Goal: Task Accomplishment & Management: Complete application form

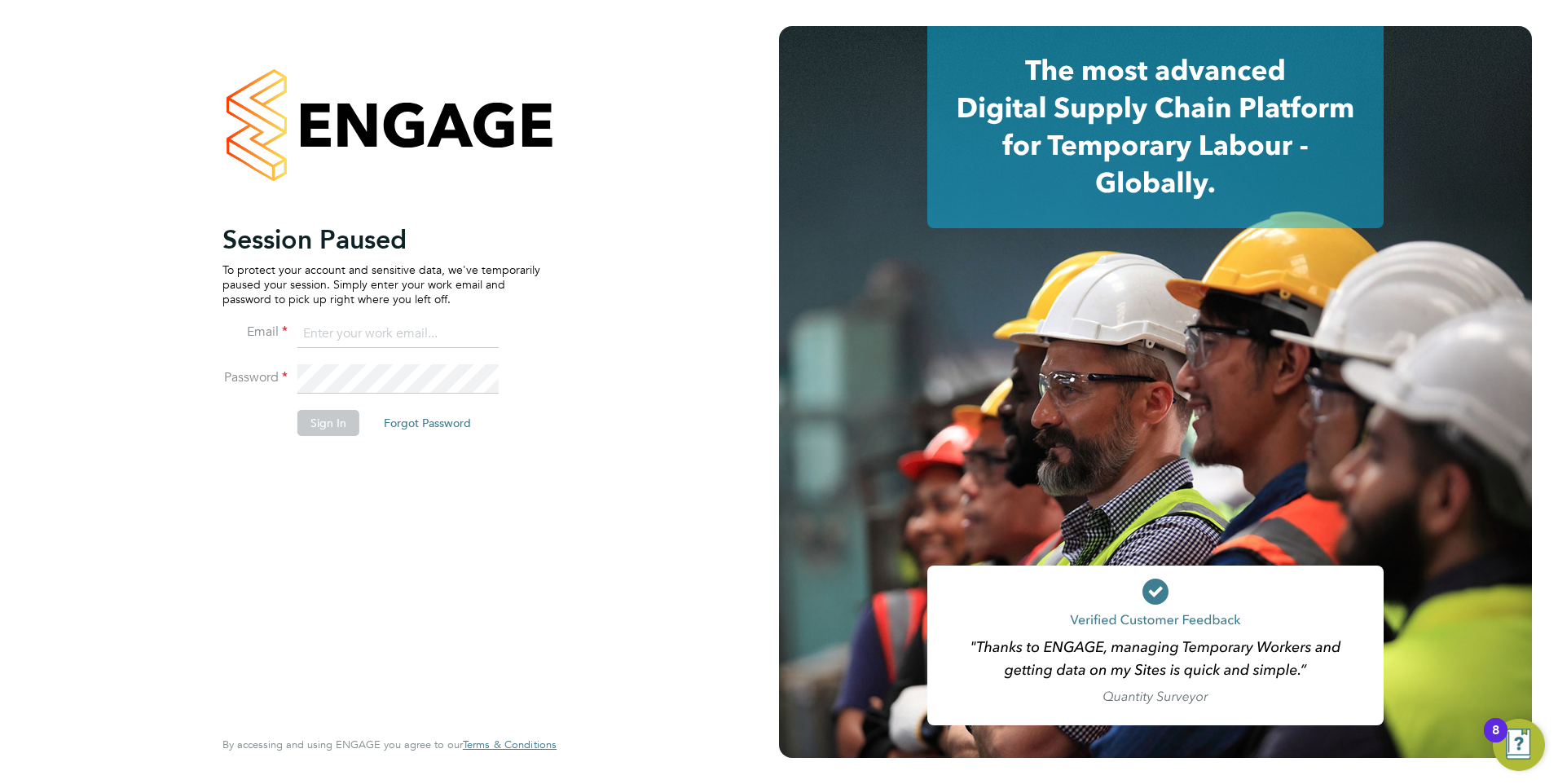
type input "nathan.morris@ncclondon.ac.uk"
click button "Sign In"
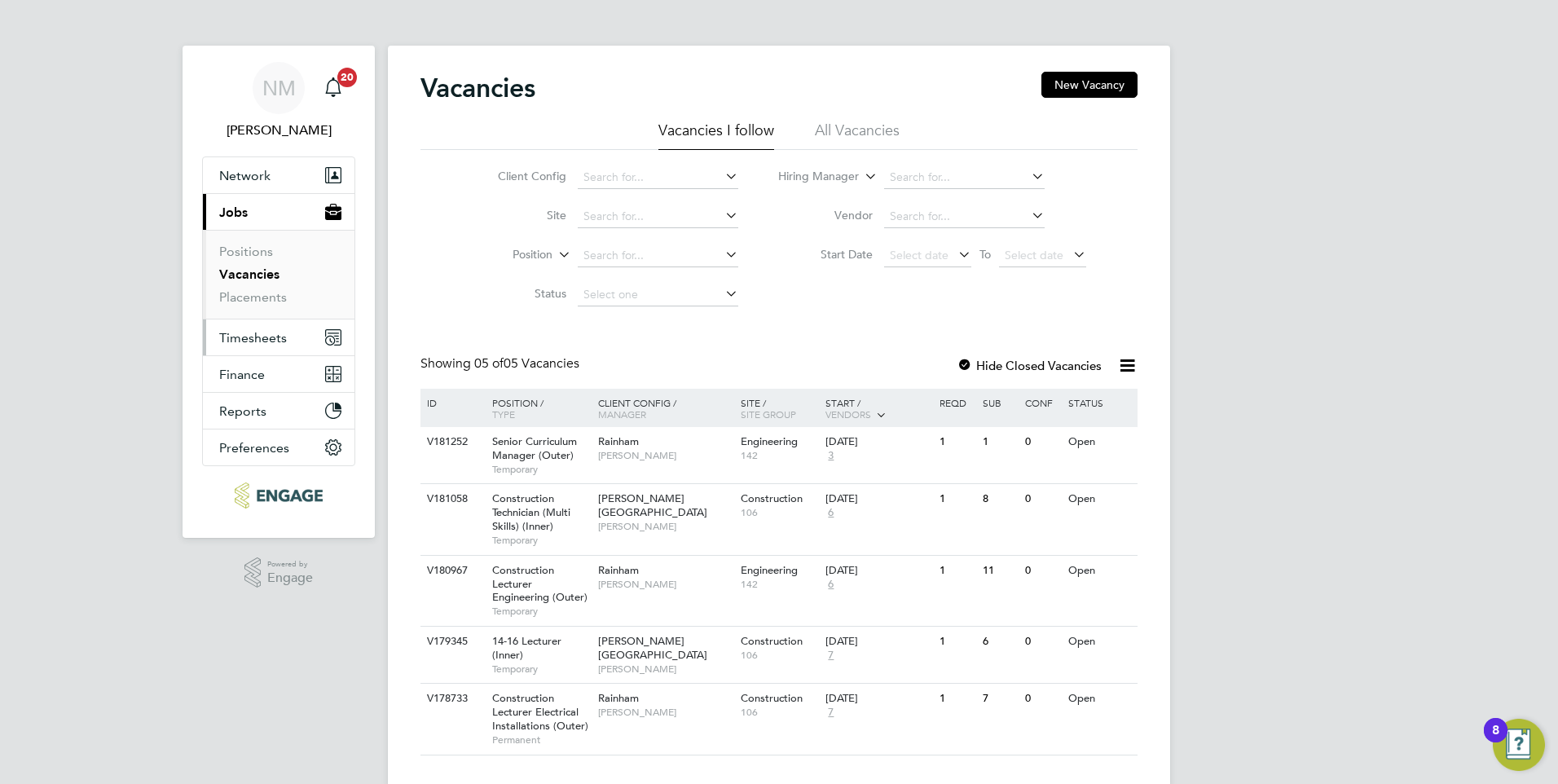
click at [262, 337] on span "Timesheets" at bounding box center [252, 338] width 67 height 15
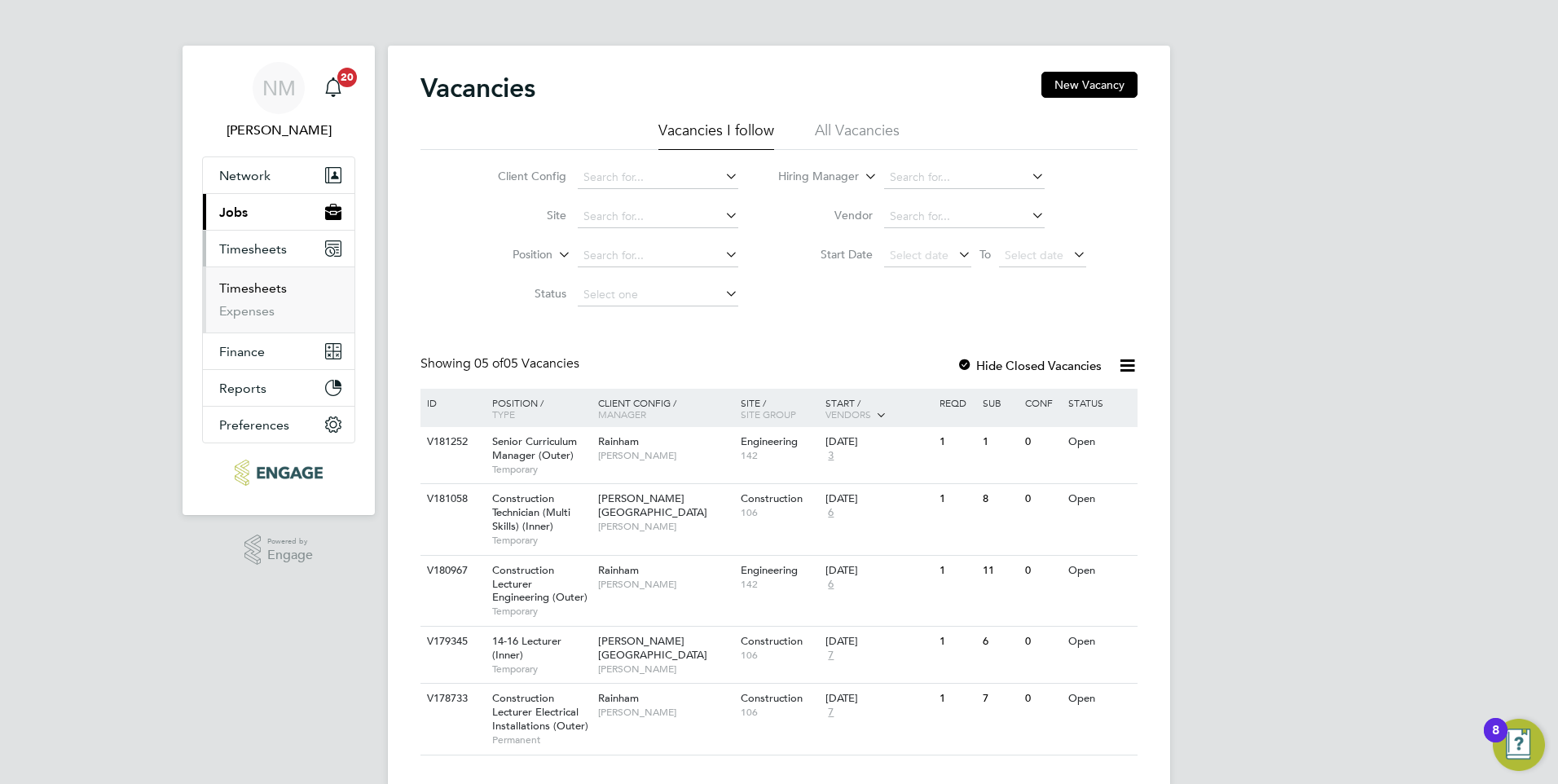
click at [269, 284] on link "Timesheets" at bounding box center [252, 288] width 67 height 15
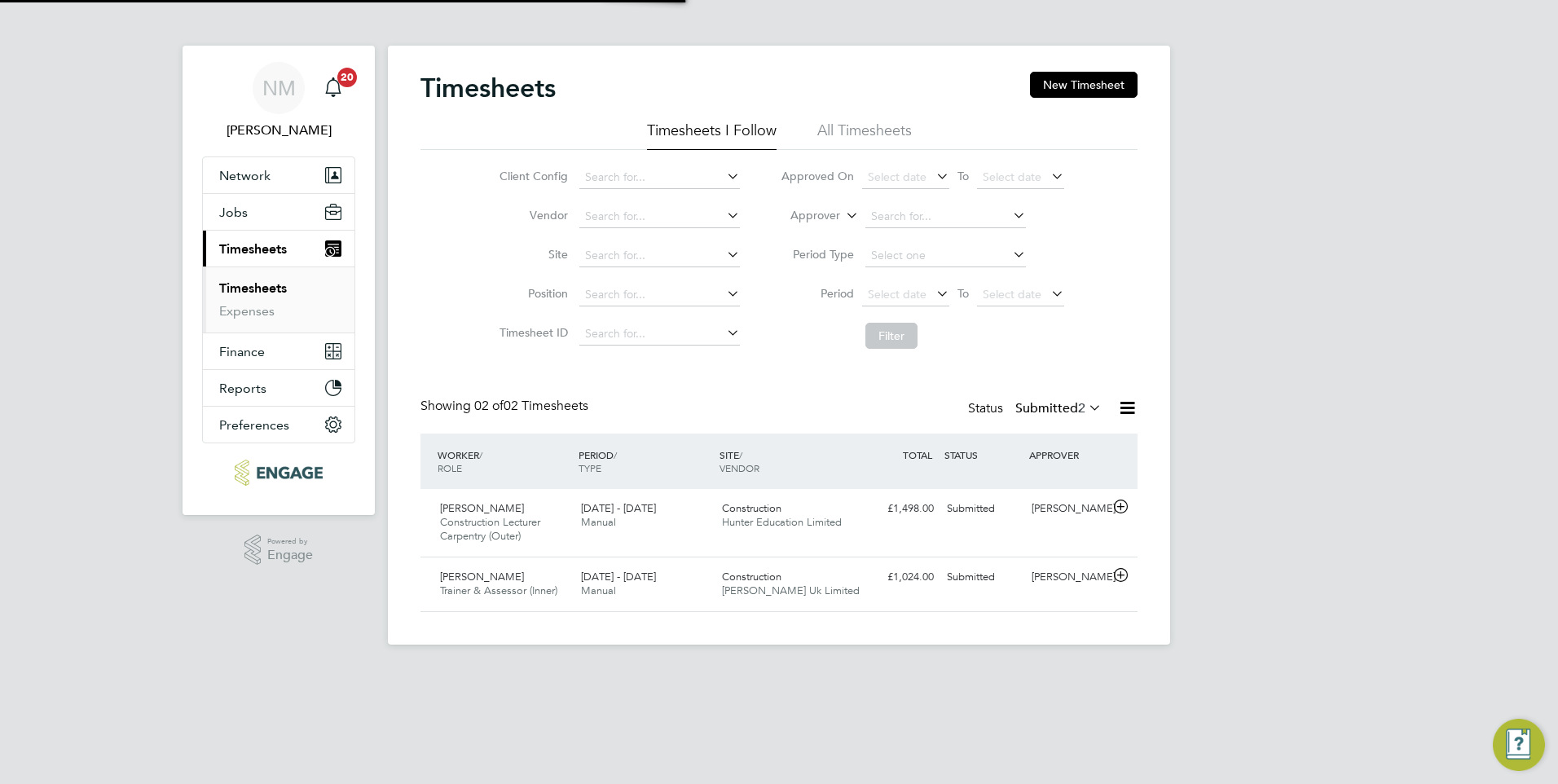
scroll to position [42, 142]
click at [873, 534] on div "Colin Hughes Construction Lecturer Carpentry (Outer) 15 - 21 Sep 2025 15 - 21 S…" at bounding box center [779, 522] width 717 height 67
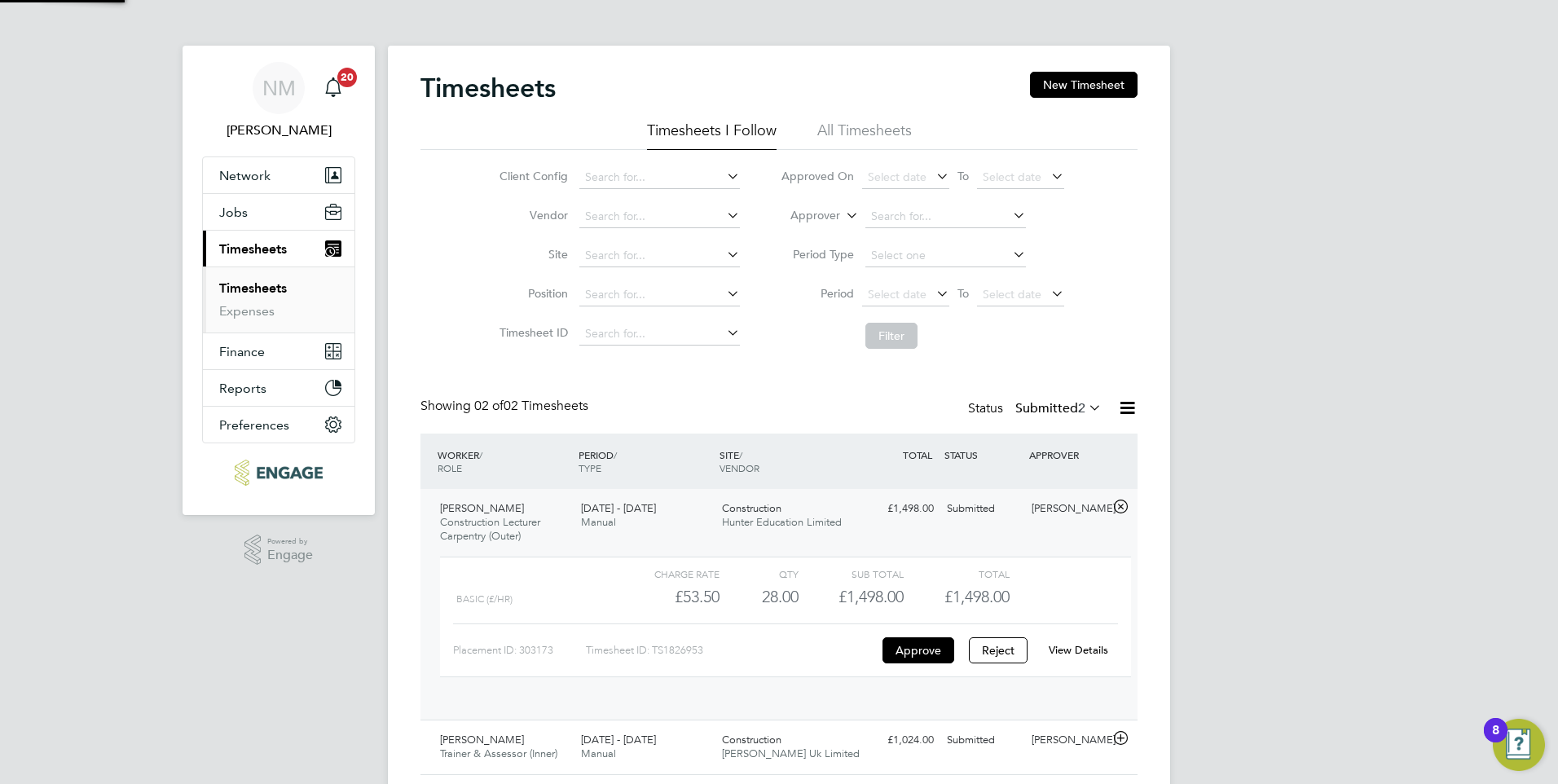
scroll to position [28, 159]
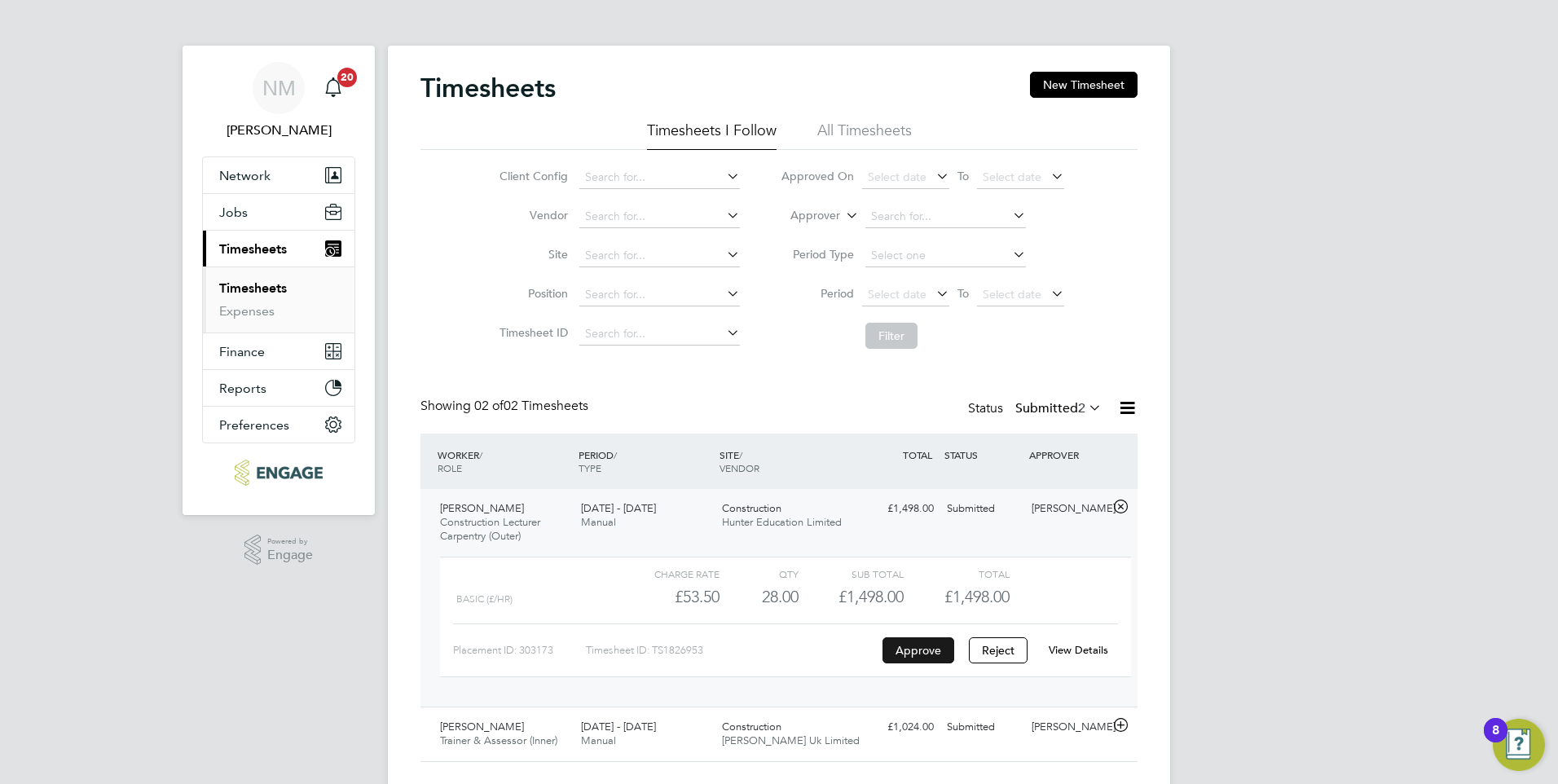
click at [915, 646] on button "Approve" at bounding box center [918, 650] width 72 height 26
click at [260, 313] on link "Expenses" at bounding box center [246, 311] width 55 height 15
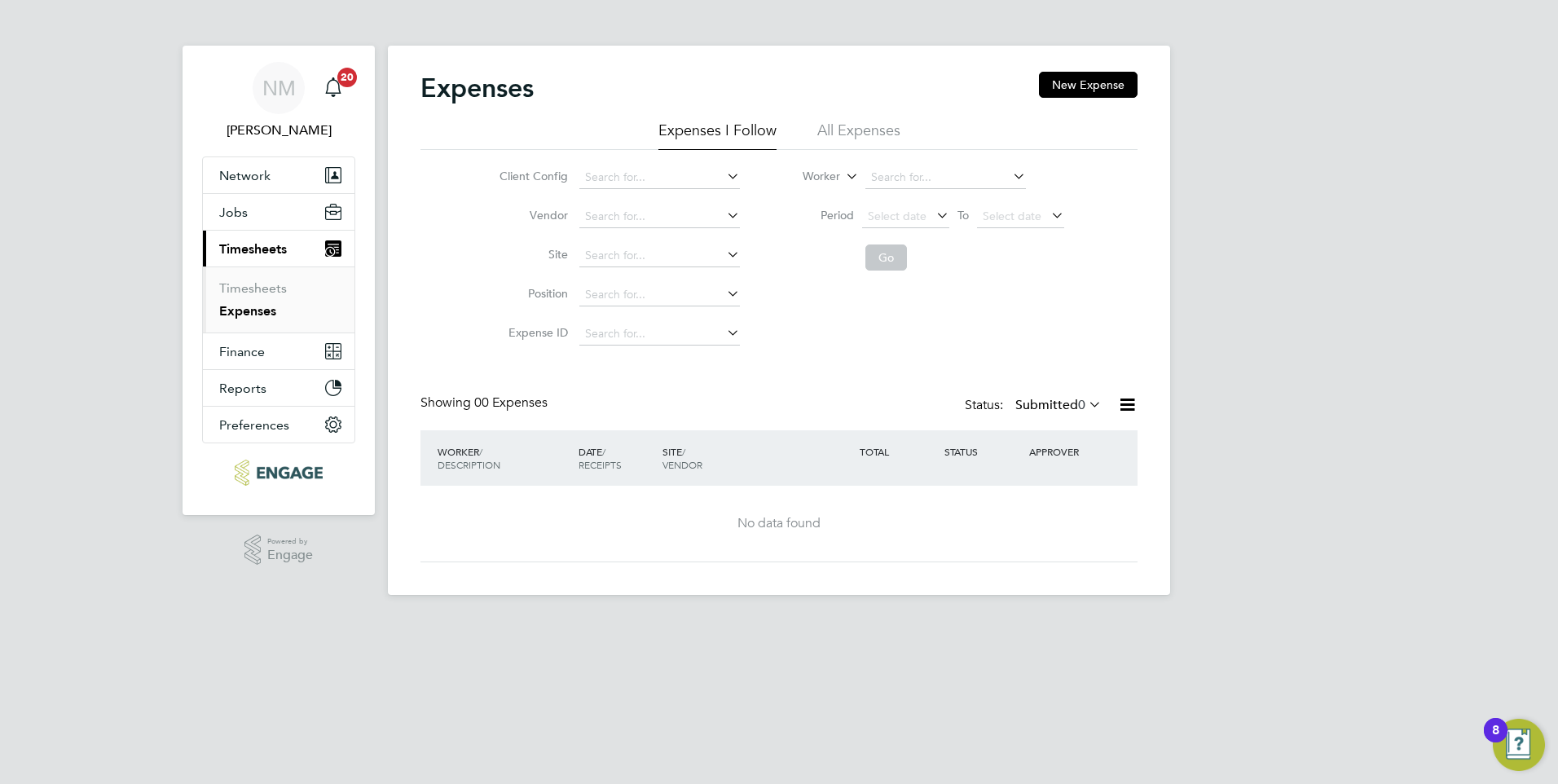
click at [254, 256] on button "Current page: Timesheets" at bounding box center [278, 249] width 152 height 36
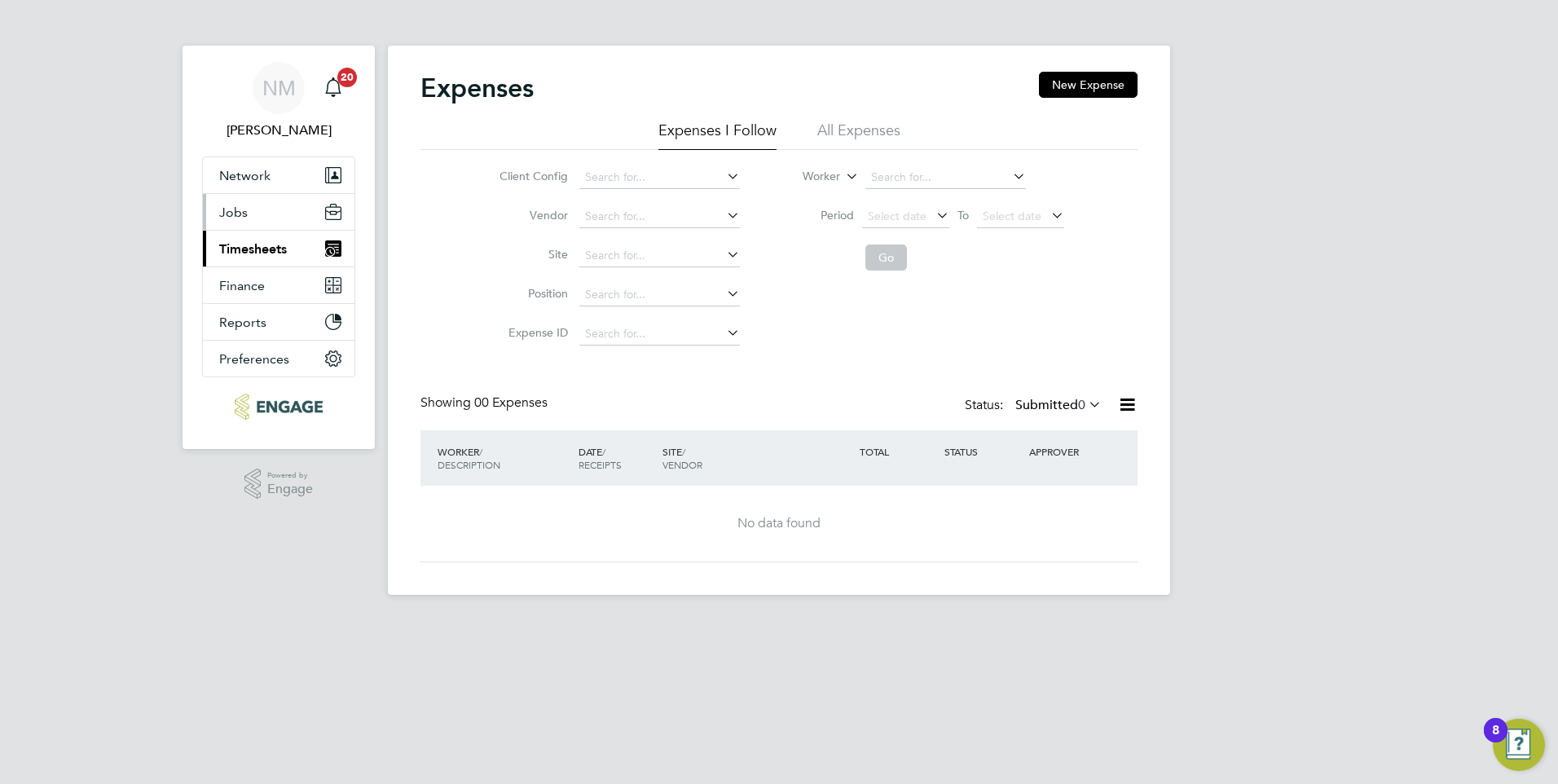
click at [244, 216] on span "Jobs" at bounding box center [232, 212] width 28 height 15
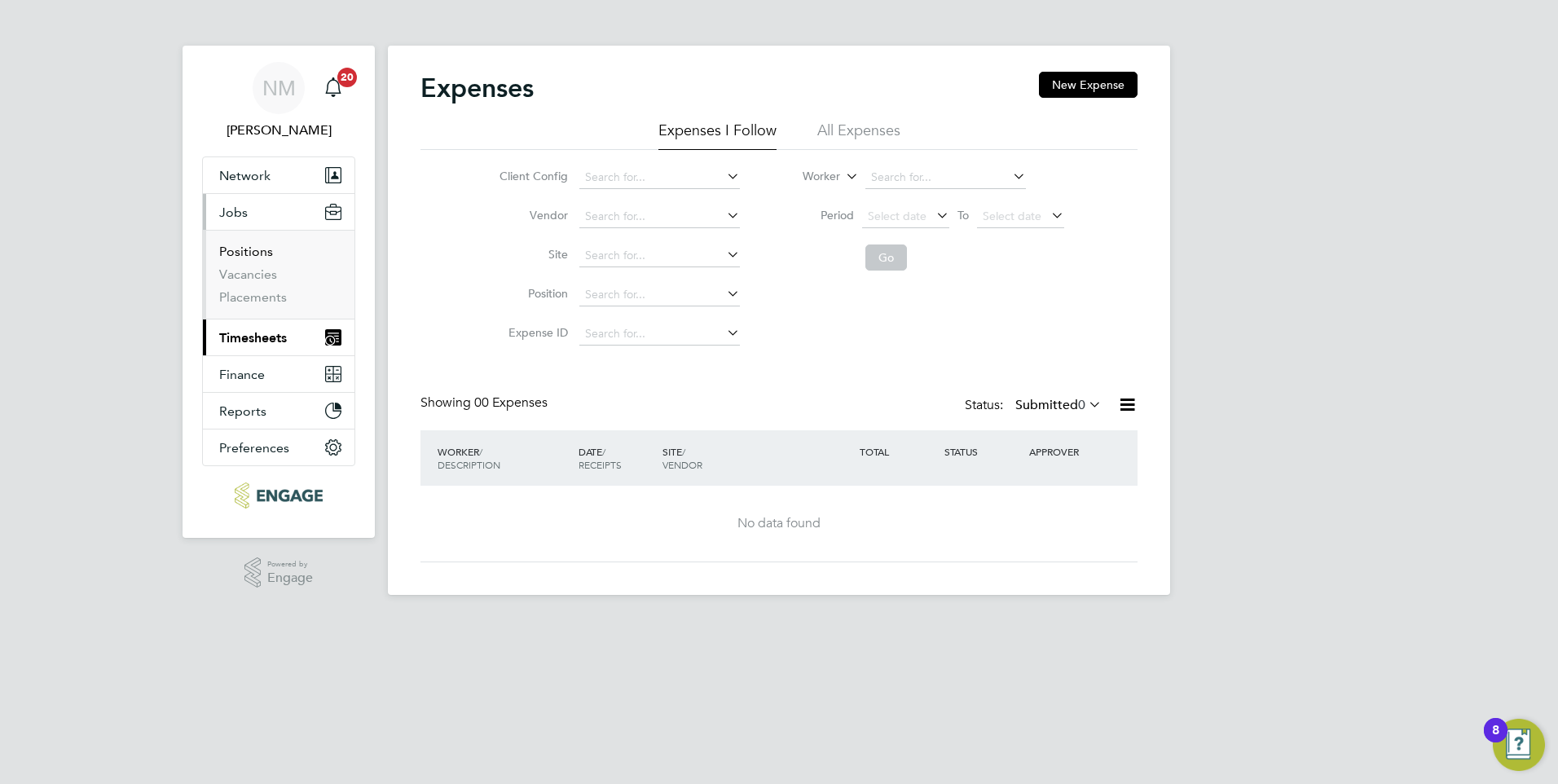
click at [263, 252] on link "Positions" at bounding box center [245, 251] width 54 height 15
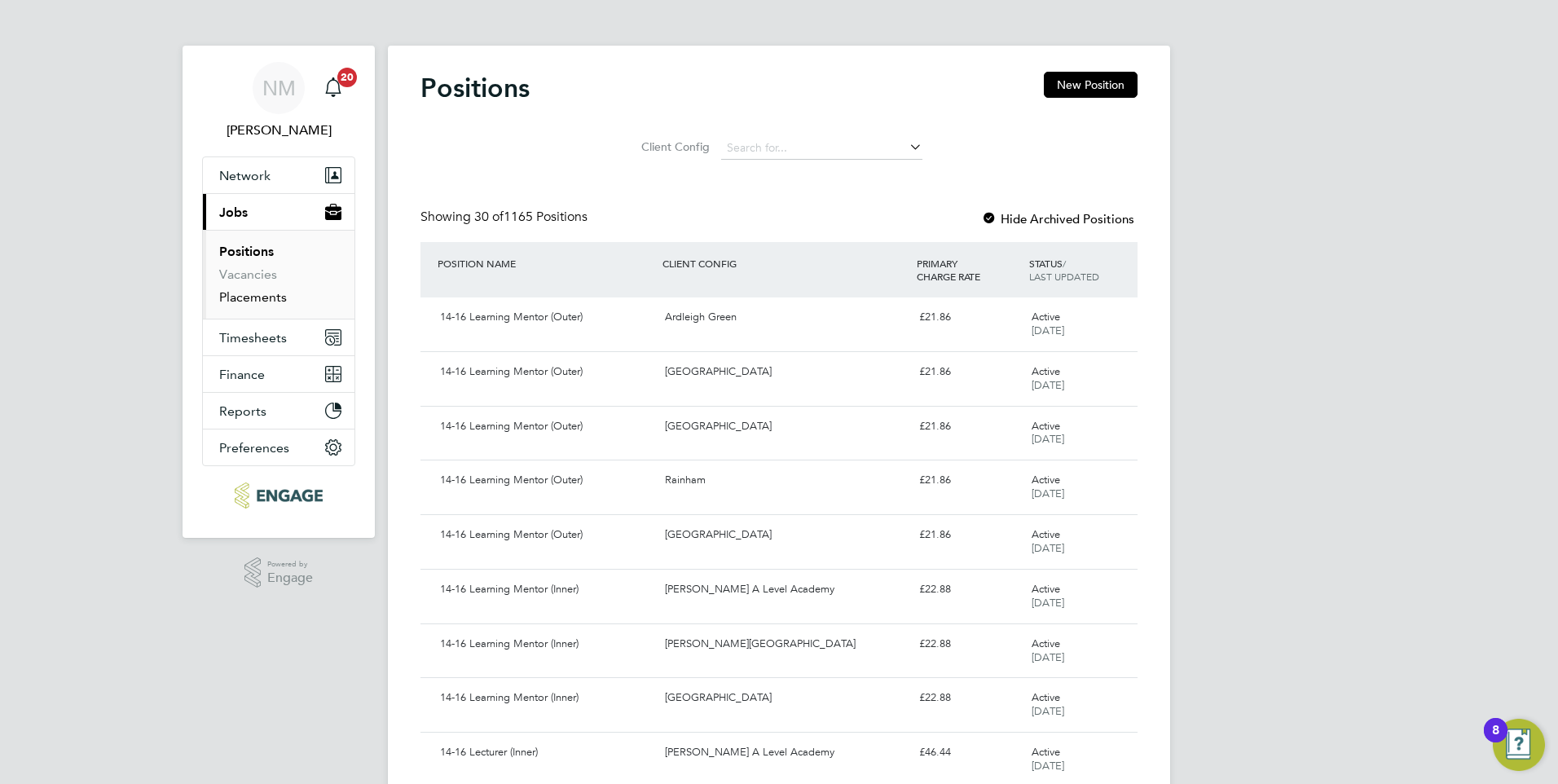
click at [268, 301] on link "Placements" at bounding box center [252, 297] width 67 height 15
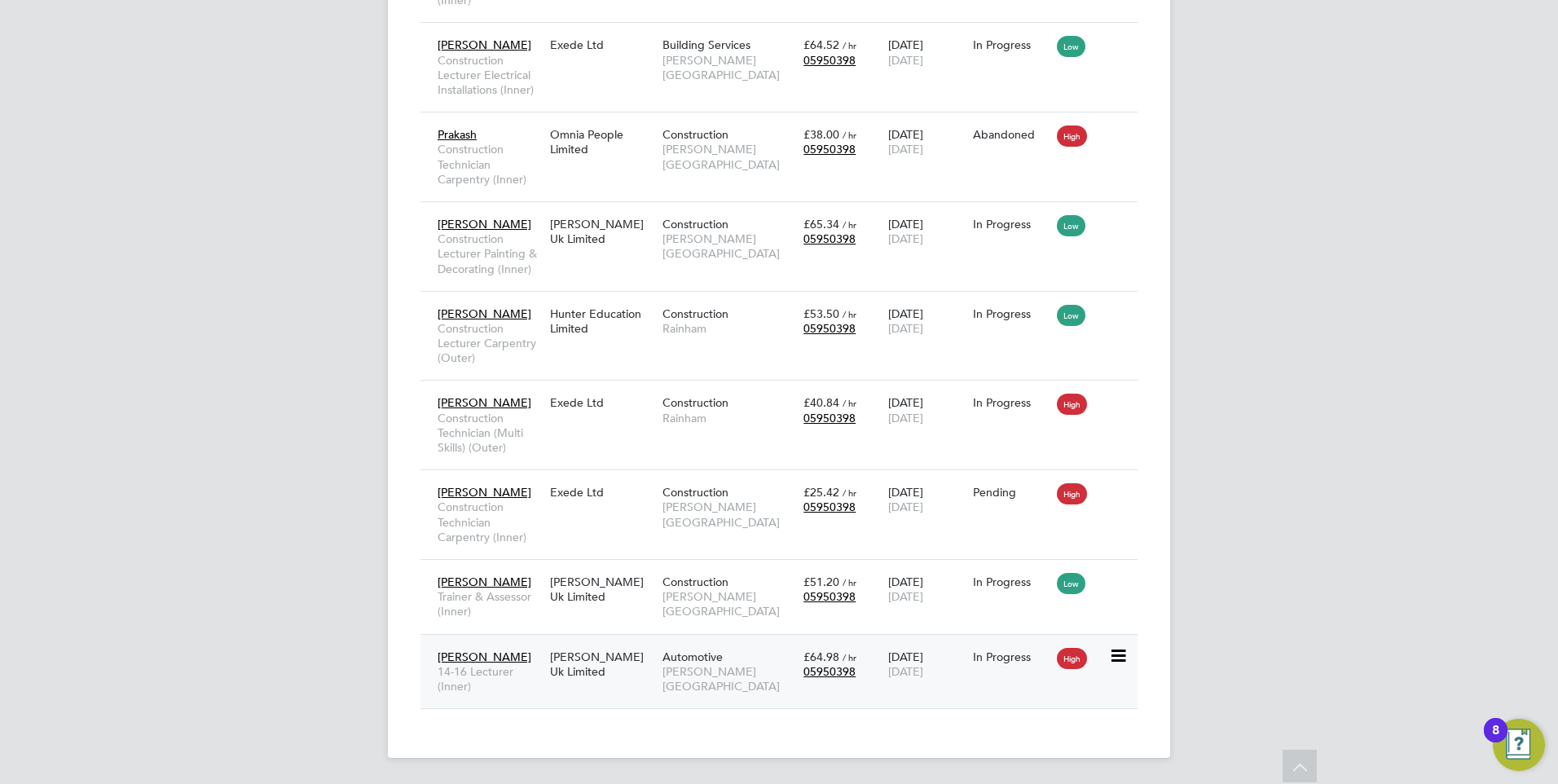
click at [703, 664] on span "[PERSON_NAME][GEOGRAPHIC_DATA]" at bounding box center [729, 678] width 133 height 29
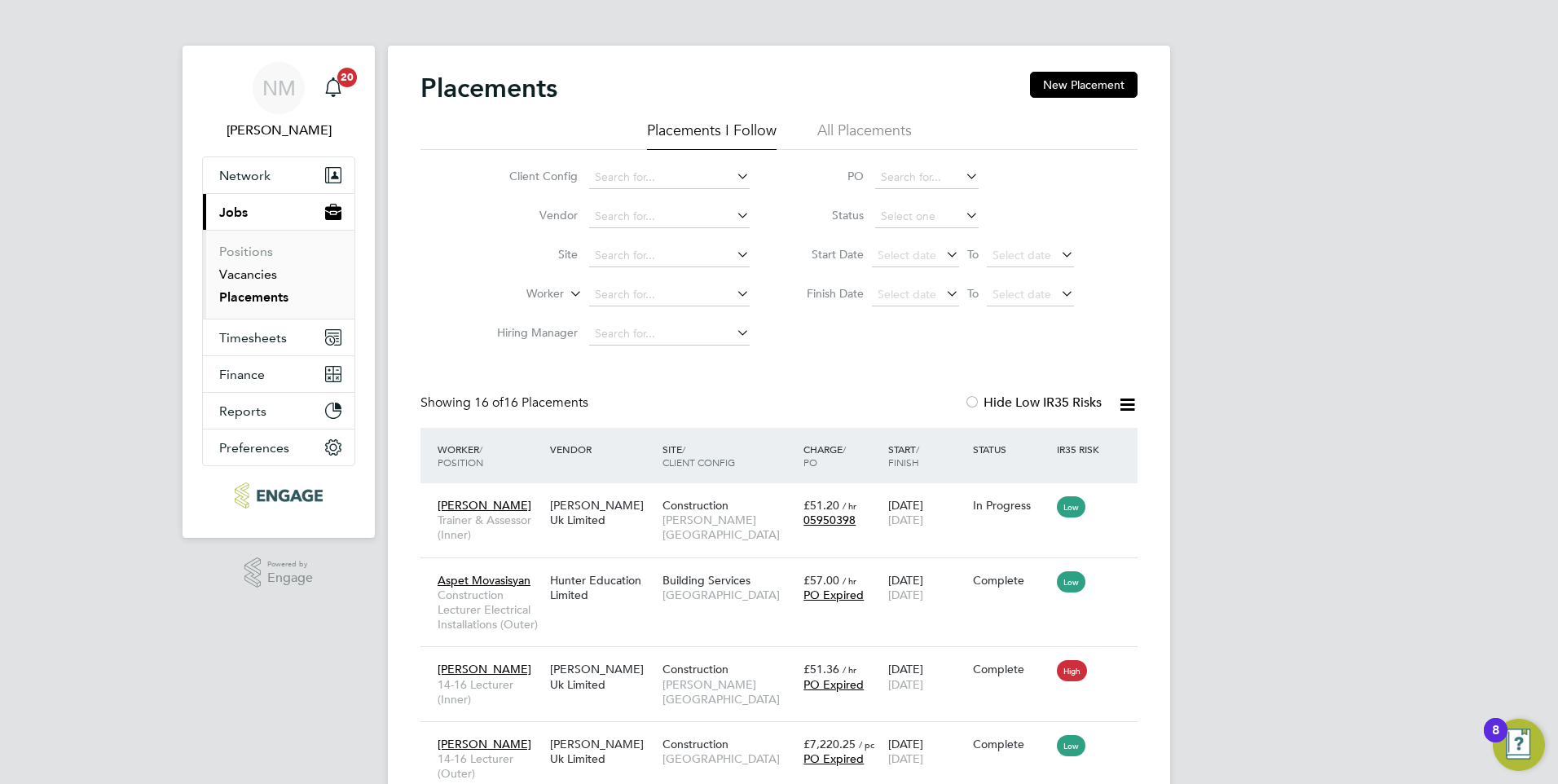
click at [258, 276] on link "Vacancies" at bounding box center [248, 274] width 58 height 15
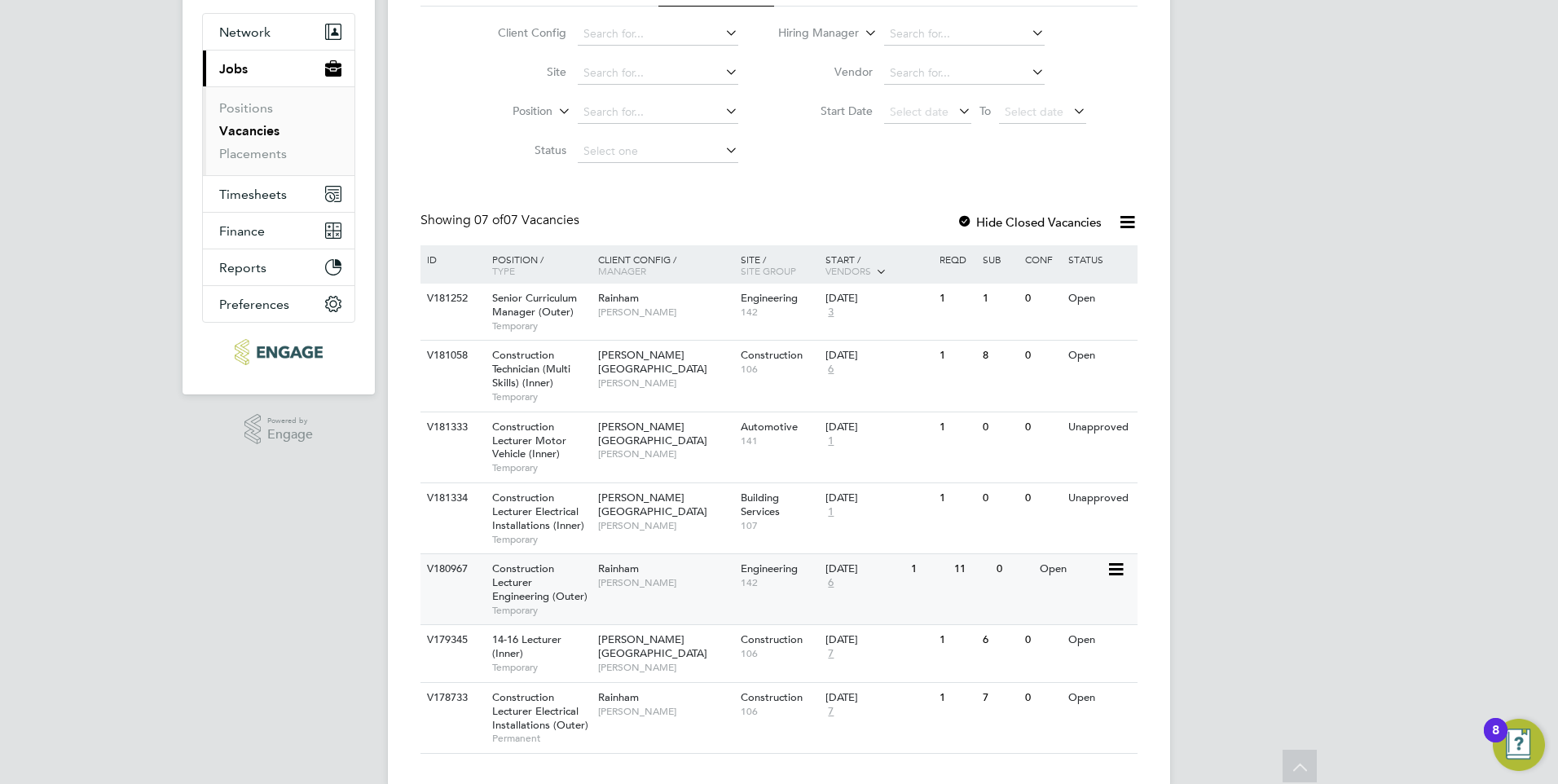
scroll to position [172, 0]
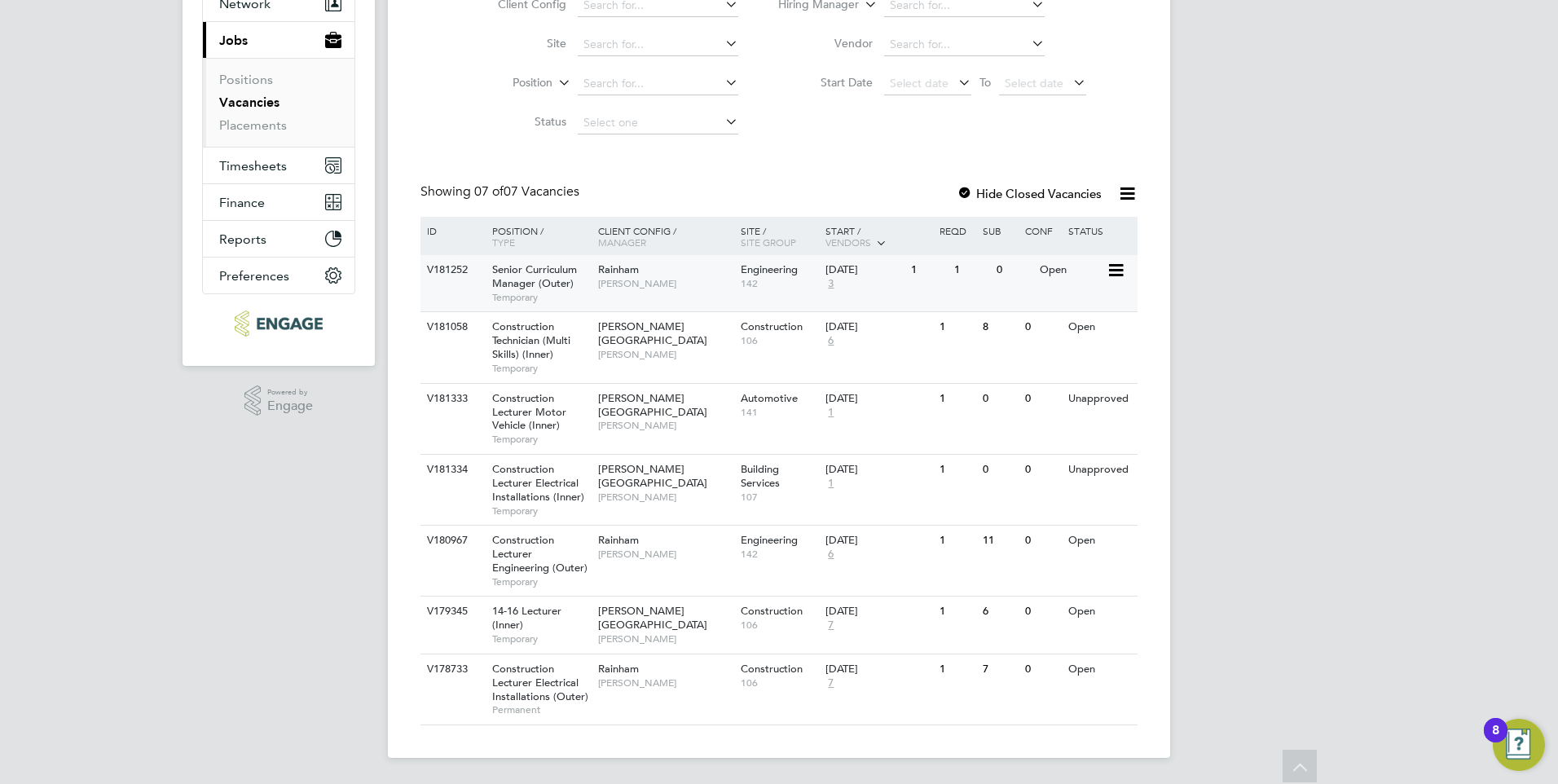
click at [613, 286] on span "[PERSON_NAME]" at bounding box center [665, 283] width 135 height 13
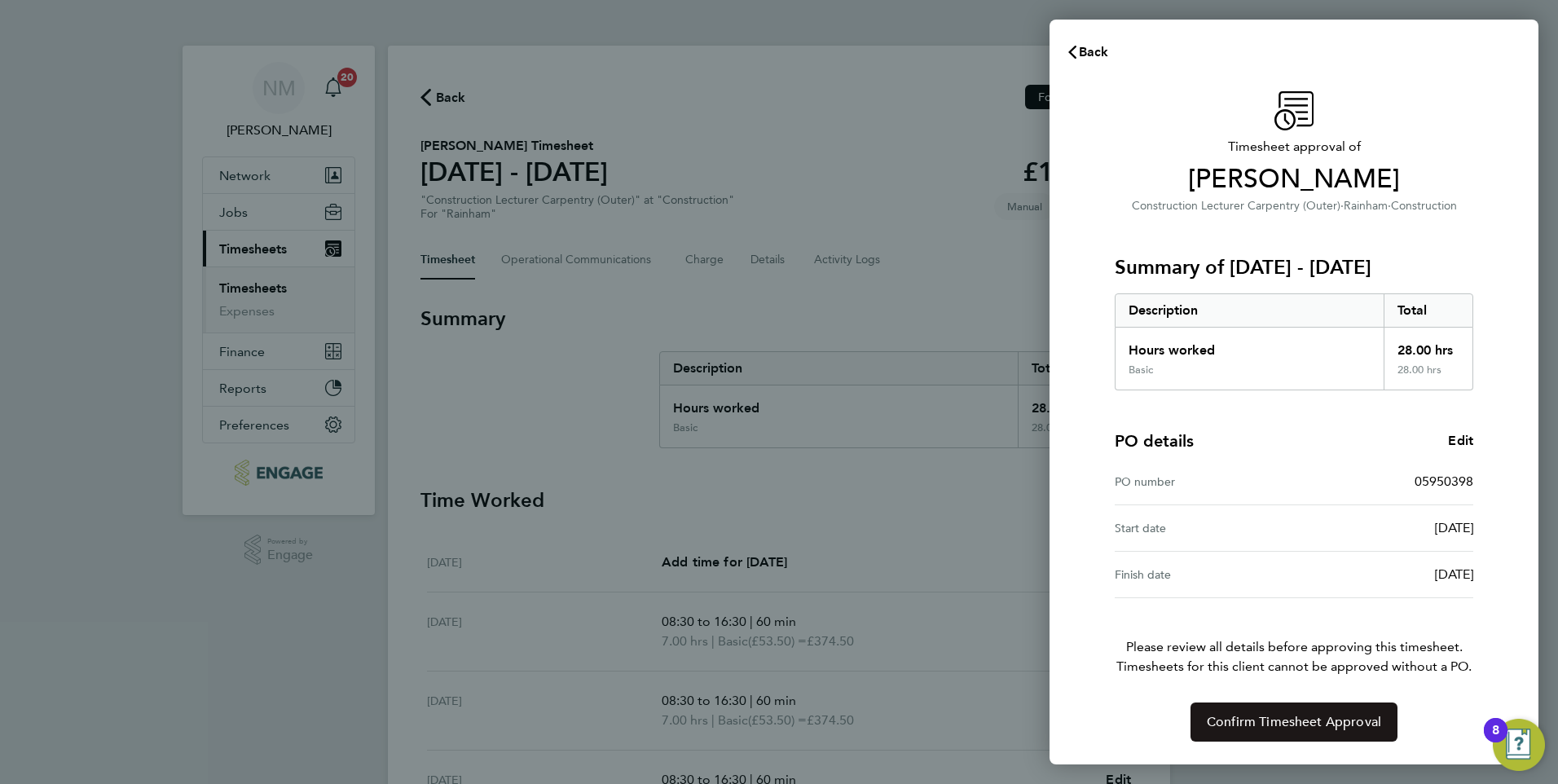
click at [1224, 716] on span "Confirm Timesheet Approval" at bounding box center [1293, 721] width 175 height 16
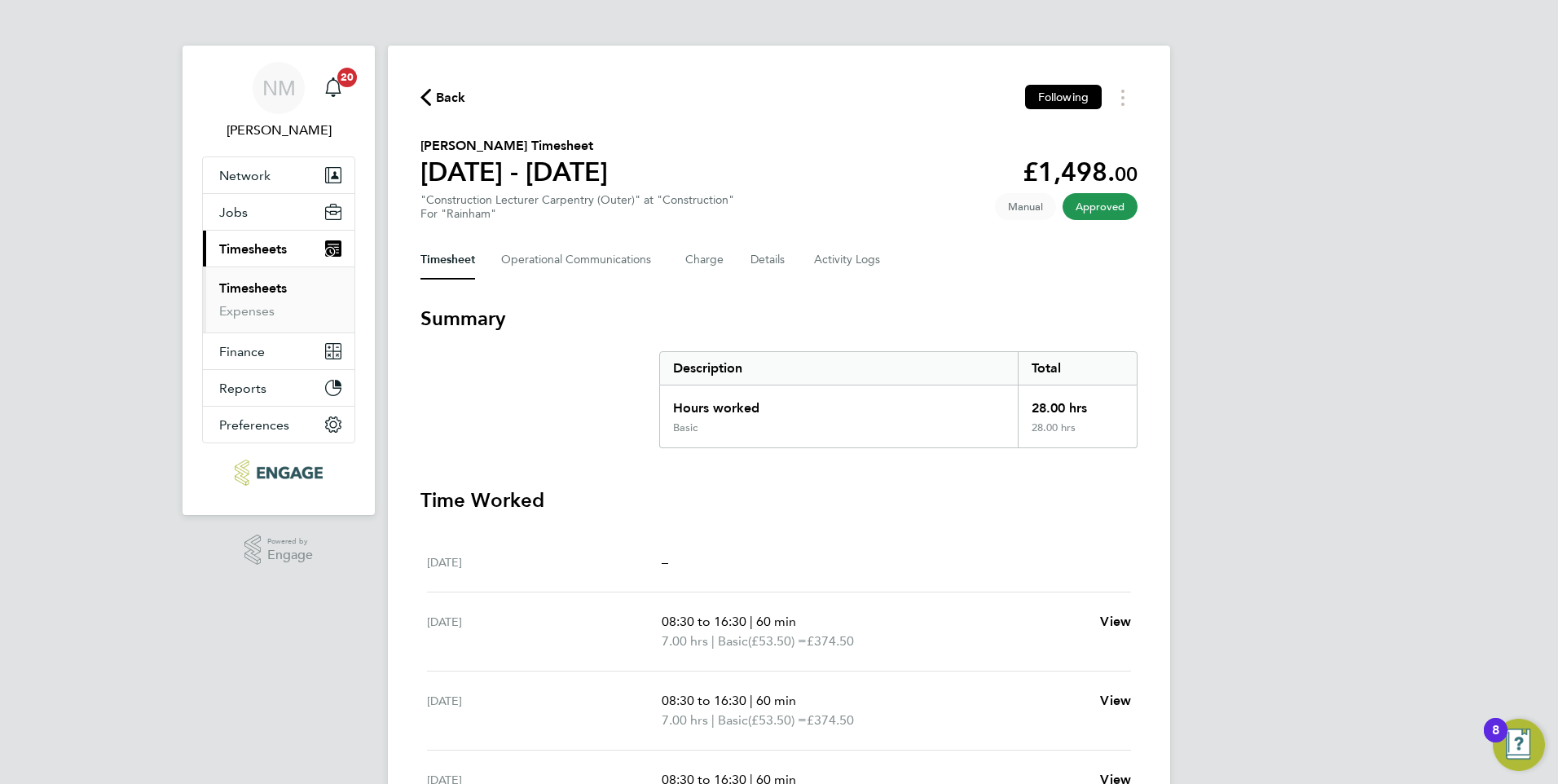
click at [263, 292] on link "Timesheets" at bounding box center [252, 288] width 67 height 15
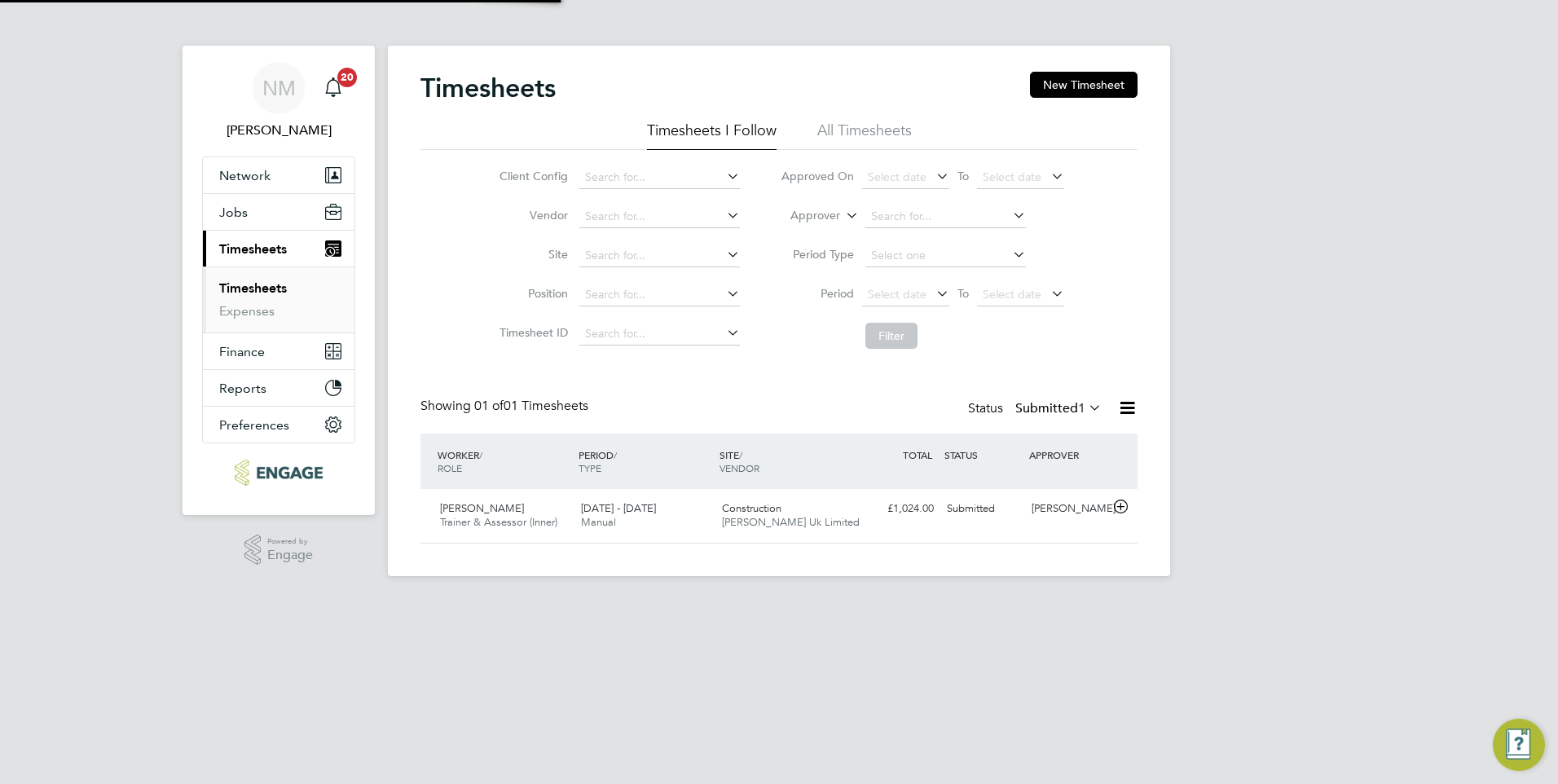
scroll to position [42, 142]
click at [609, 517] on span "Manual" at bounding box center [598, 522] width 35 height 14
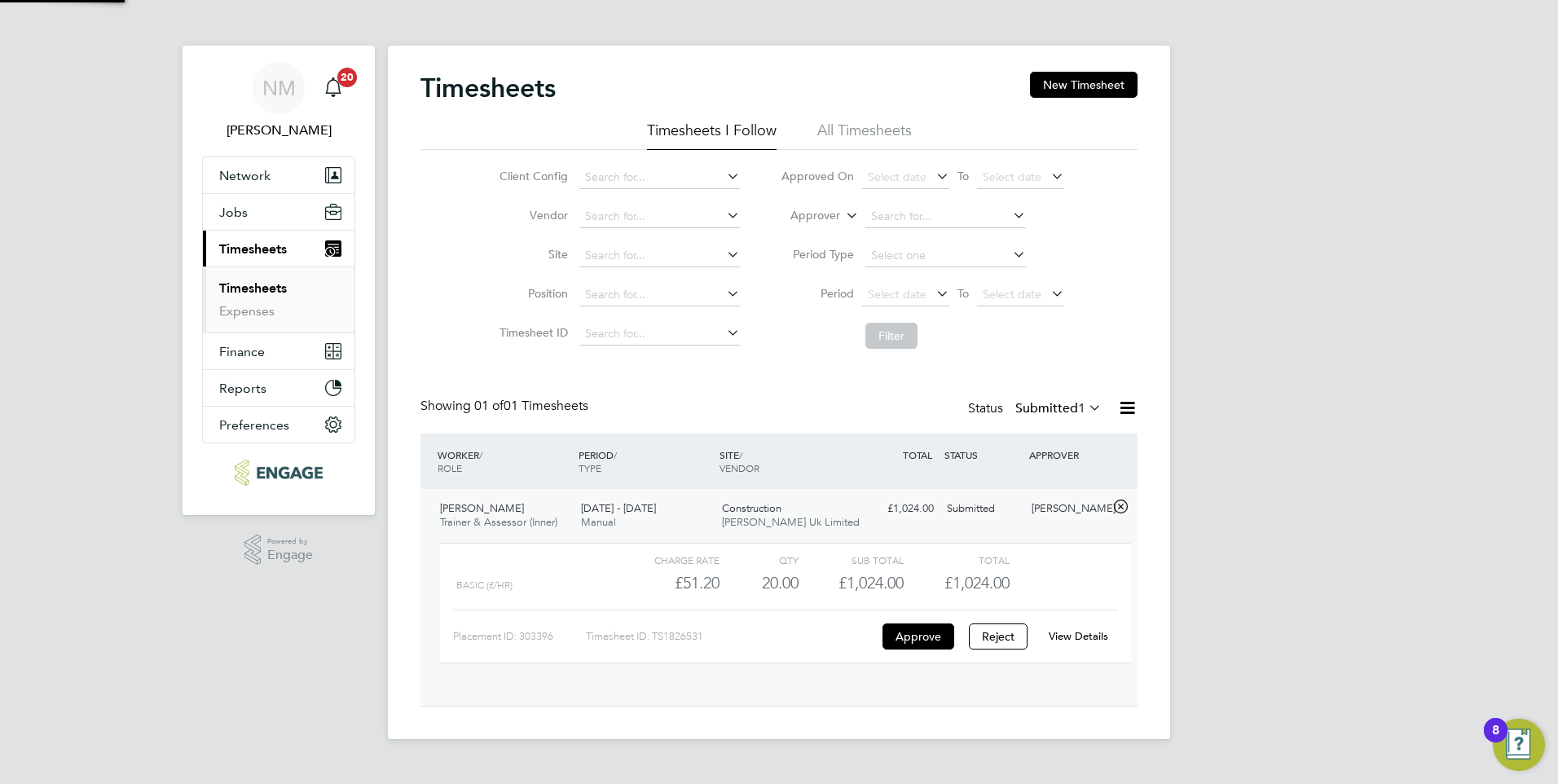
scroll to position [28, 159]
click at [905, 635] on button "Approve" at bounding box center [918, 636] width 72 height 26
click at [925, 634] on button "Approve" at bounding box center [918, 636] width 72 height 26
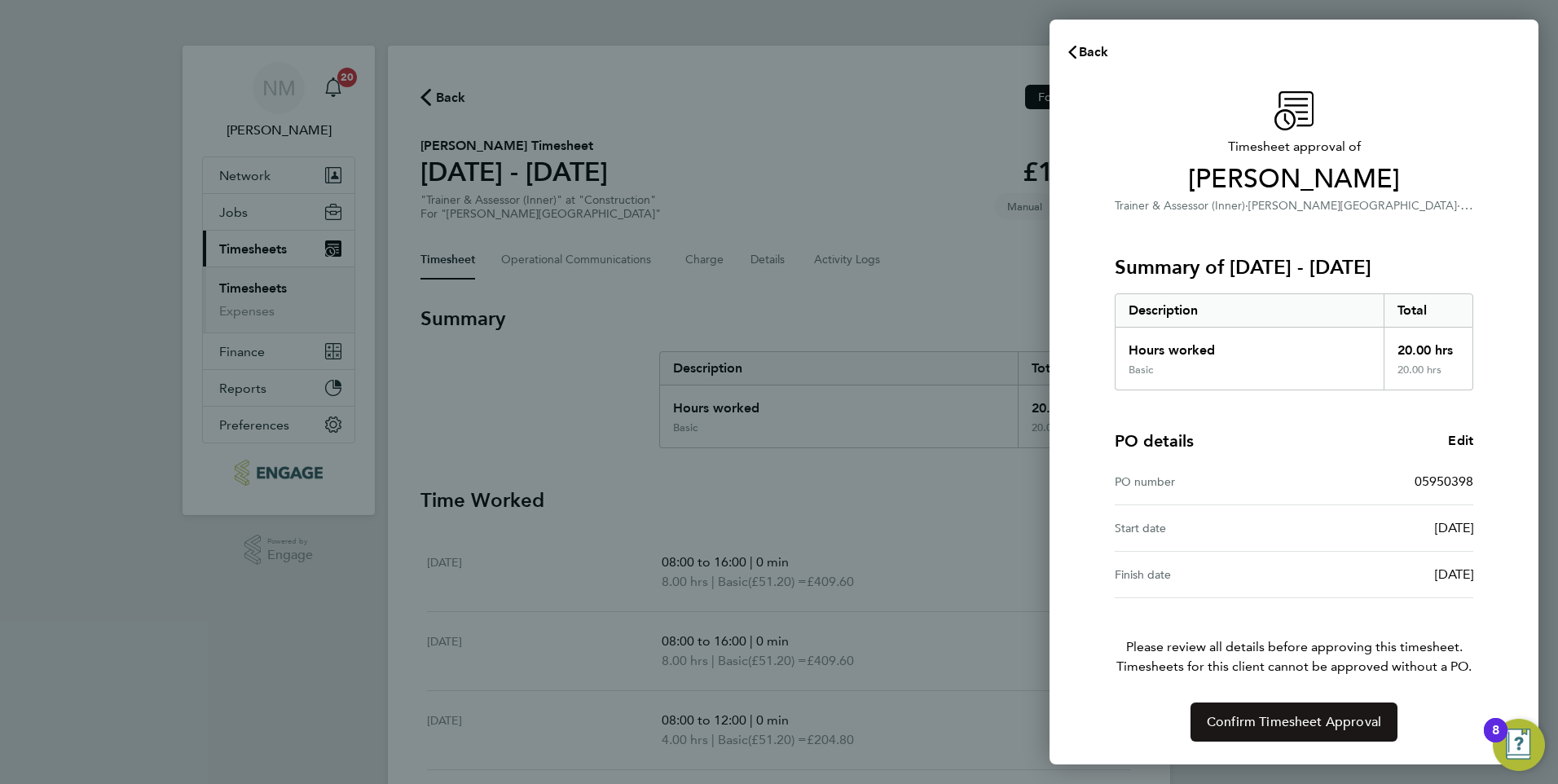
click at [1287, 722] on span "Confirm Timesheet Approval" at bounding box center [1293, 721] width 175 height 16
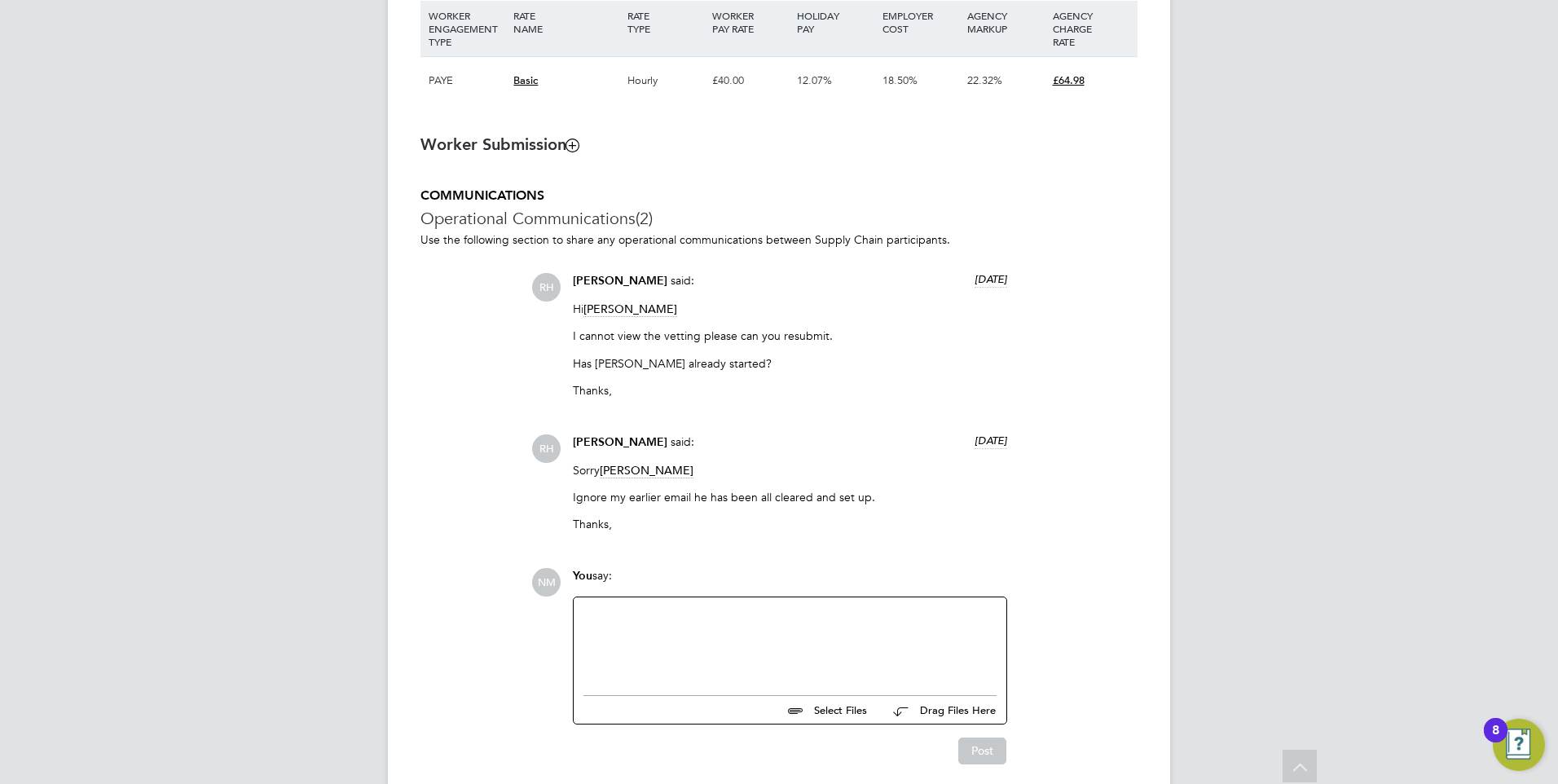
scroll to position [1273, 0]
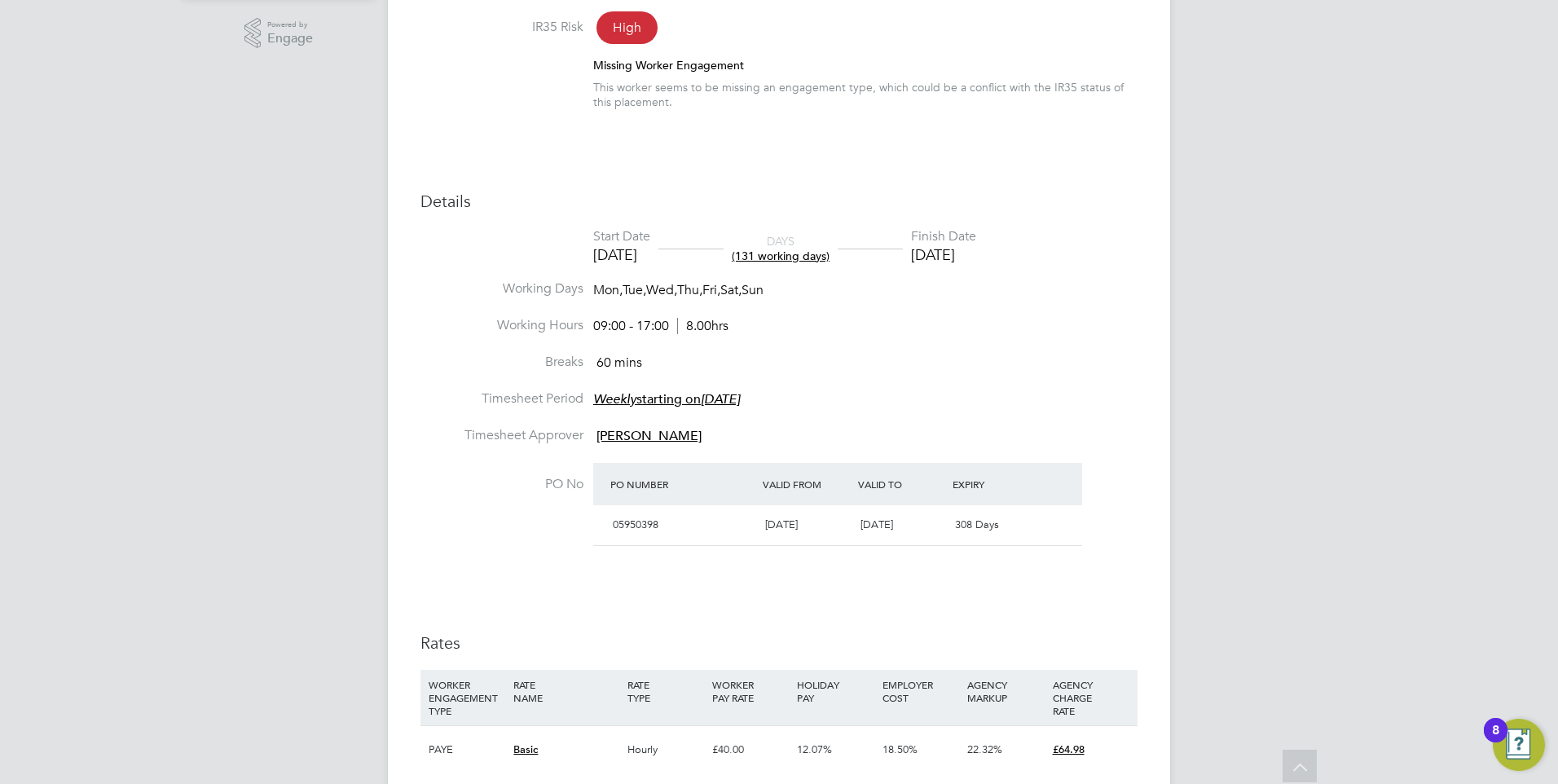
click at [823, 260] on span "(131 working days)" at bounding box center [780, 255] width 98 height 14
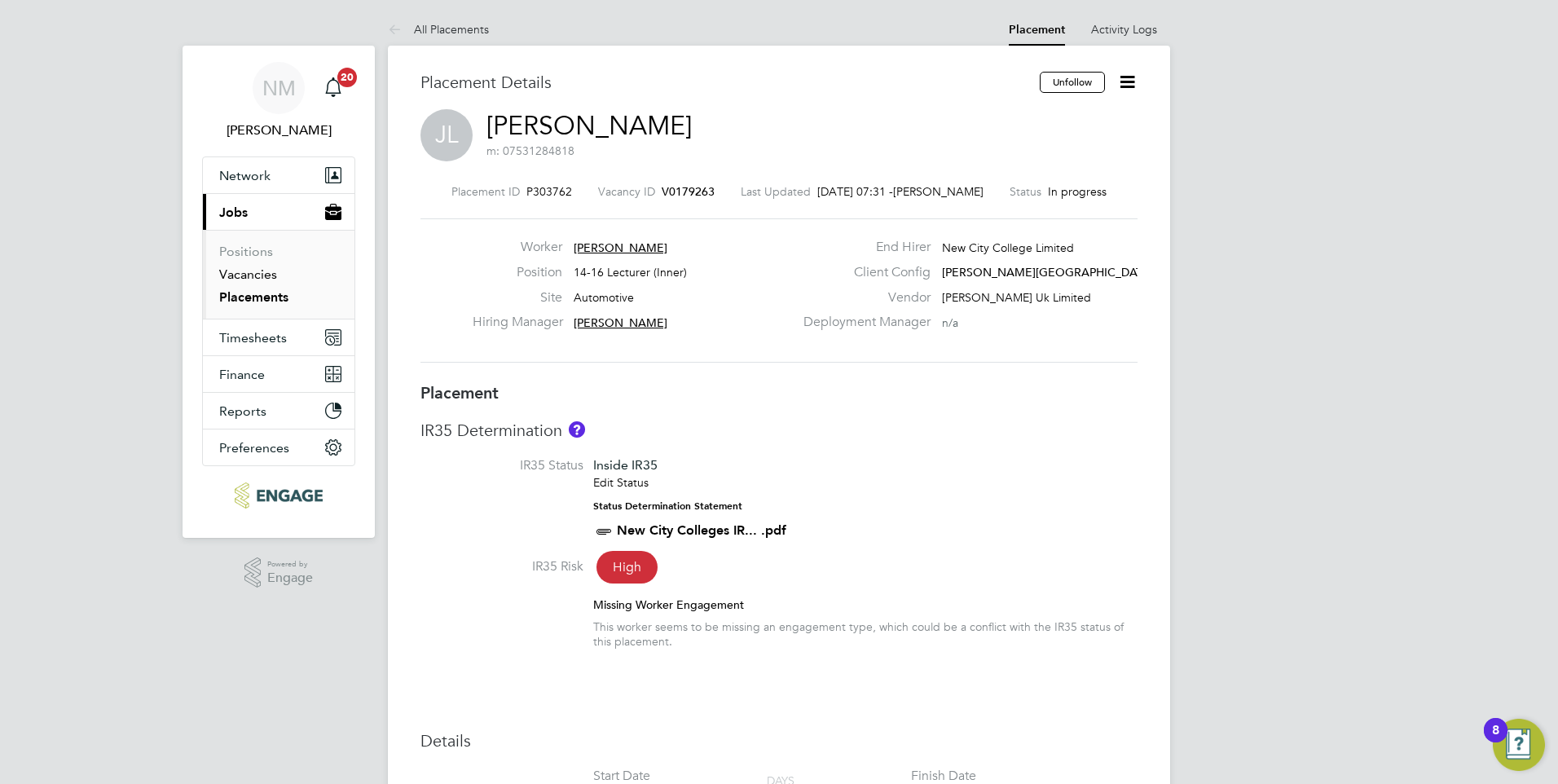
click at [256, 280] on link "Vacancies" at bounding box center [248, 274] width 58 height 15
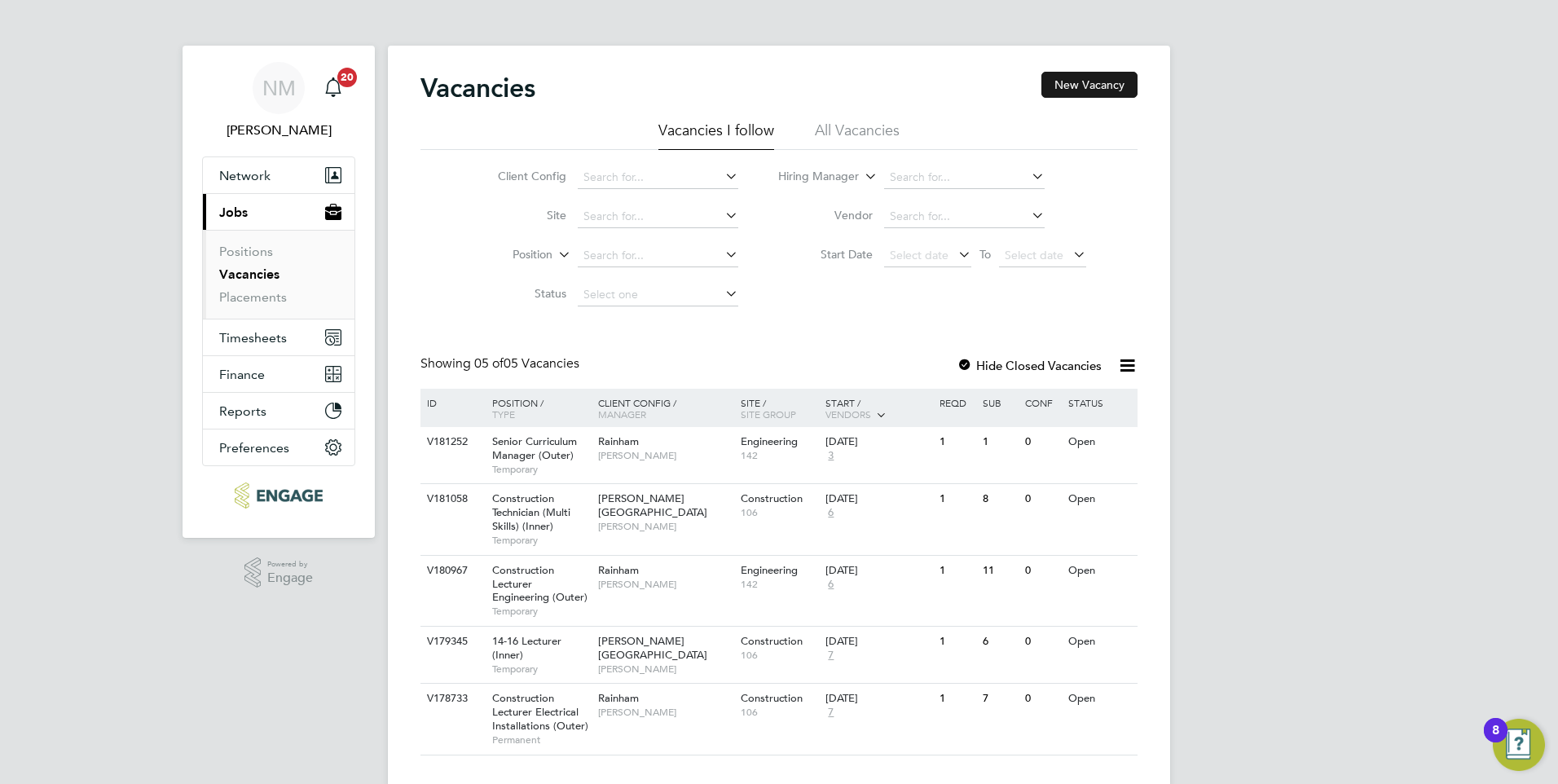
click at [1091, 87] on button "New Vacancy" at bounding box center [1089, 84] width 96 height 26
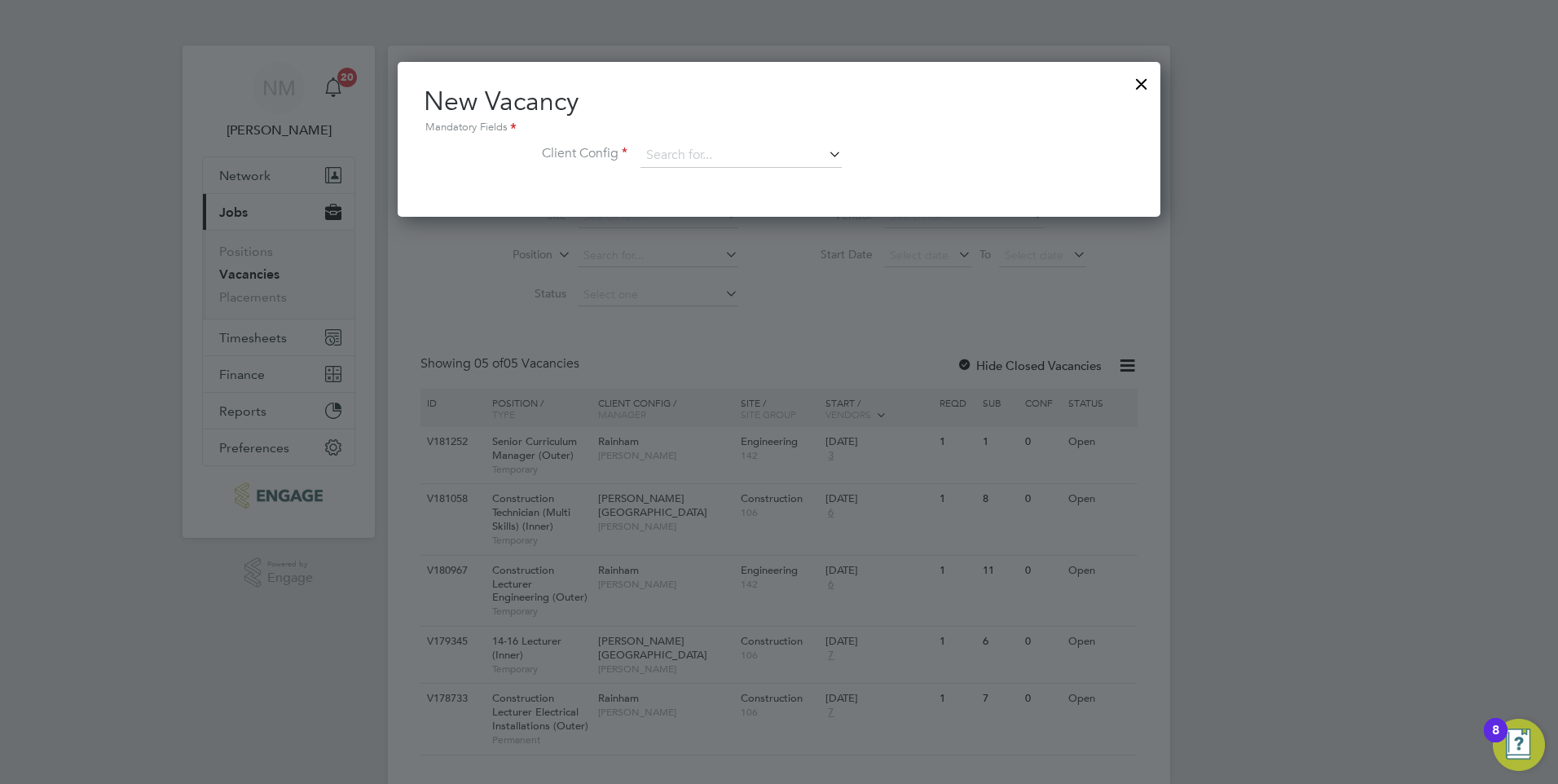
click at [825, 160] on icon at bounding box center [825, 153] width 0 height 23
click at [745, 300] on li "[PERSON_NAME][GEOGRAPHIC_DATA]" at bounding box center [751, 312] width 224 height 22
type input "[PERSON_NAME][GEOGRAPHIC_DATA]"
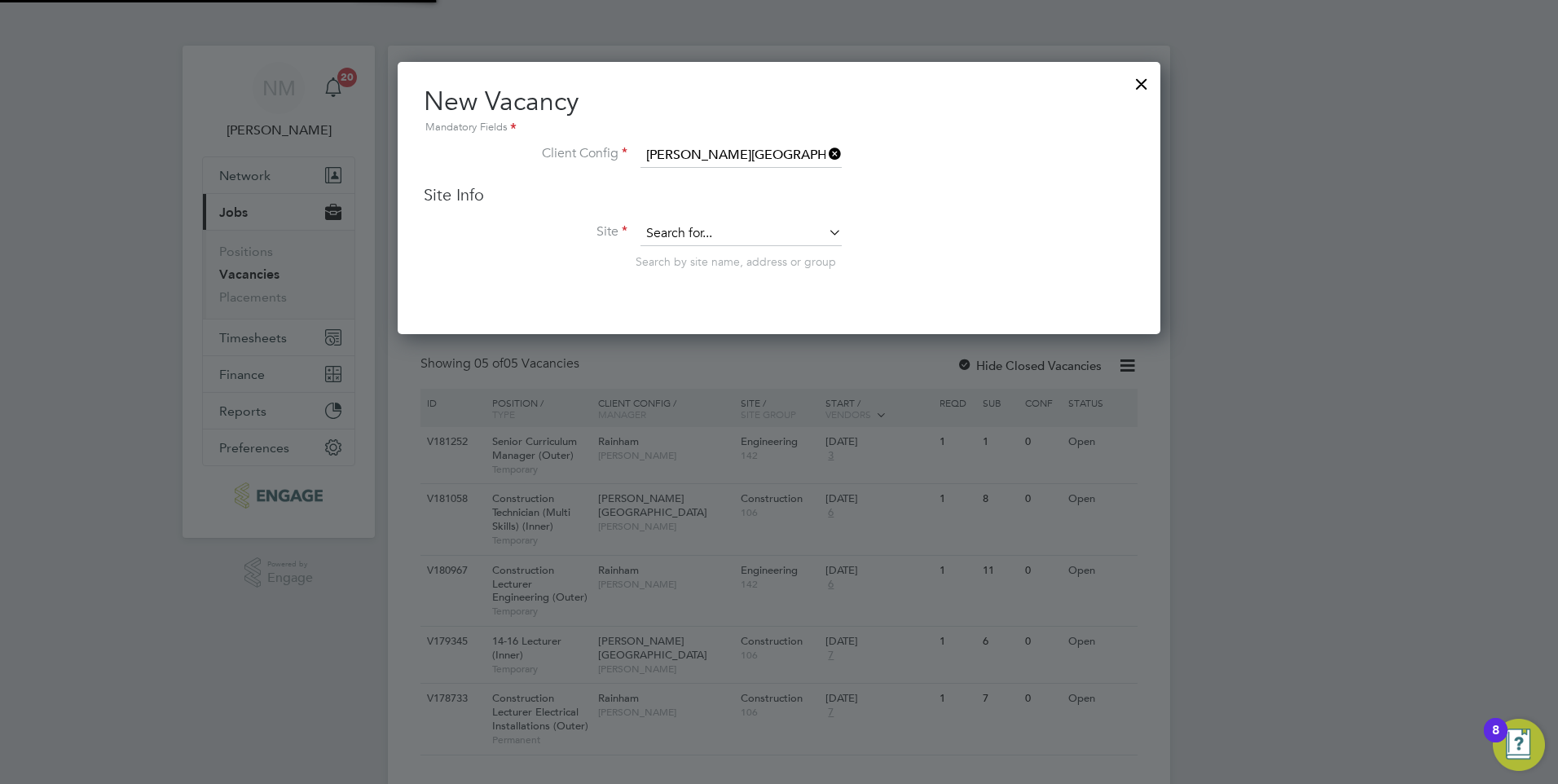
click at [716, 230] on input at bounding box center [741, 233] width 201 height 25
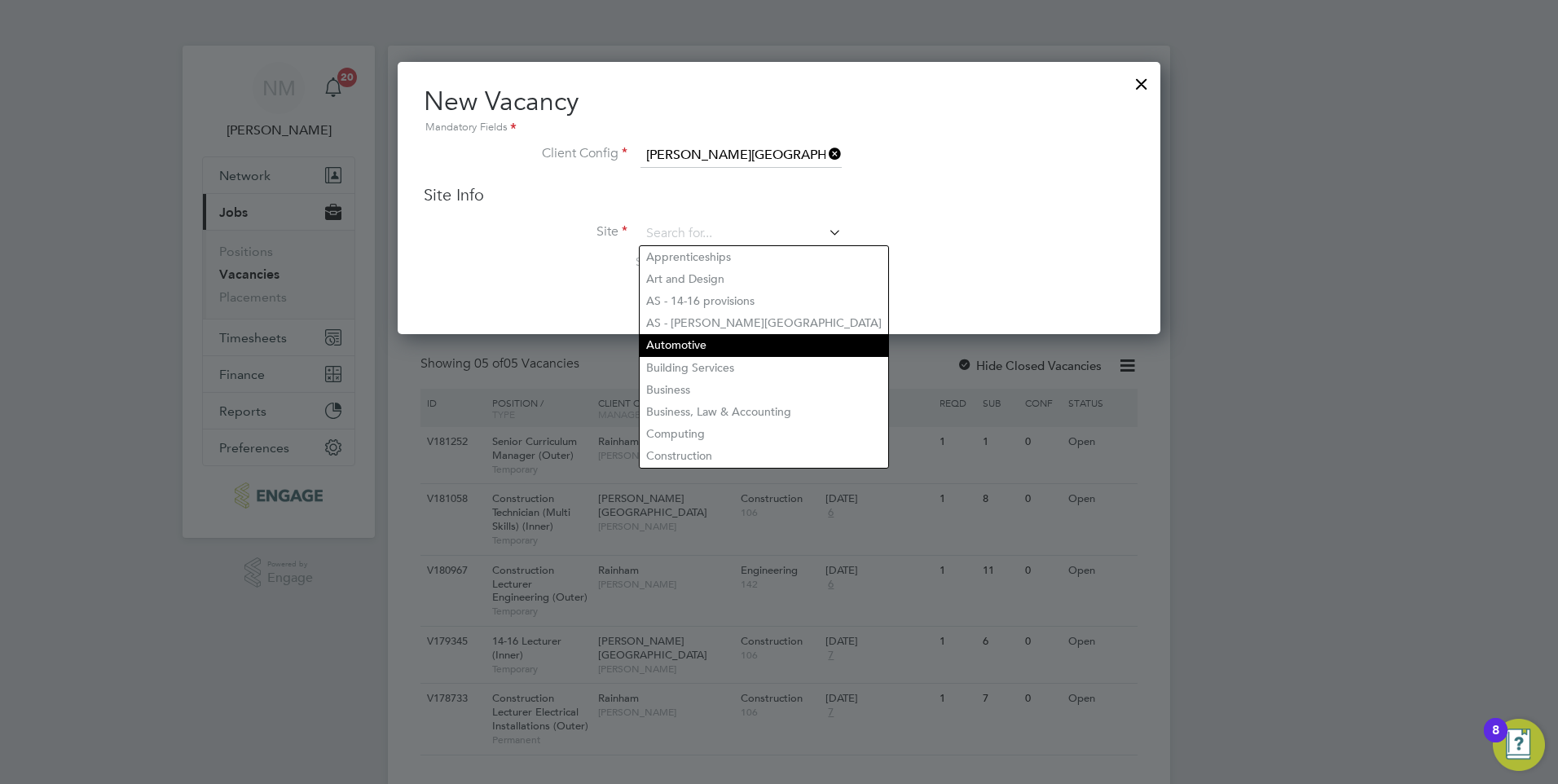
click at [732, 335] on li "Automotive" at bounding box center [764, 345] width 249 height 22
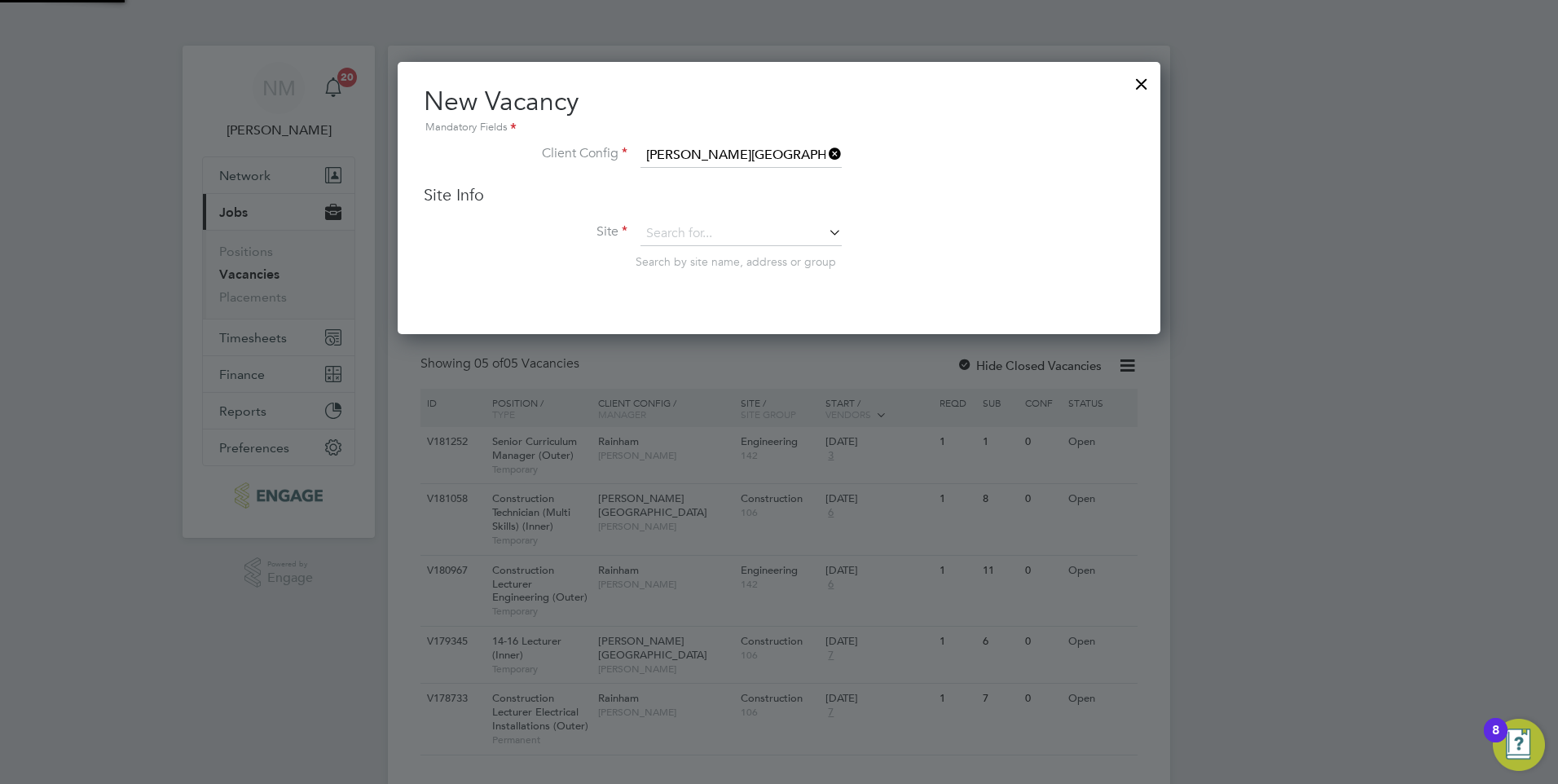
type input "Automotive"
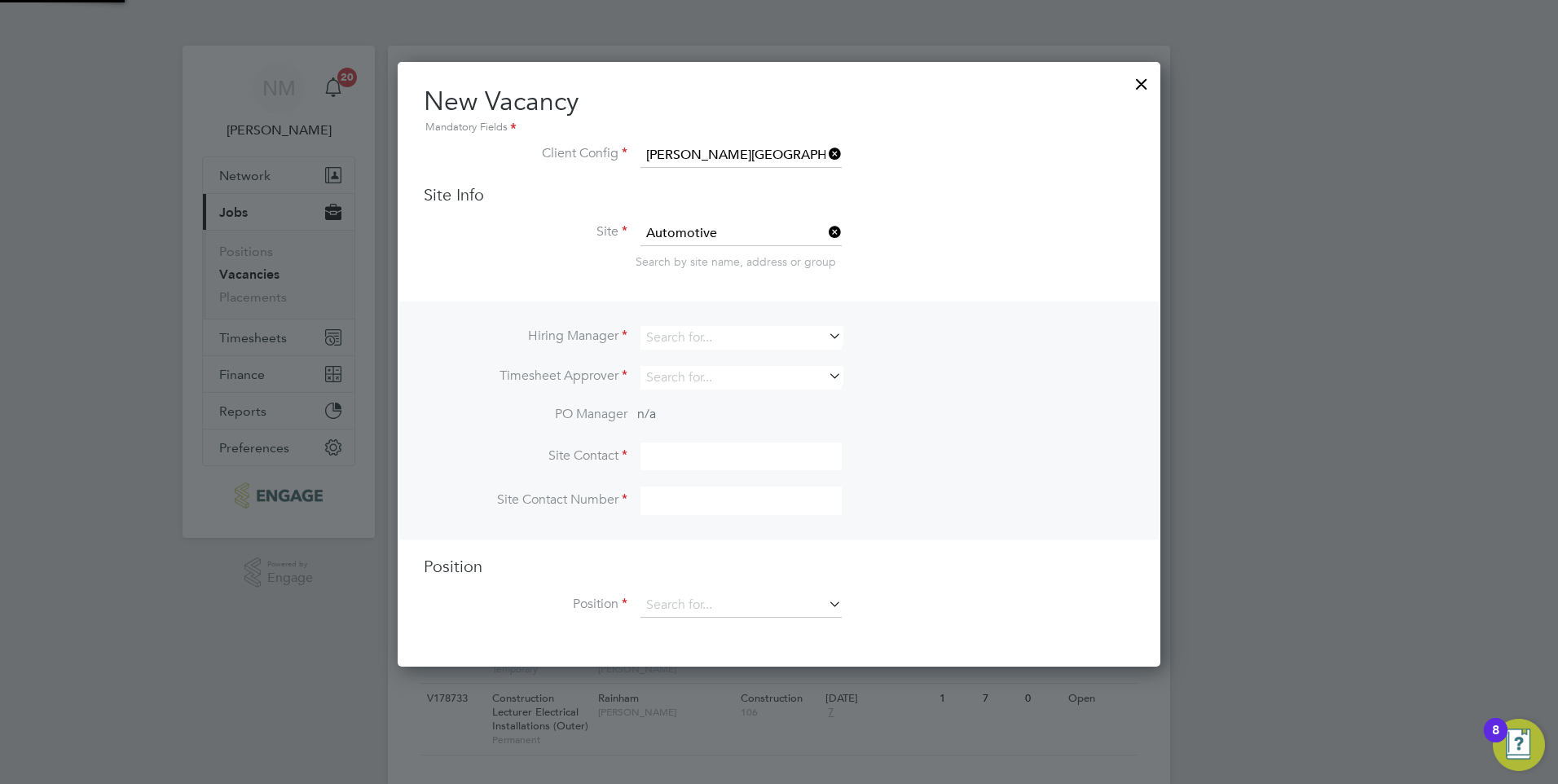
scroll to position [606, 764]
click at [825, 338] on icon at bounding box center [825, 335] width 0 height 23
click at [738, 354] on li "Raj Ali" at bounding box center [741, 361] width 203 height 22
type input "Raj Ali"
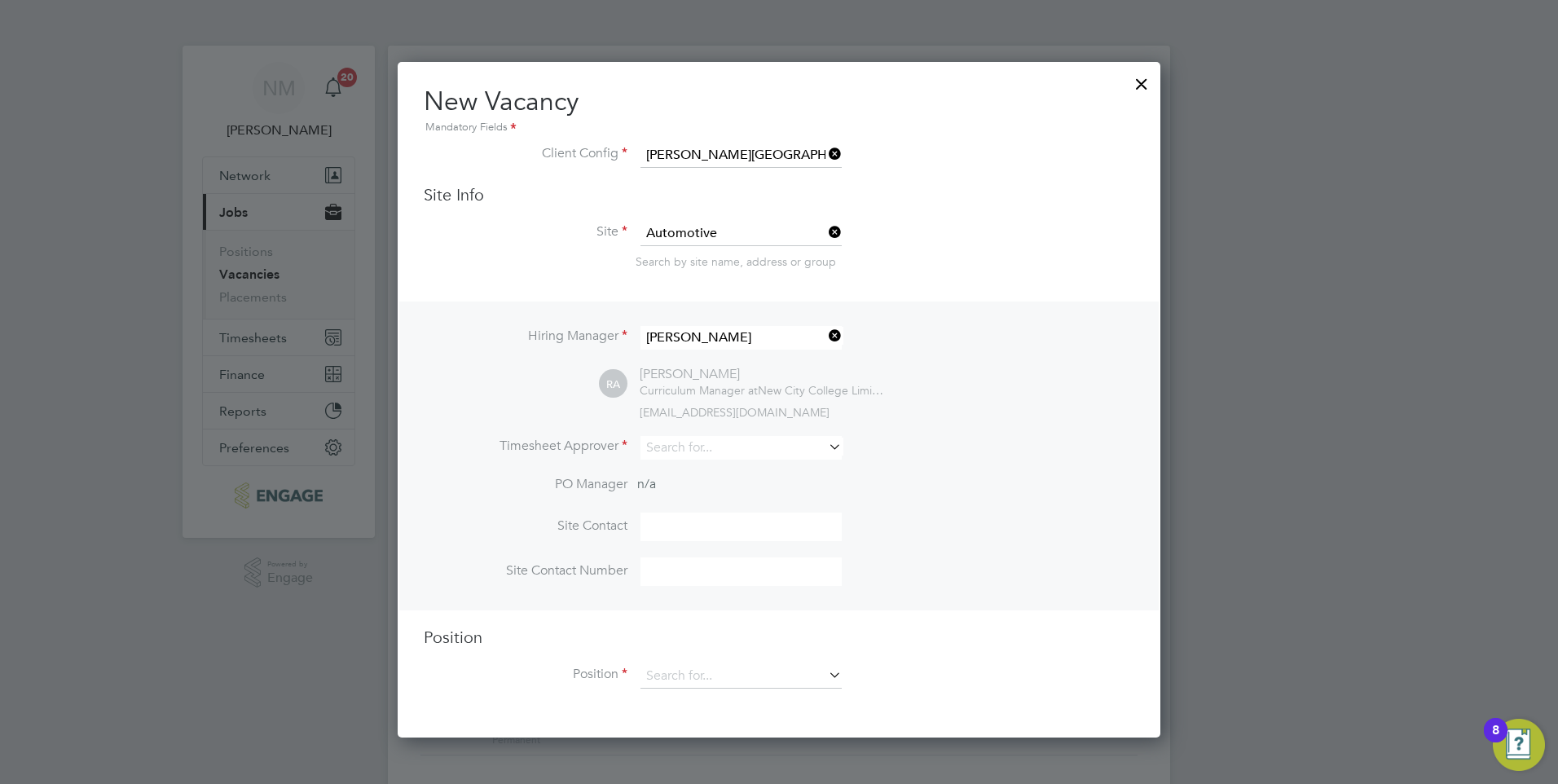
click at [947, 381] on div "RA Raj Ali Curriculum Manager at New City College Limited raj.ali@ncclondon.ac.…" at bounding box center [866, 392] width 536 height 54
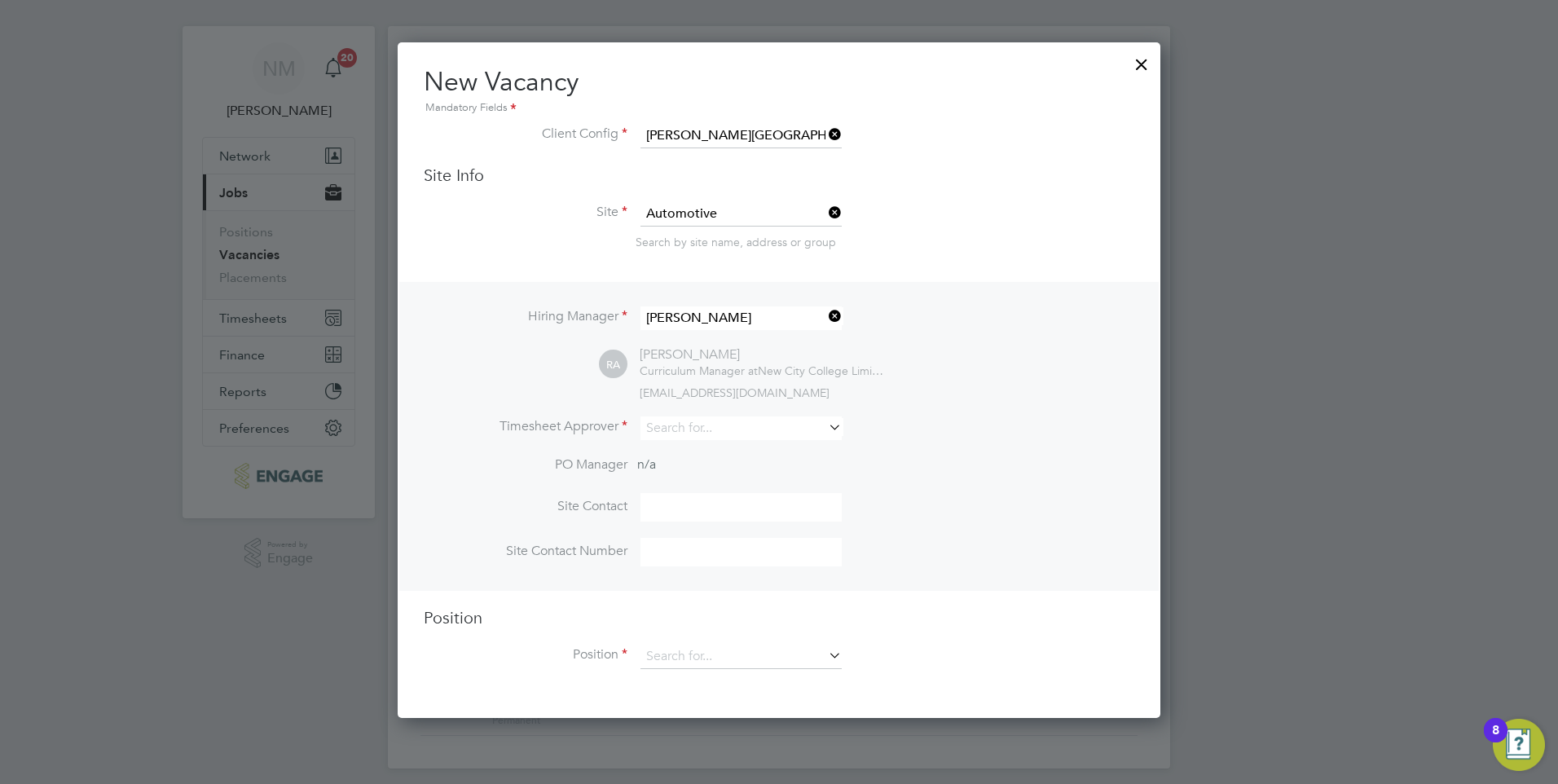
scroll to position [30, 0]
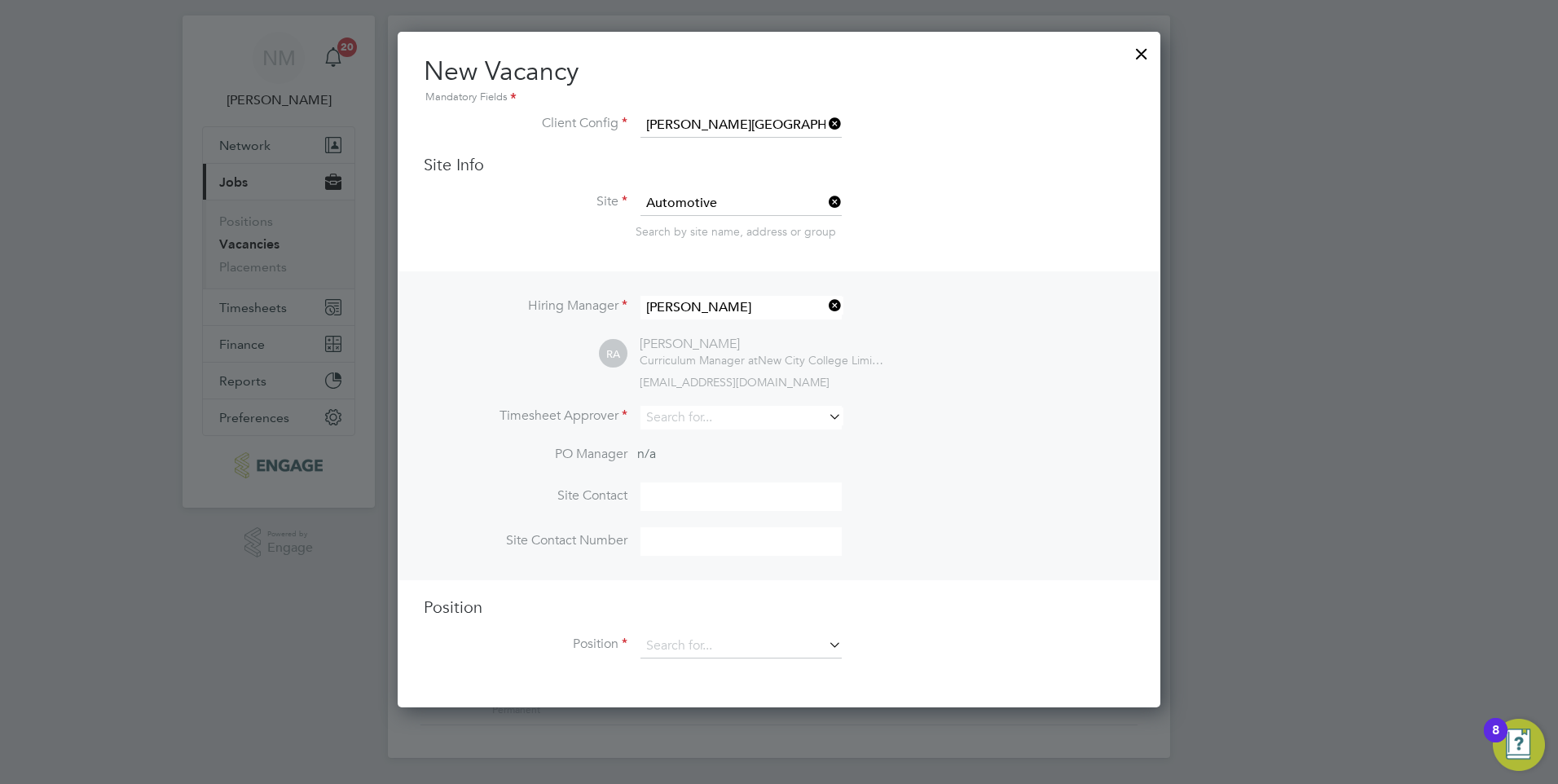
click at [825, 415] on icon at bounding box center [825, 416] width 0 height 23
click at [798, 442] on li "Raj Ali" at bounding box center [741, 441] width 203 height 22
type input "Raj Ali"
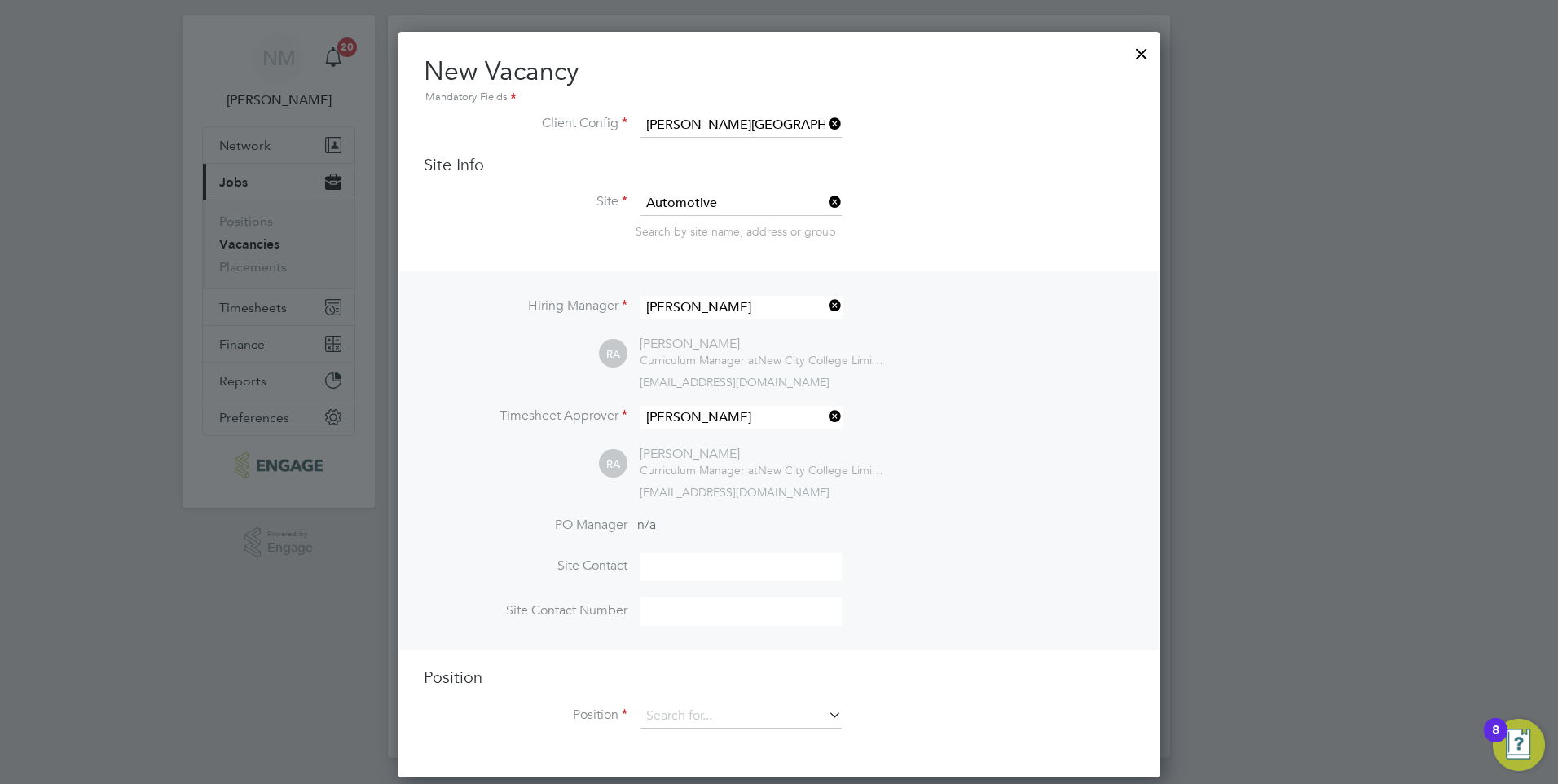
scroll to position [748, 764]
click at [1032, 494] on div "raj.ali@ncclondon.ac.uk" at bounding box center [886, 491] width 495 height 14
click at [825, 718] on icon at bounding box center [825, 714] width 0 height 23
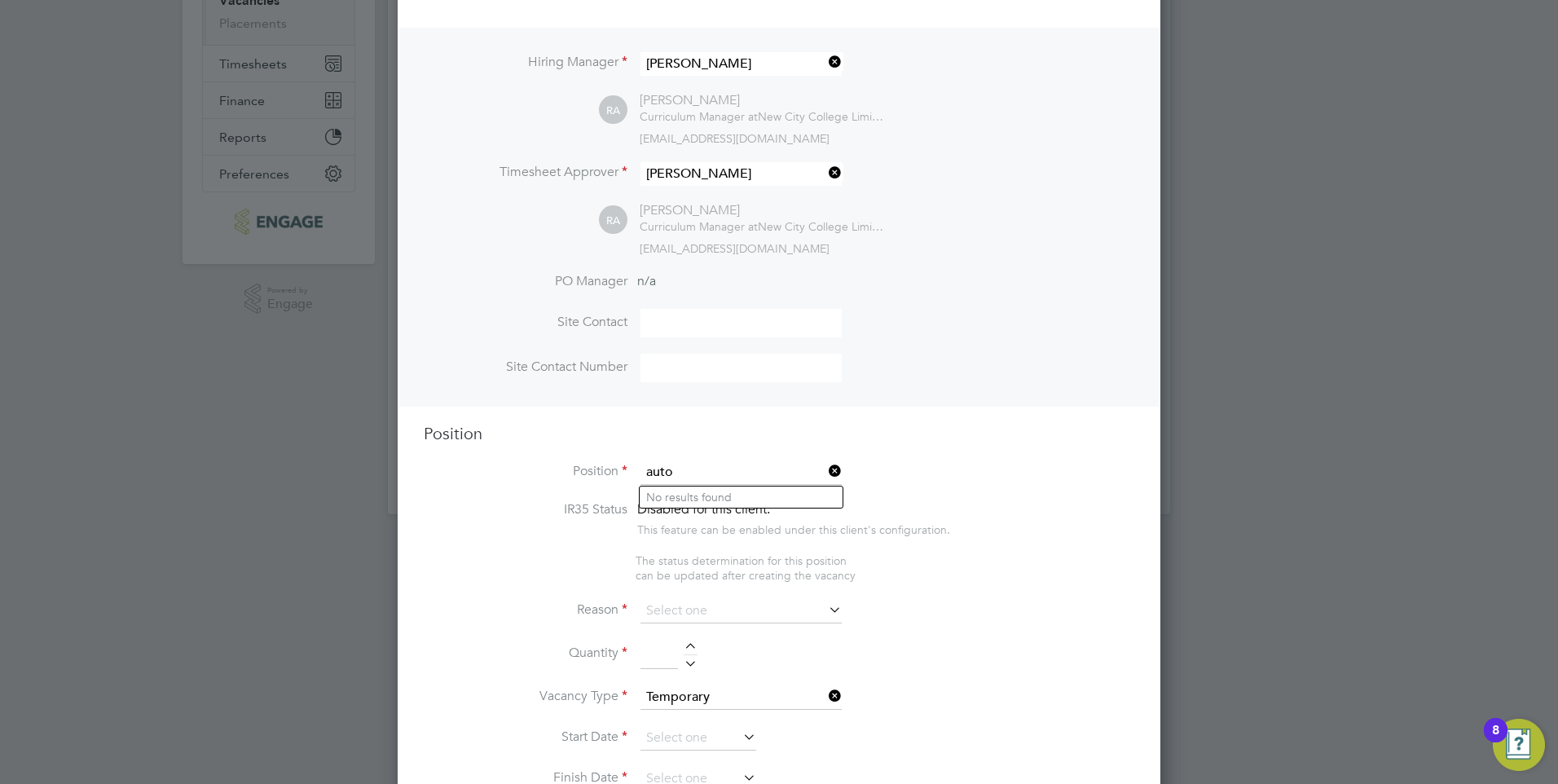
scroll to position [275, 0]
type input "a"
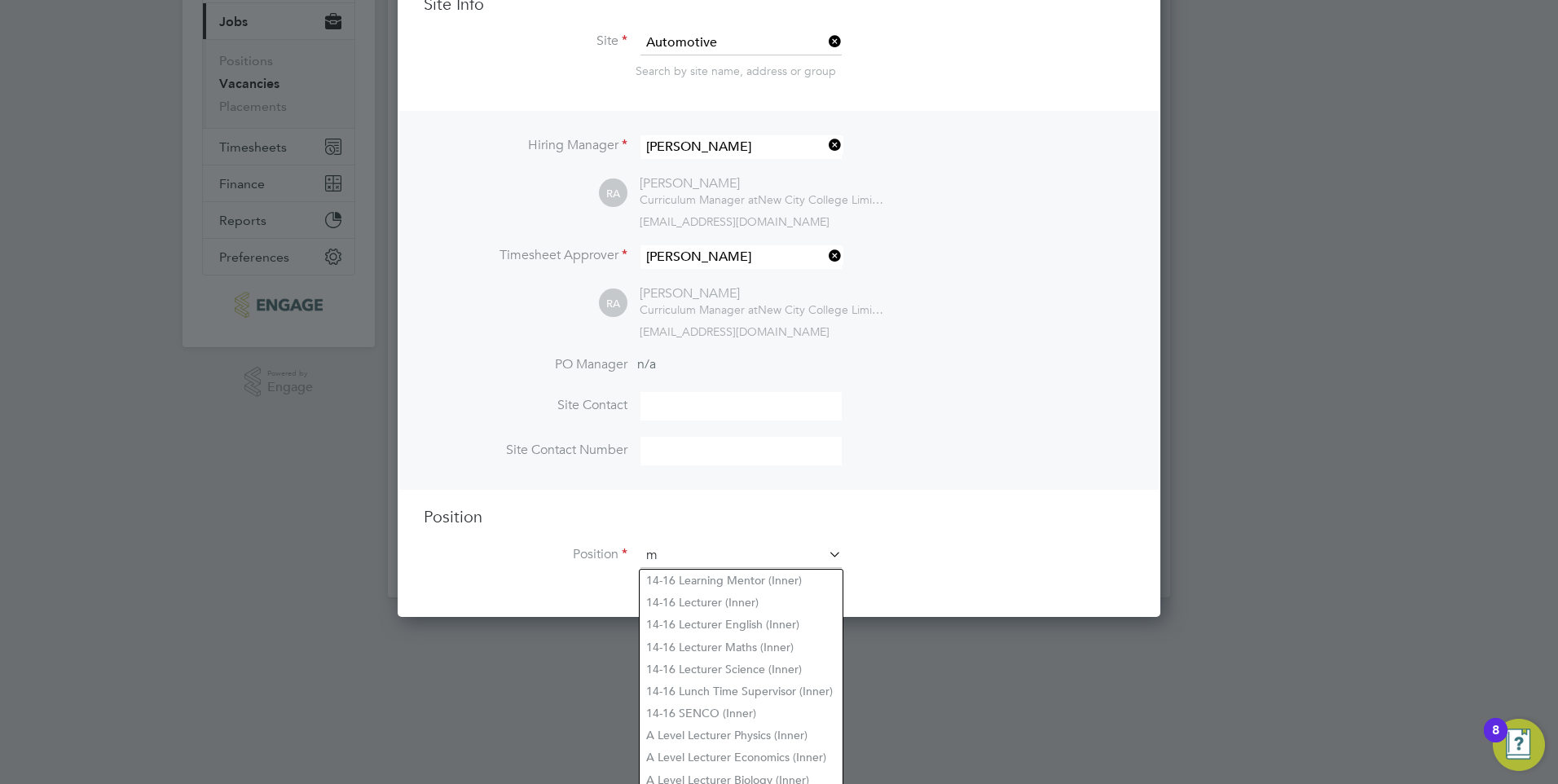
scroll to position [2503, 764]
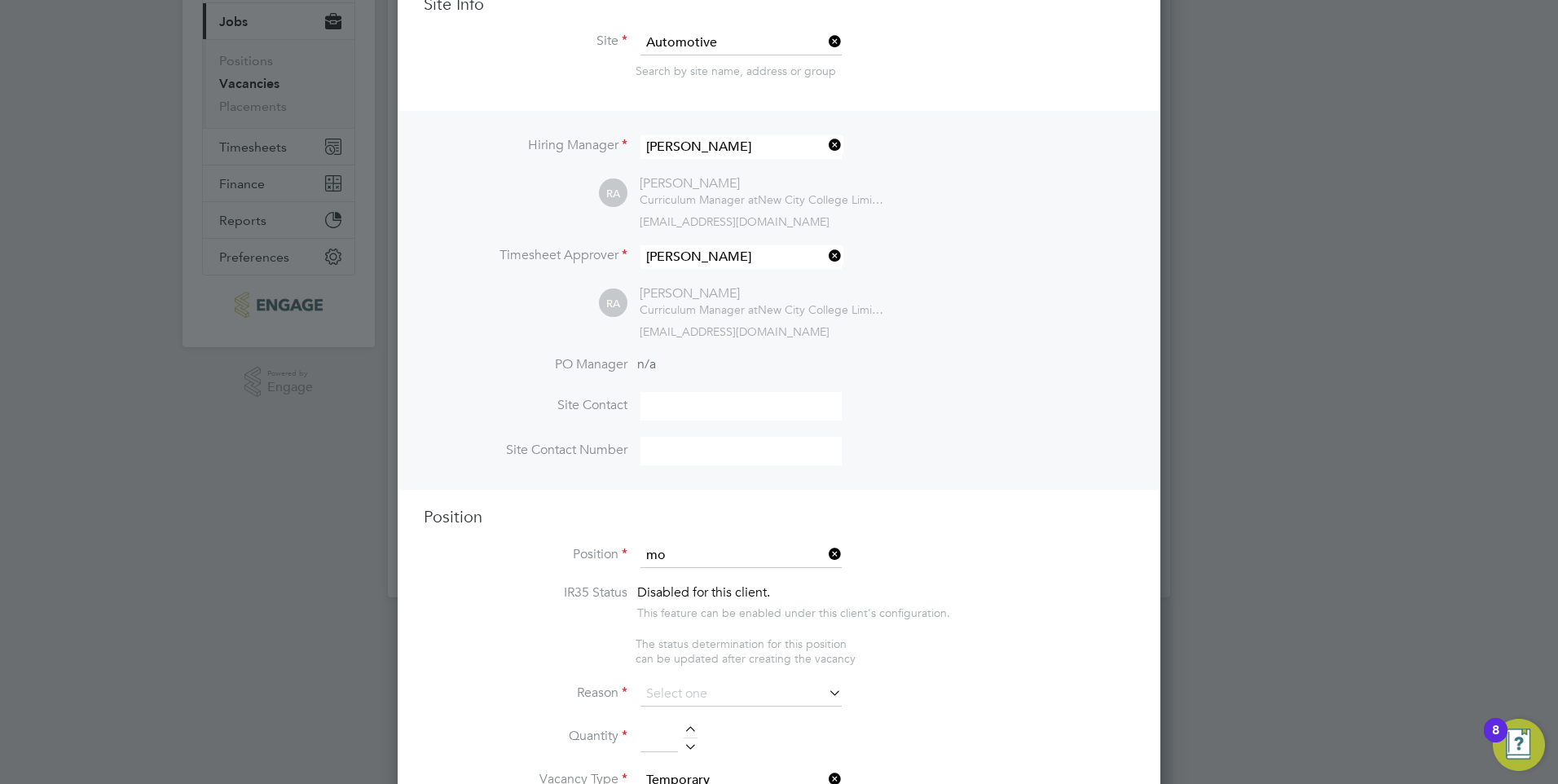
click at [776, 579] on b "Mo" at bounding box center [767, 581] width 18 height 14
type input "Construction Lecturer Motor Vehicle (Inner)"
type textarea "PURPOSE OF JOB: • To teach and assess learning on a range of courses, which inc…"
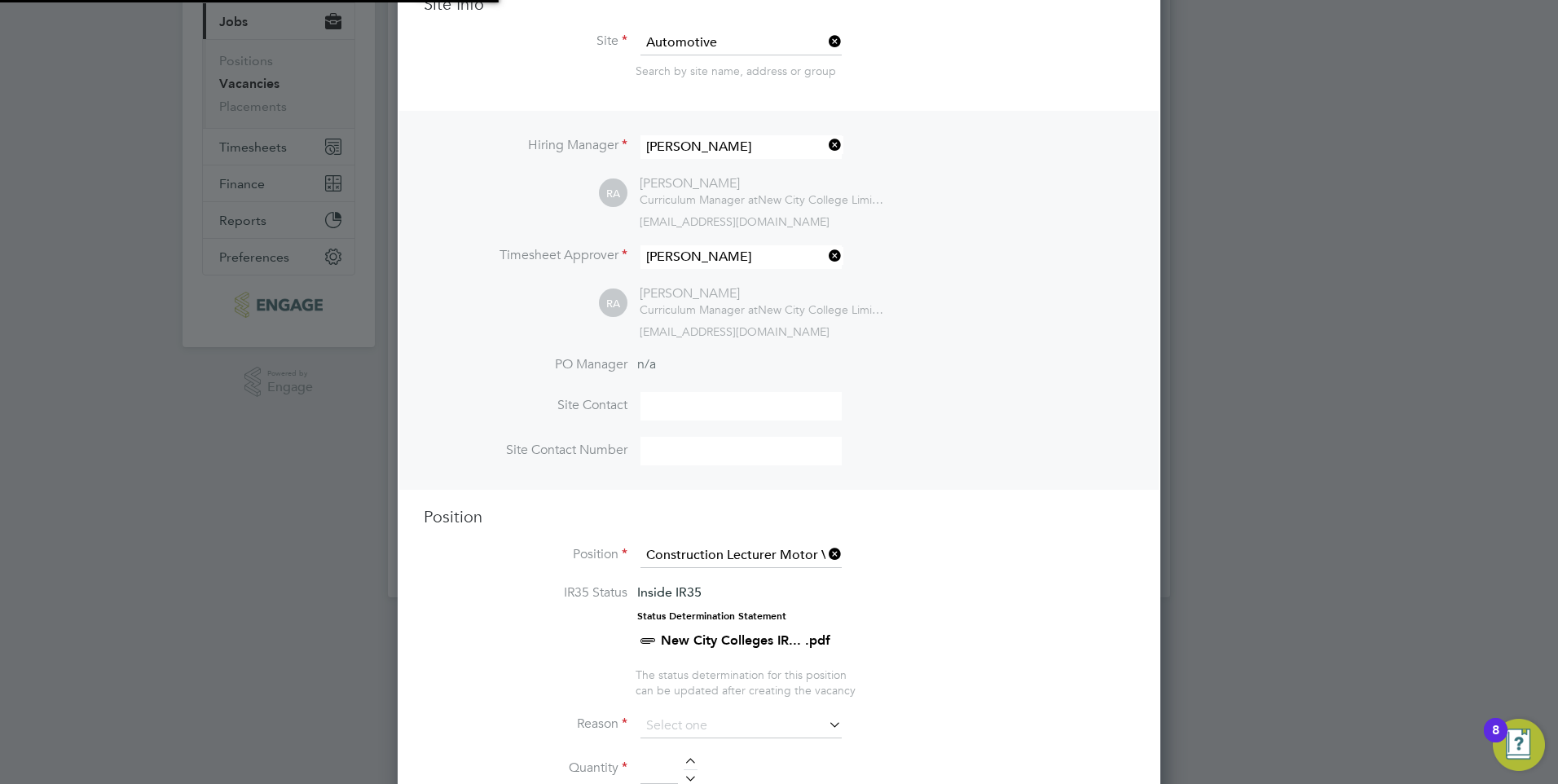
scroll to position [48, 85]
click at [982, 575] on li "Position Construction Lecturer Motor Vehicle (Inner)" at bounding box center [779, 564] width 711 height 41
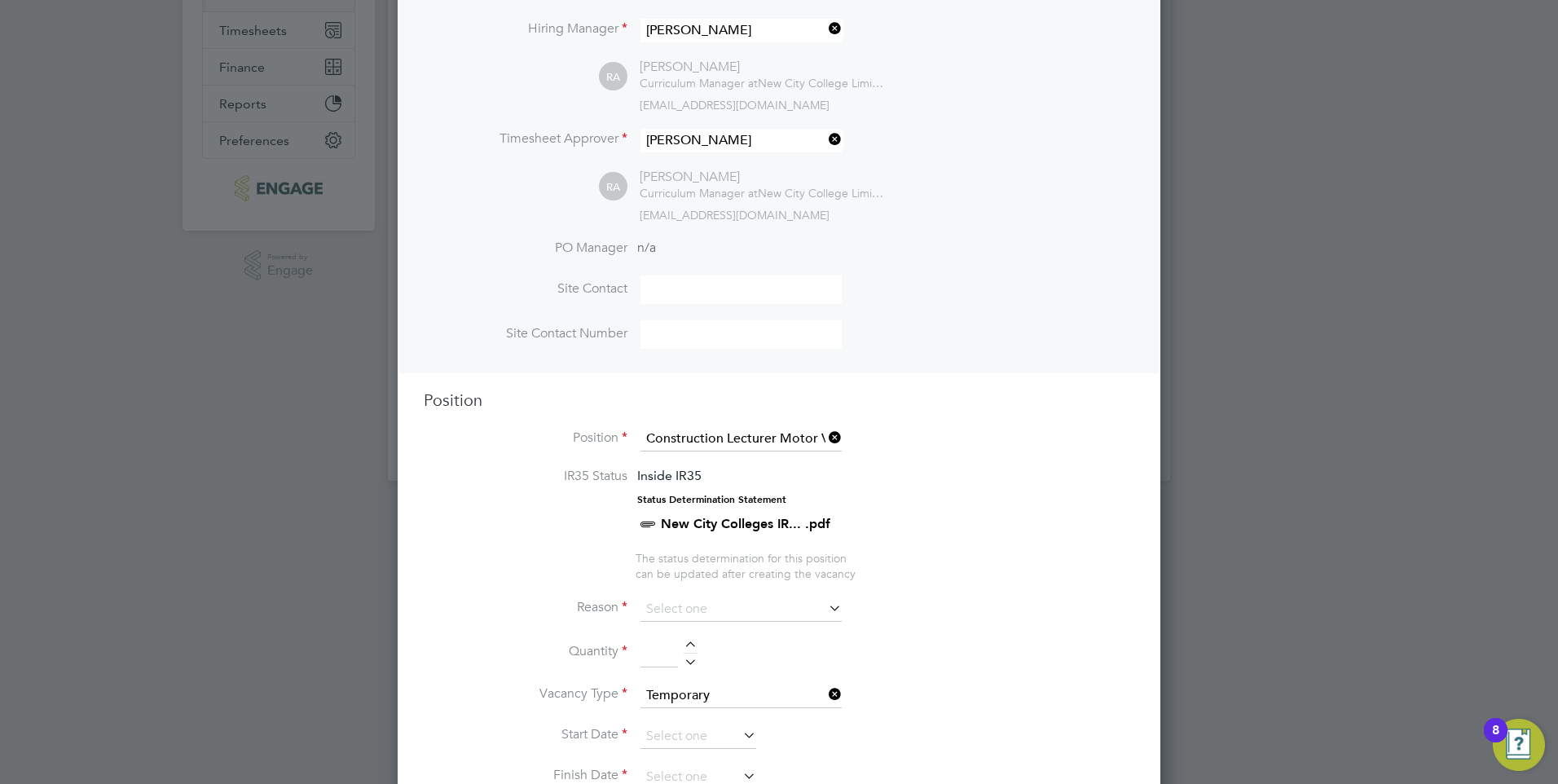
scroll to position [517, 0]
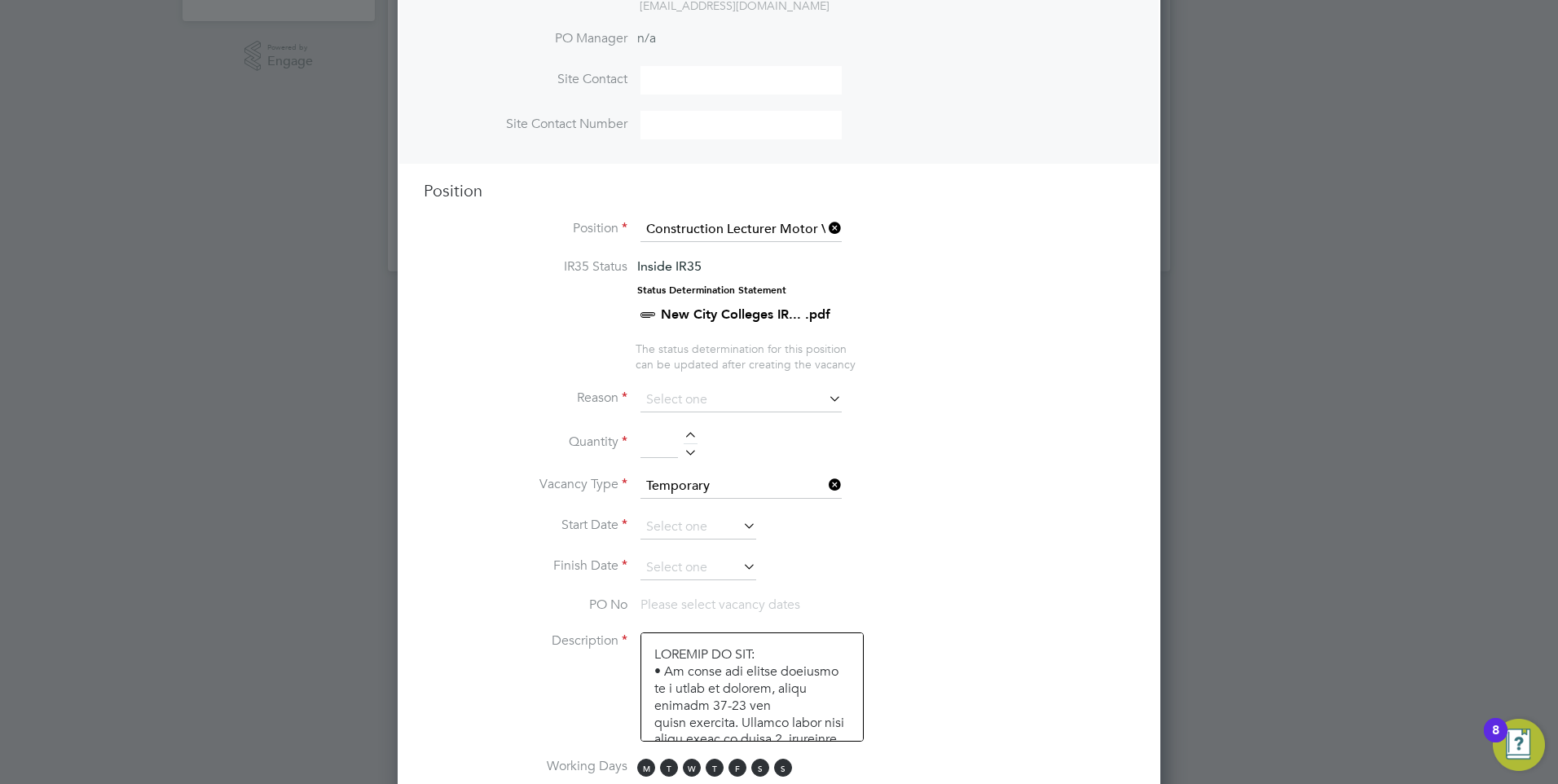
click at [825, 405] on icon at bounding box center [825, 398] width 0 height 23
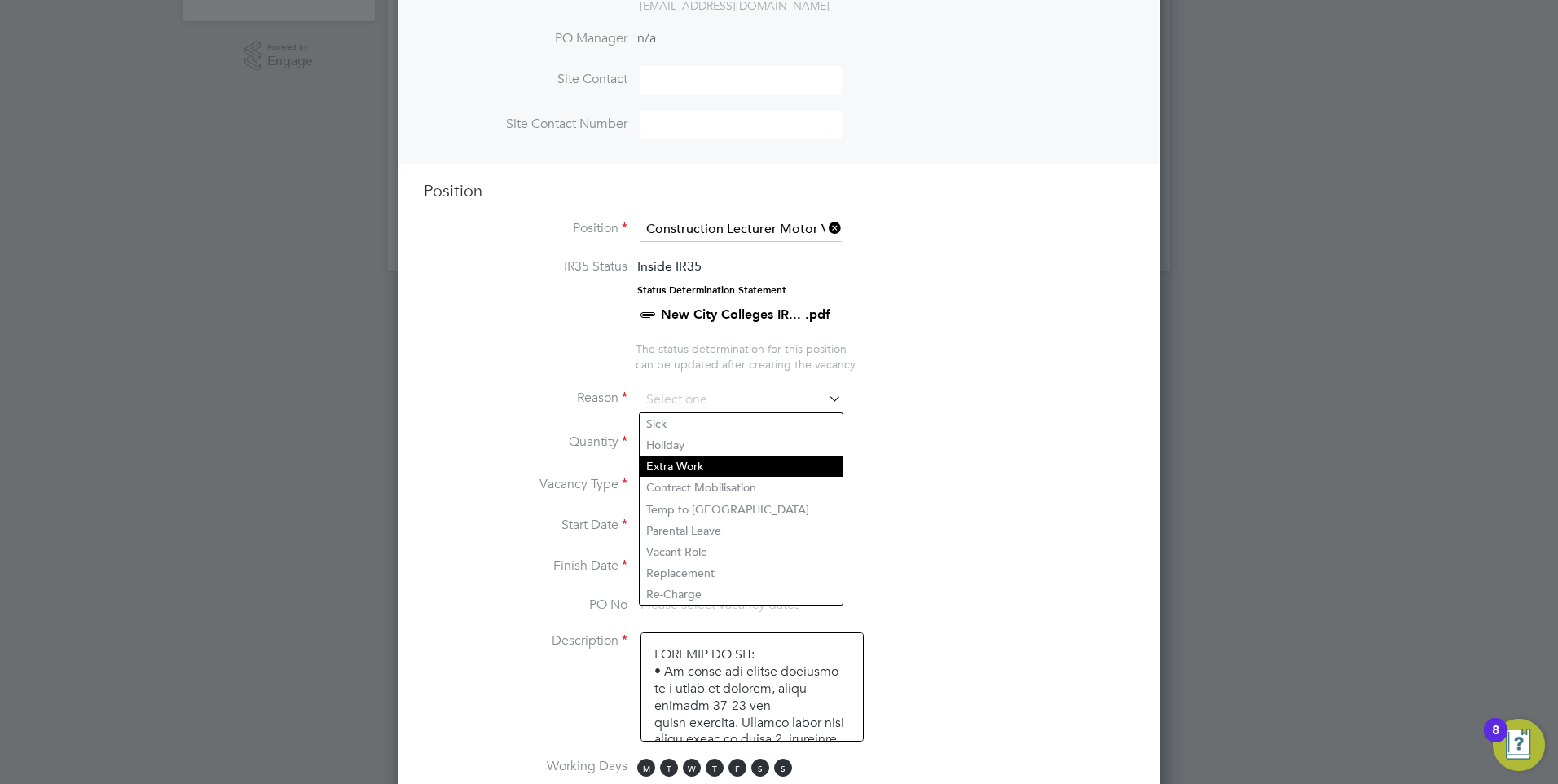
click at [787, 464] on li "Extra Work" at bounding box center [741, 466] width 203 height 21
type input "Extra Work"
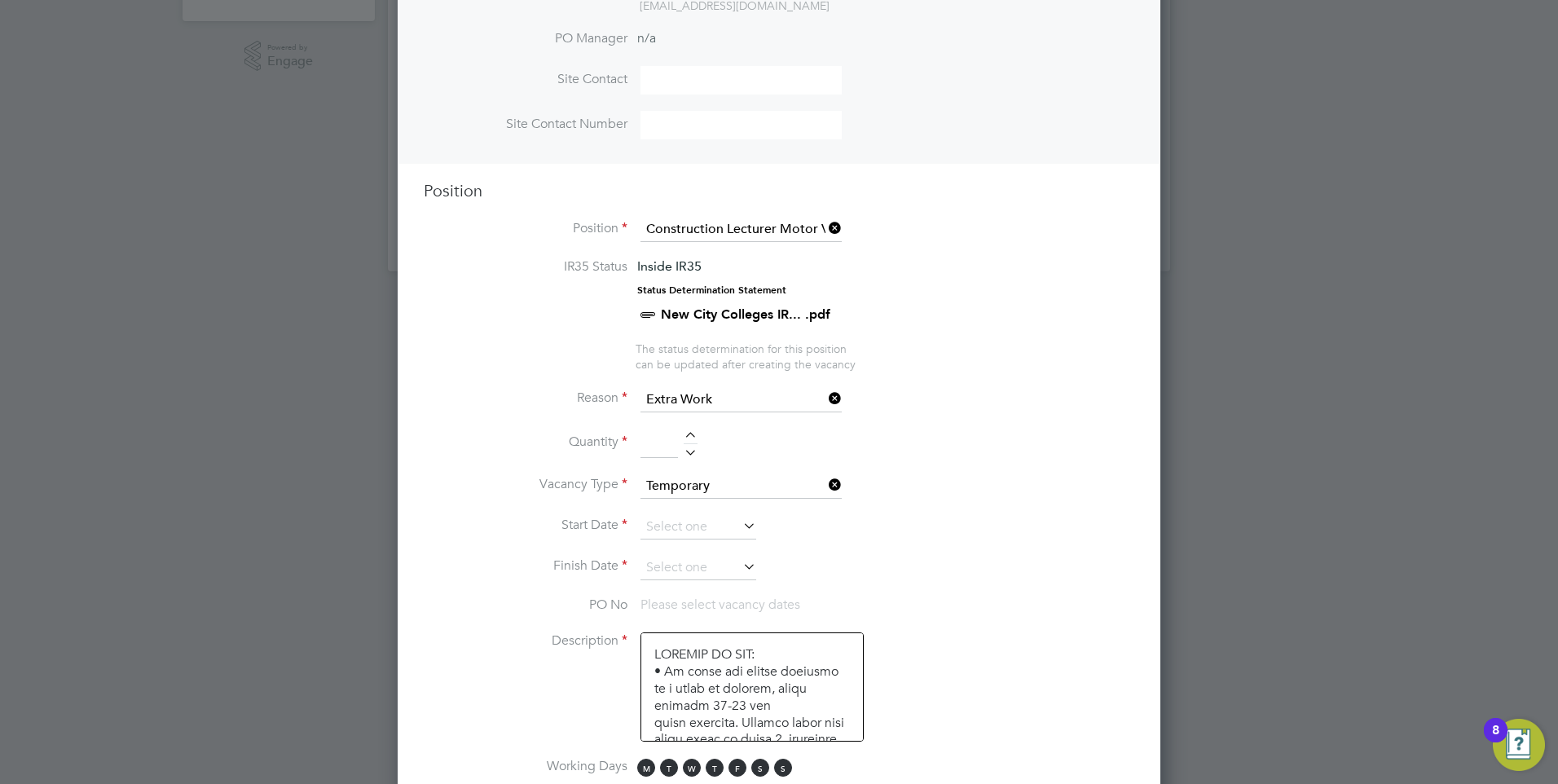
click at [985, 474] on li "Vacancy Type Temporary" at bounding box center [779, 495] width 711 height 41
click at [660, 452] on input at bounding box center [659, 443] width 37 height 29
type input "1"
click at [1110, 514] on li "Vacancy Type Temporary" at bounding box center [779, 495] width 711 height 41
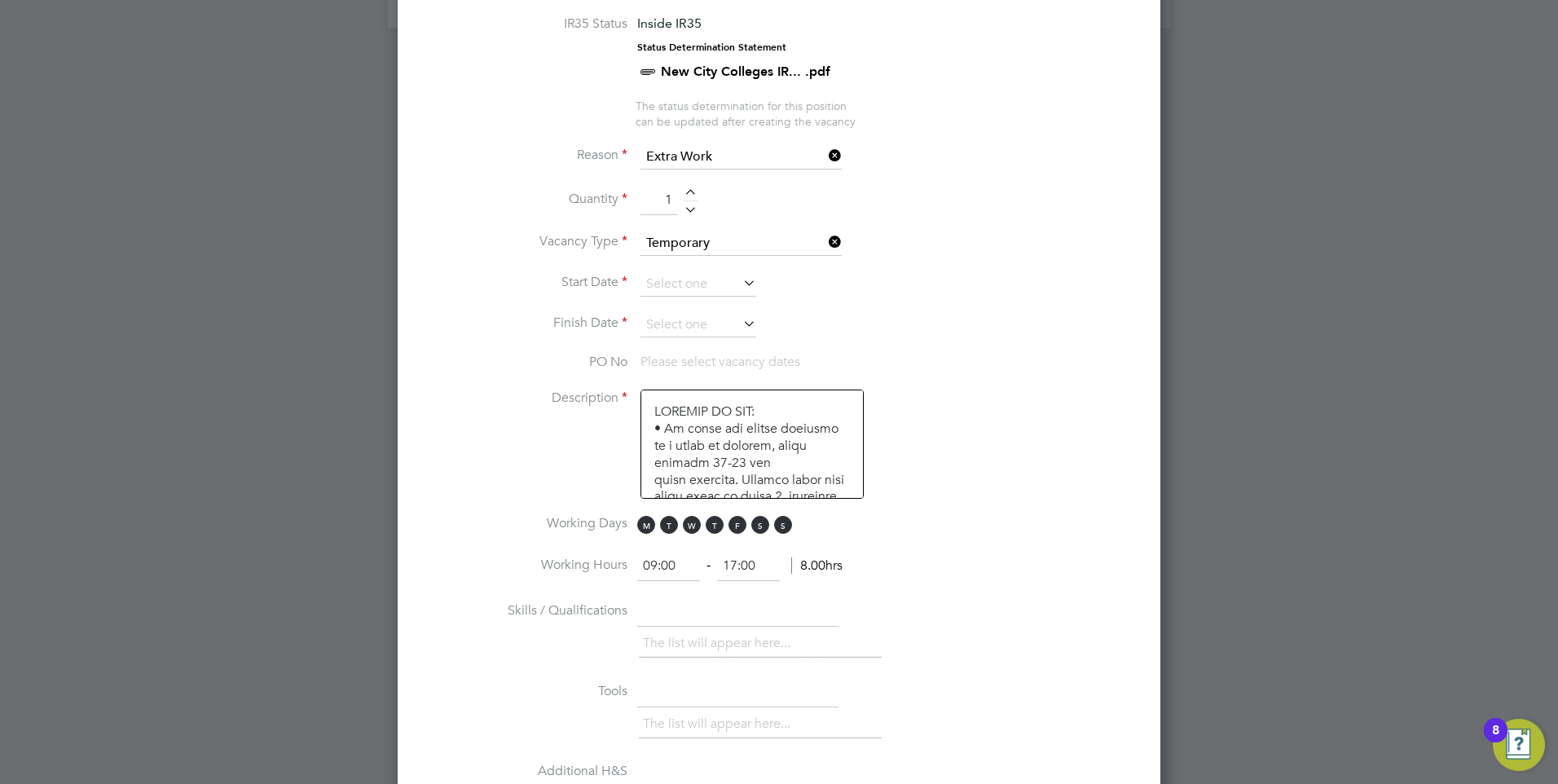
scroll to position [761, 0]
click at [740, 288] on icon at bounding box center [740, 281] width 0 height 23
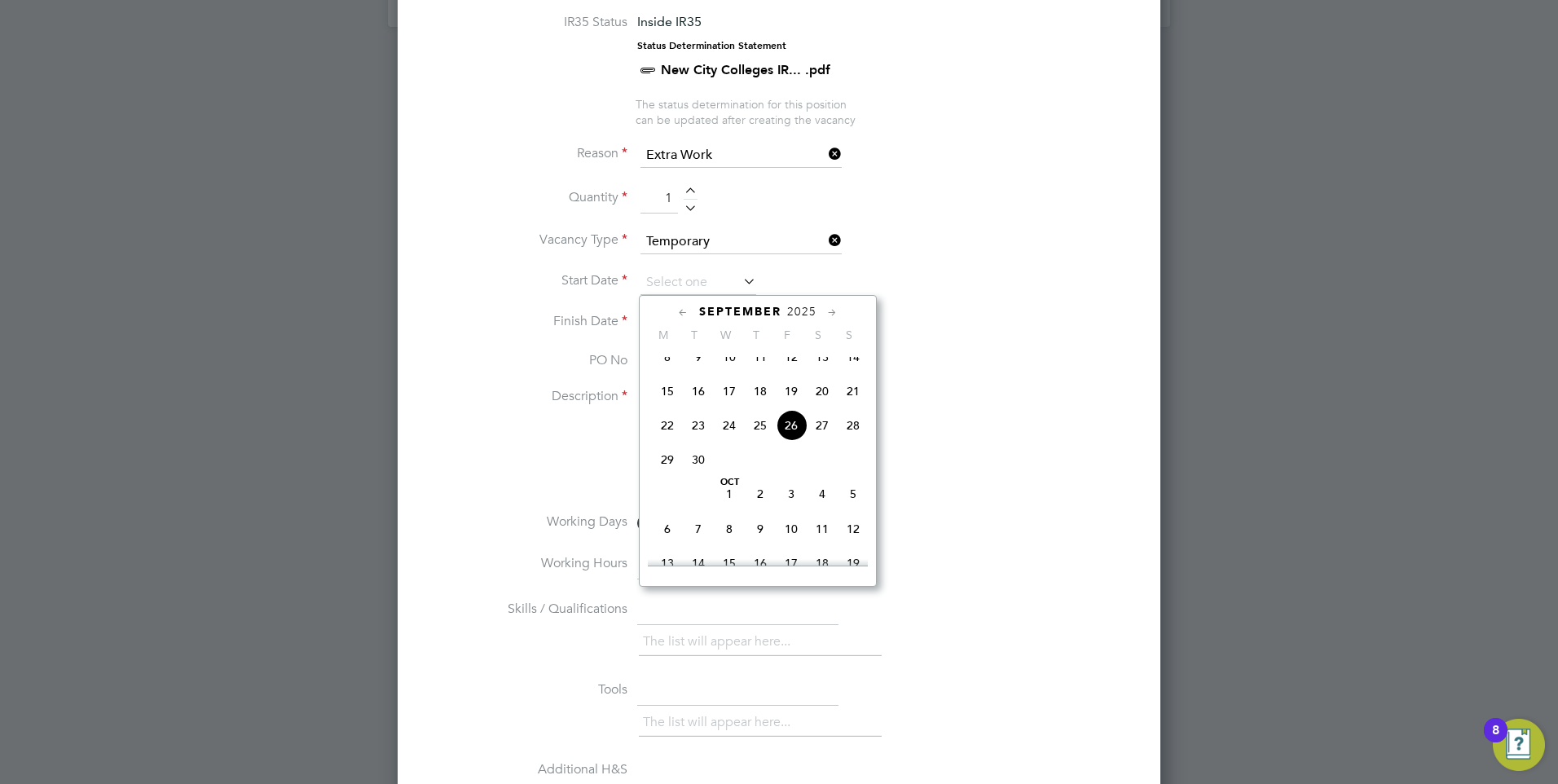
click at [672, 470] on span "29" at bounding box center [667, 460] width 31 height 31
type input "[DATE]"
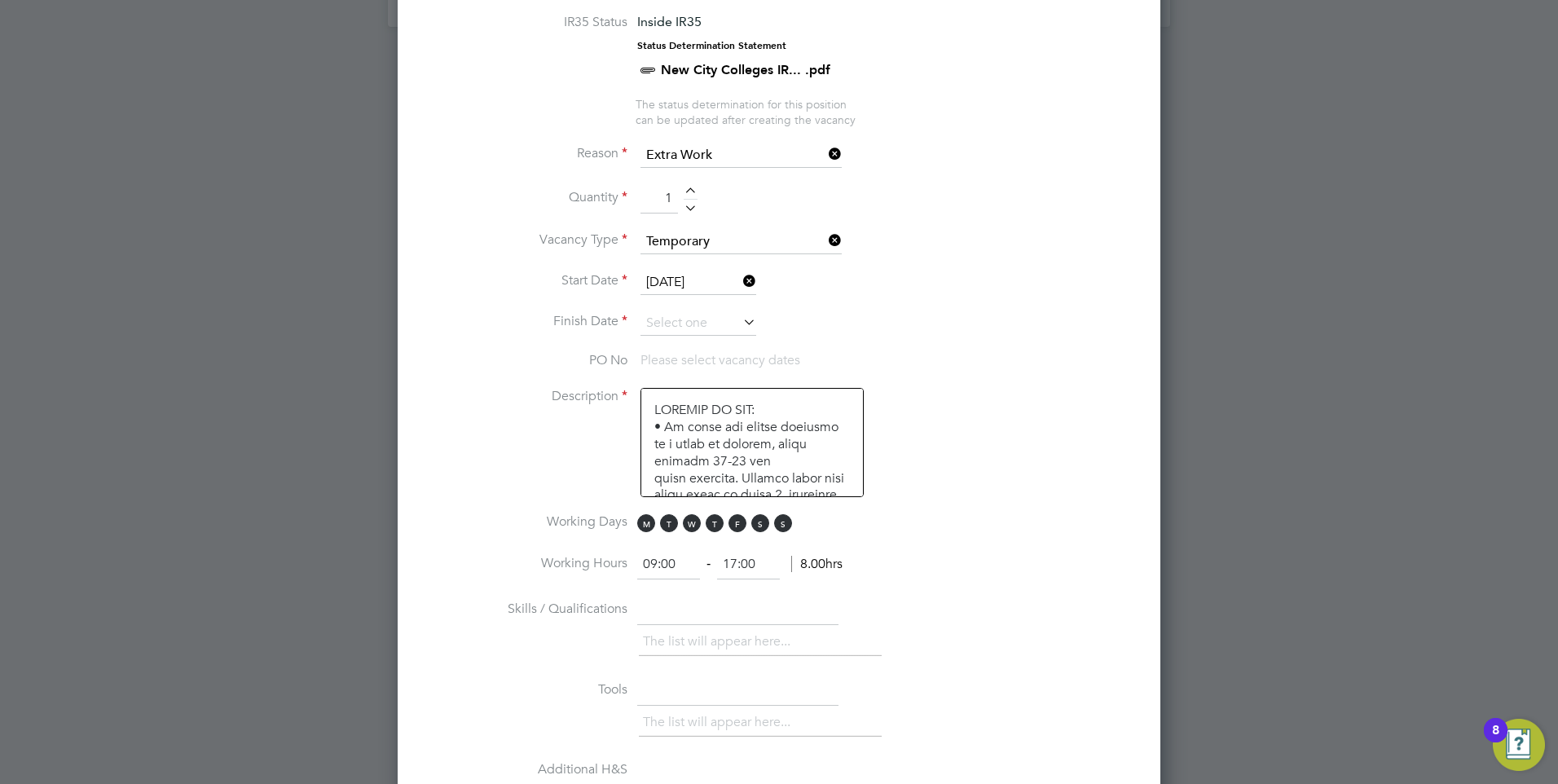
click at [1005, 421] on li "Description" at bounding box center [779, 450] width 711 height 125
click at [644, 528] on span "M" at bounding box center [645, 523] width 18 height 18
click at [672, 526] on span "T" at bounding box center [668, 523] width 18 height 18
click at [689, 528] on span "W" at bounding box center [691, 523] width 18 height 18
click at [647, 526] on span "M" at bounding box center [645, 523] width 18 height 18
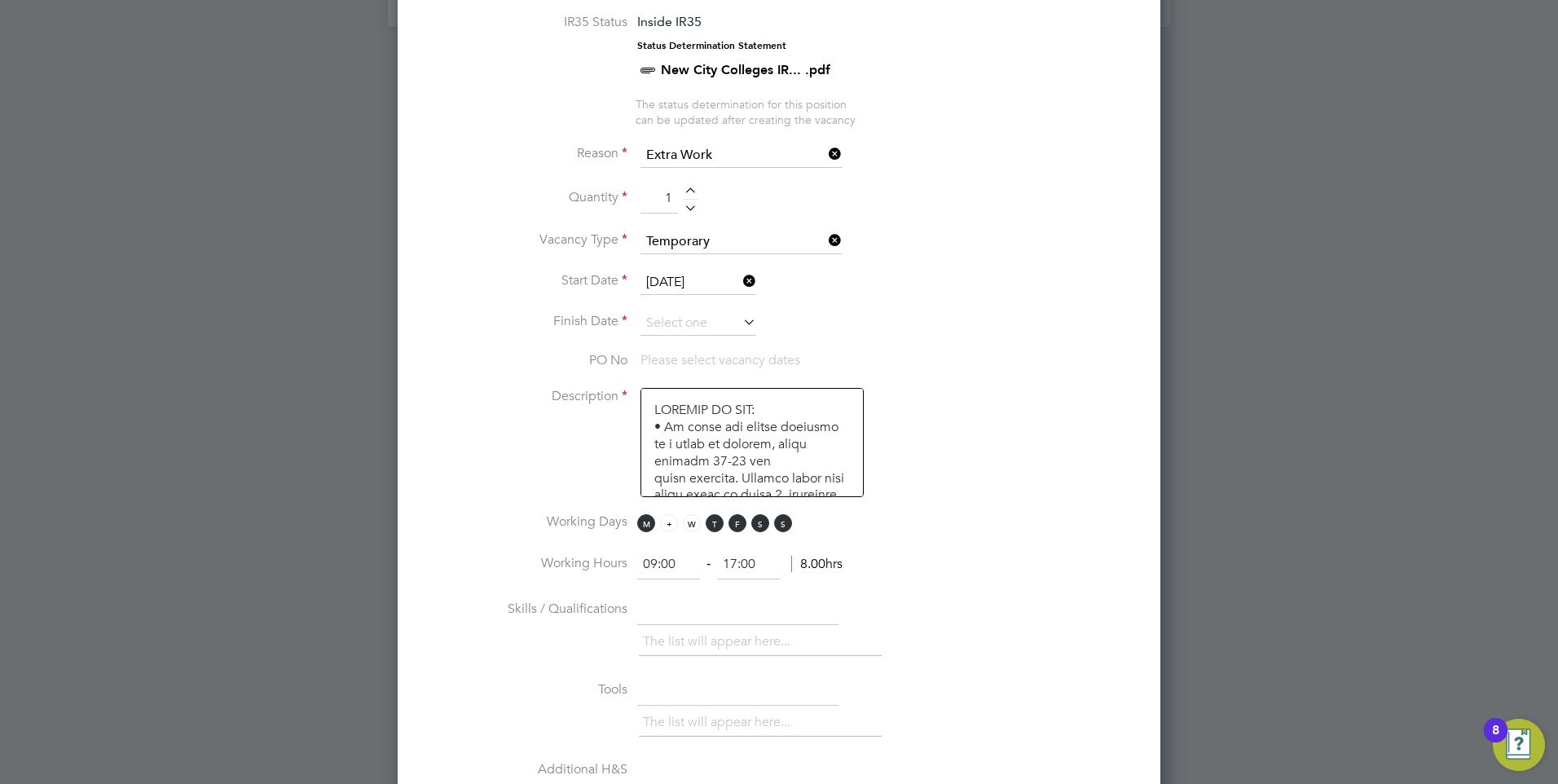
click at [666, 525] on span "T" at bounding box center [668, 523] width 18 height 18
click at [650, 521] on span "M" at bounding box center [645, 523] width 18 height 18
click at [690, 523] on span "W" at bounding box center [691, 523] width 18 height 18
click at [735, 524] on span "F" at bounding box center [737, 523] width 18 height 18
drag, startPoint x: 759, startPoint y: 526, endPoint x: 780, endPoint y: 526, distance: 21.0
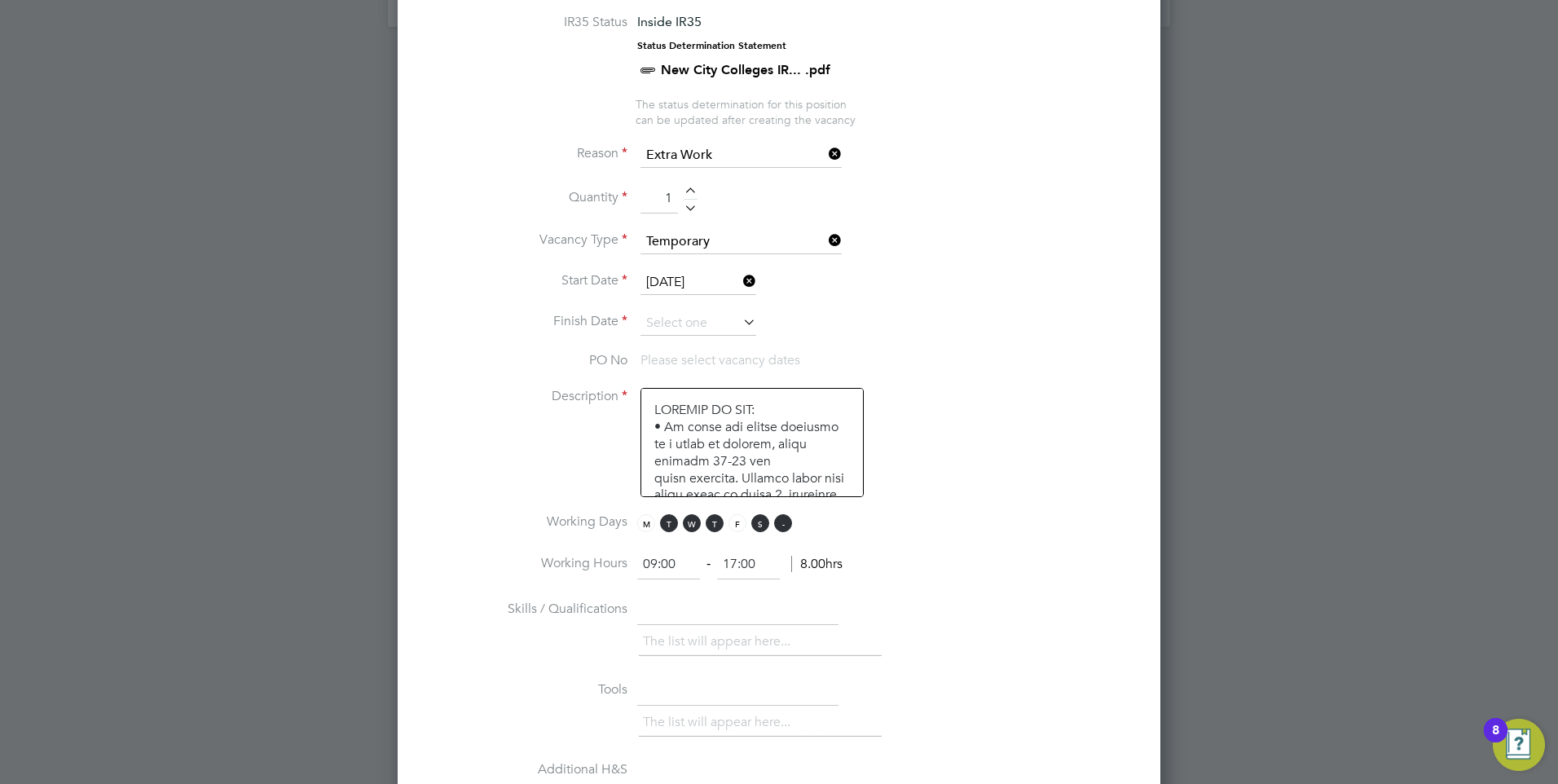
click at [765, 526] on span "S" at bounding box center [759, 523] width 18 height 18
click at [782, 526] on span "S" at bounding box center [782, 523] width 18 height 18
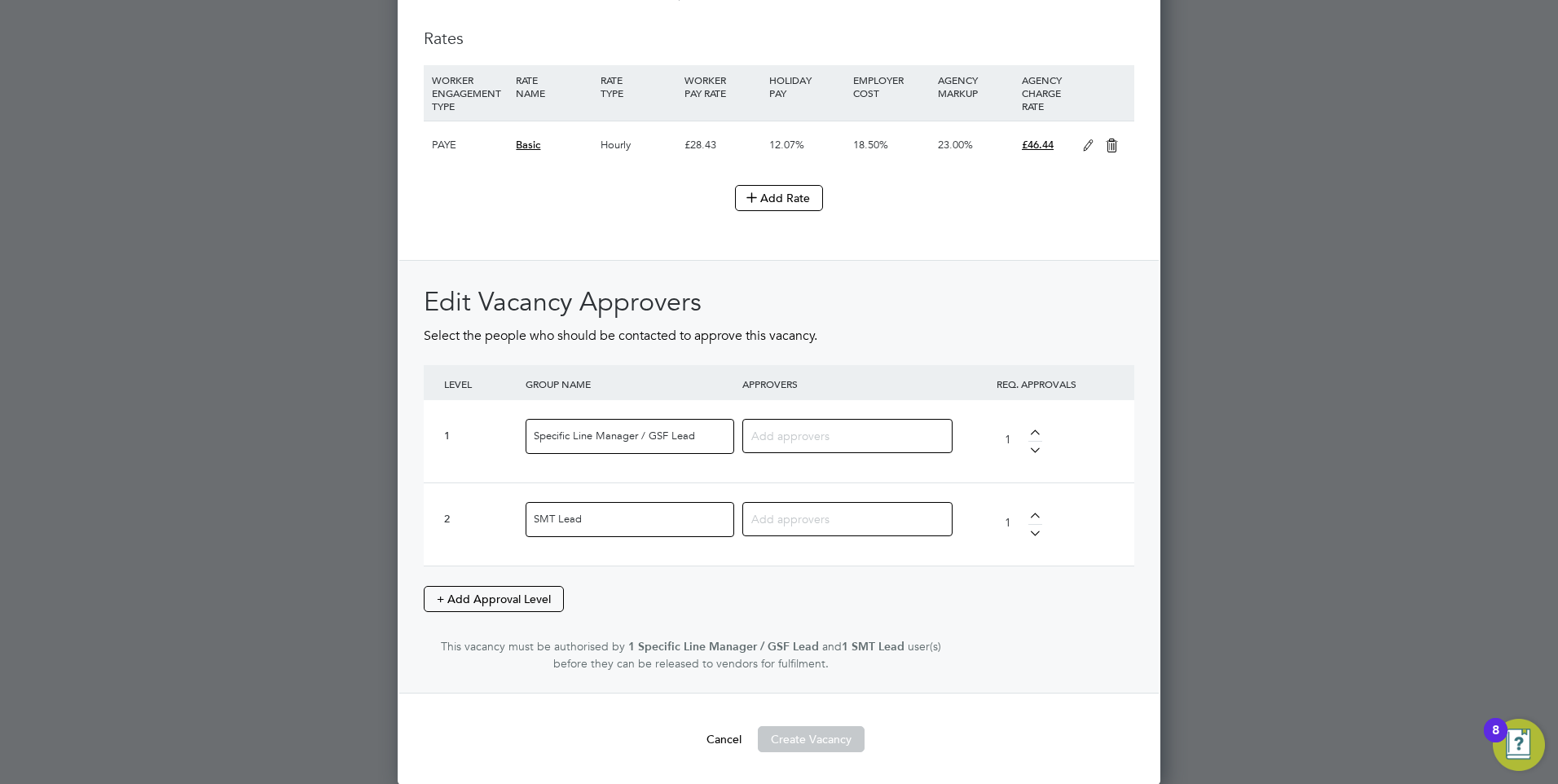
scroll to position [1783, 0]
click at [833, 437] on input at bounding box center [841, 434] width 180 height 21
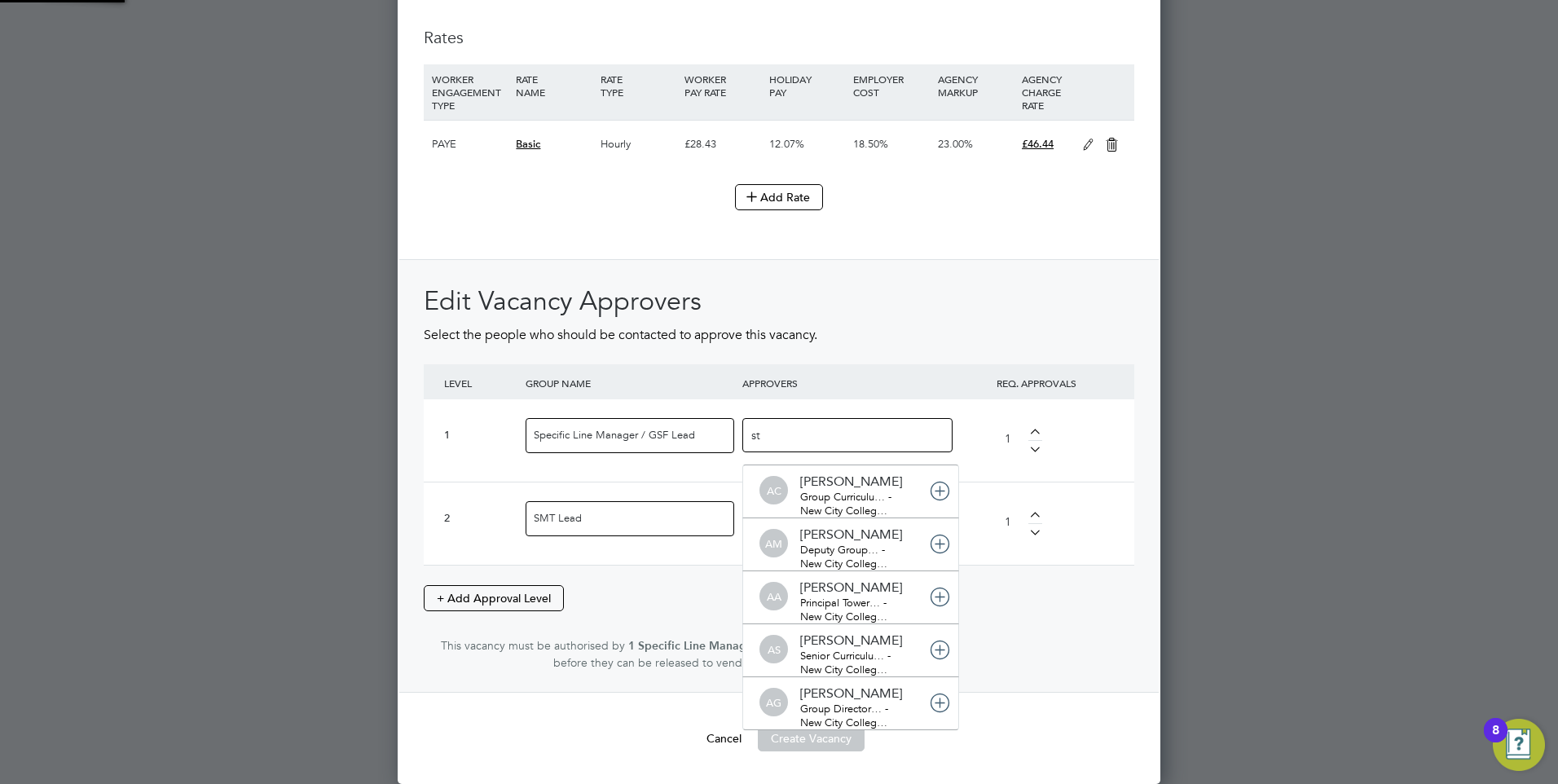
scroll to position [0, 0]
type input "step"
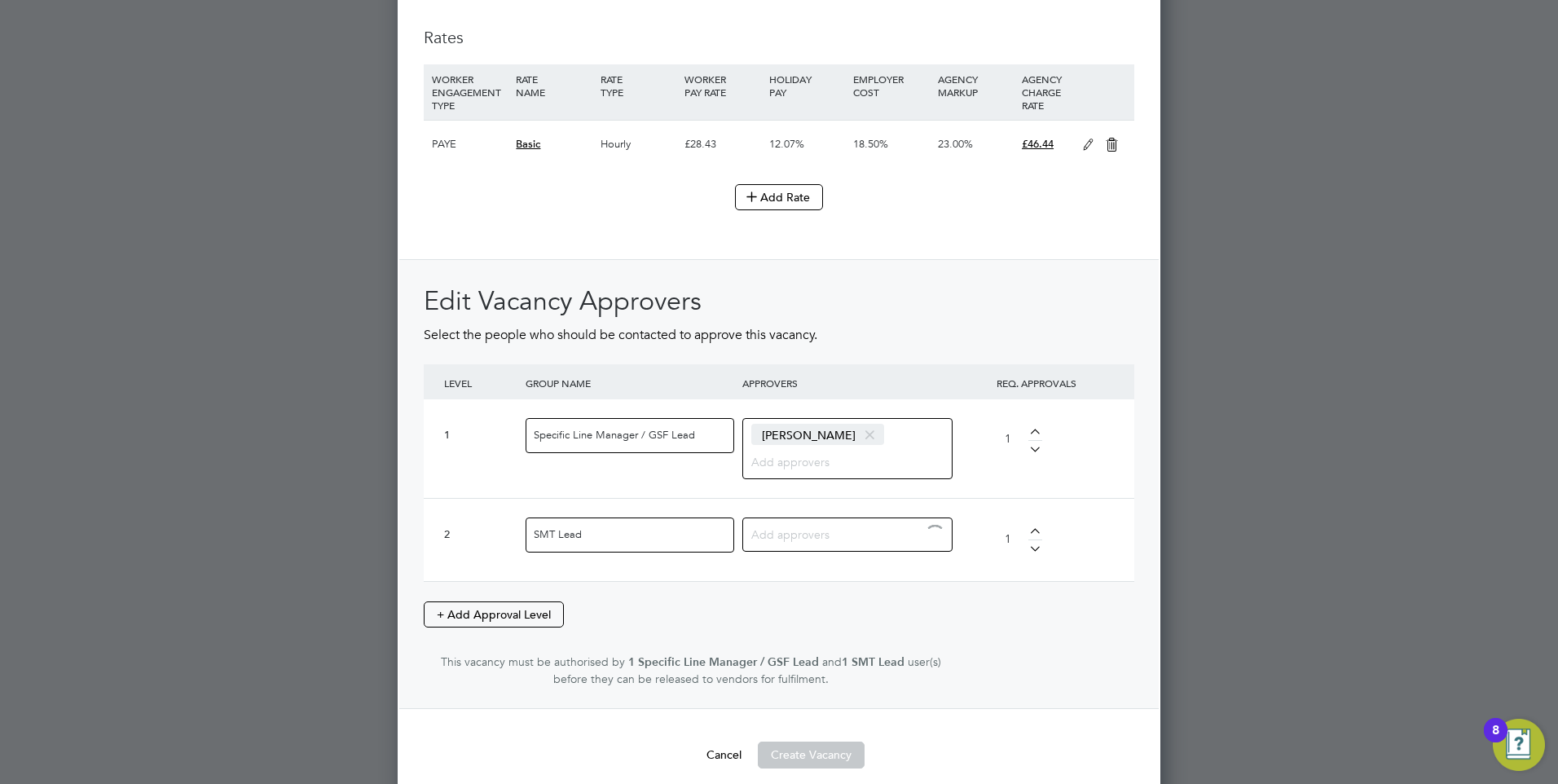
click at [851, 526] on input at bounding box center [841, 533] width 180 height 21
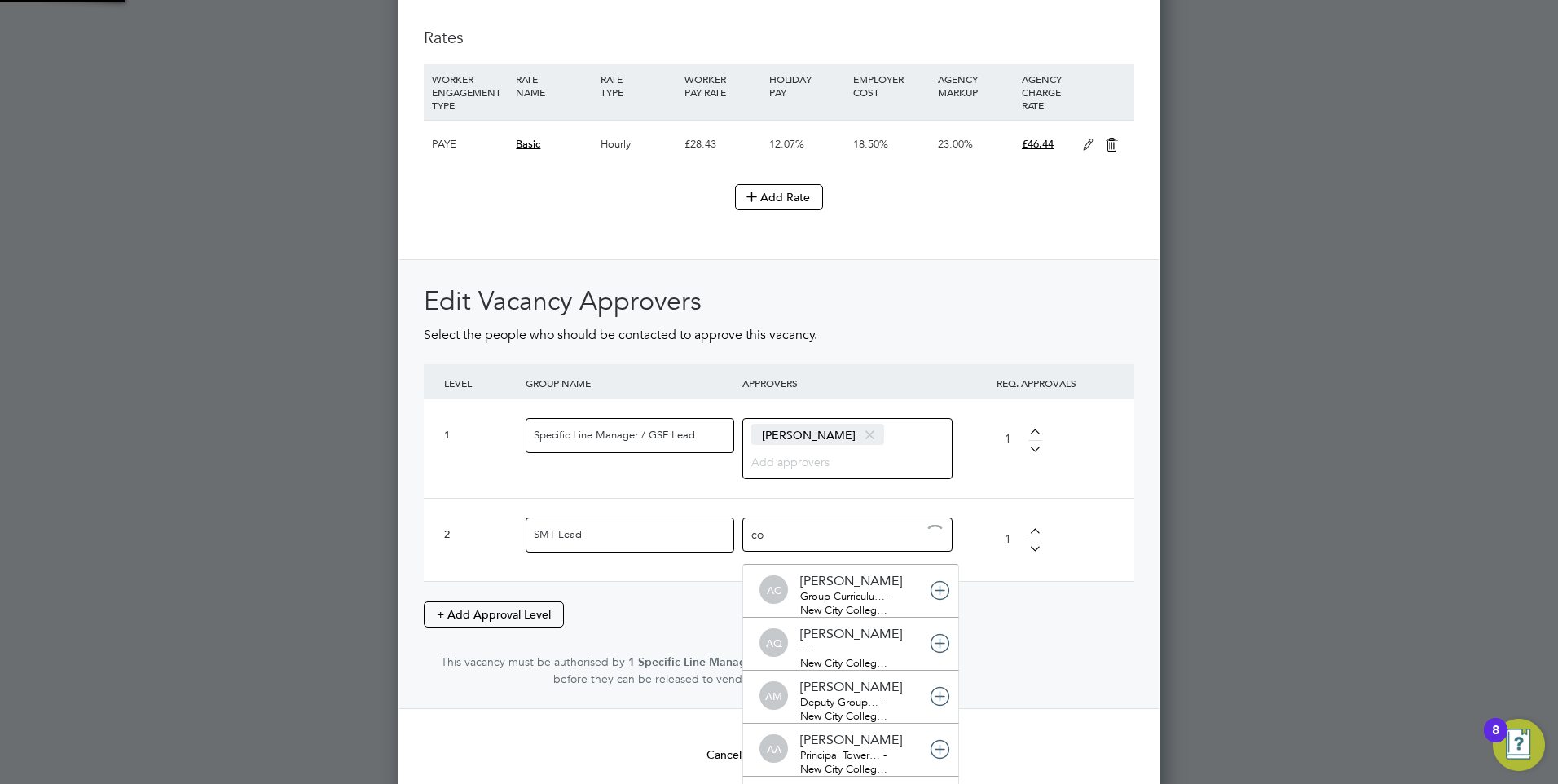
type input "col"
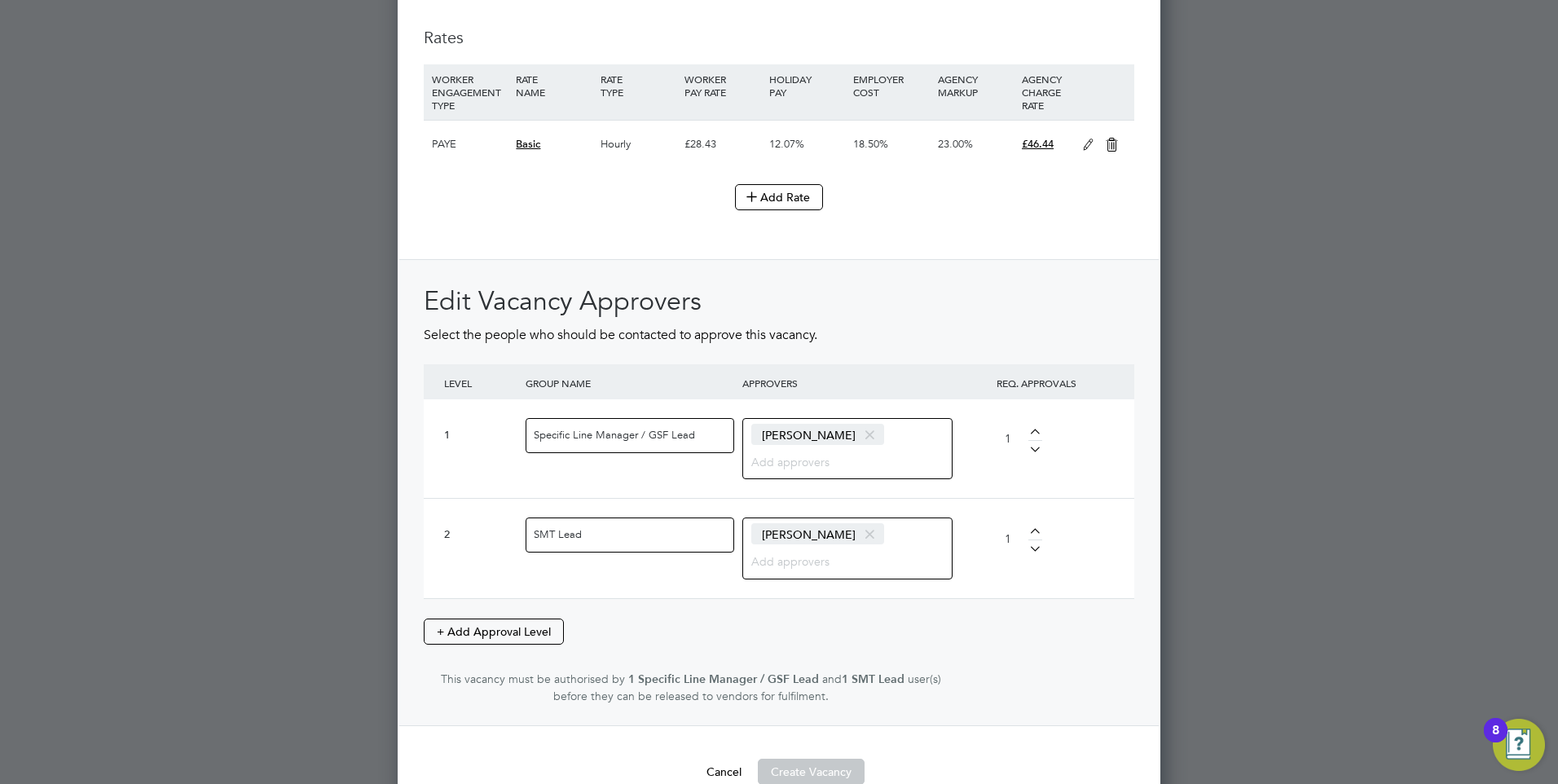
click at [1006, 627] on div "Edit Vacancy Approvers Select the people who should be contacted to approve thi…" at bounding box center [779, 494] width 711 height 420
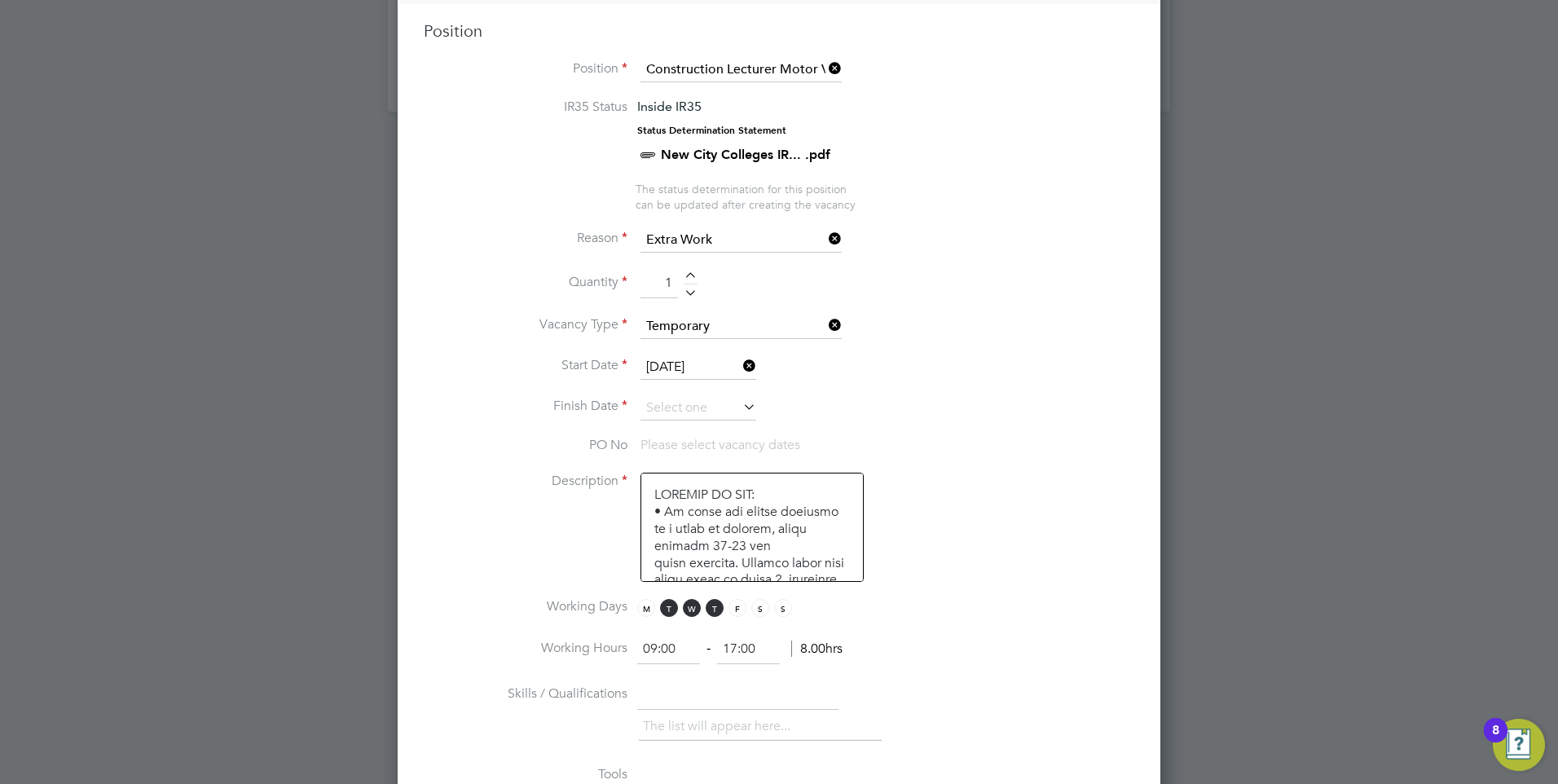
click at [740, 408] on icon at bounding box center [740, 406] width 0 height 23
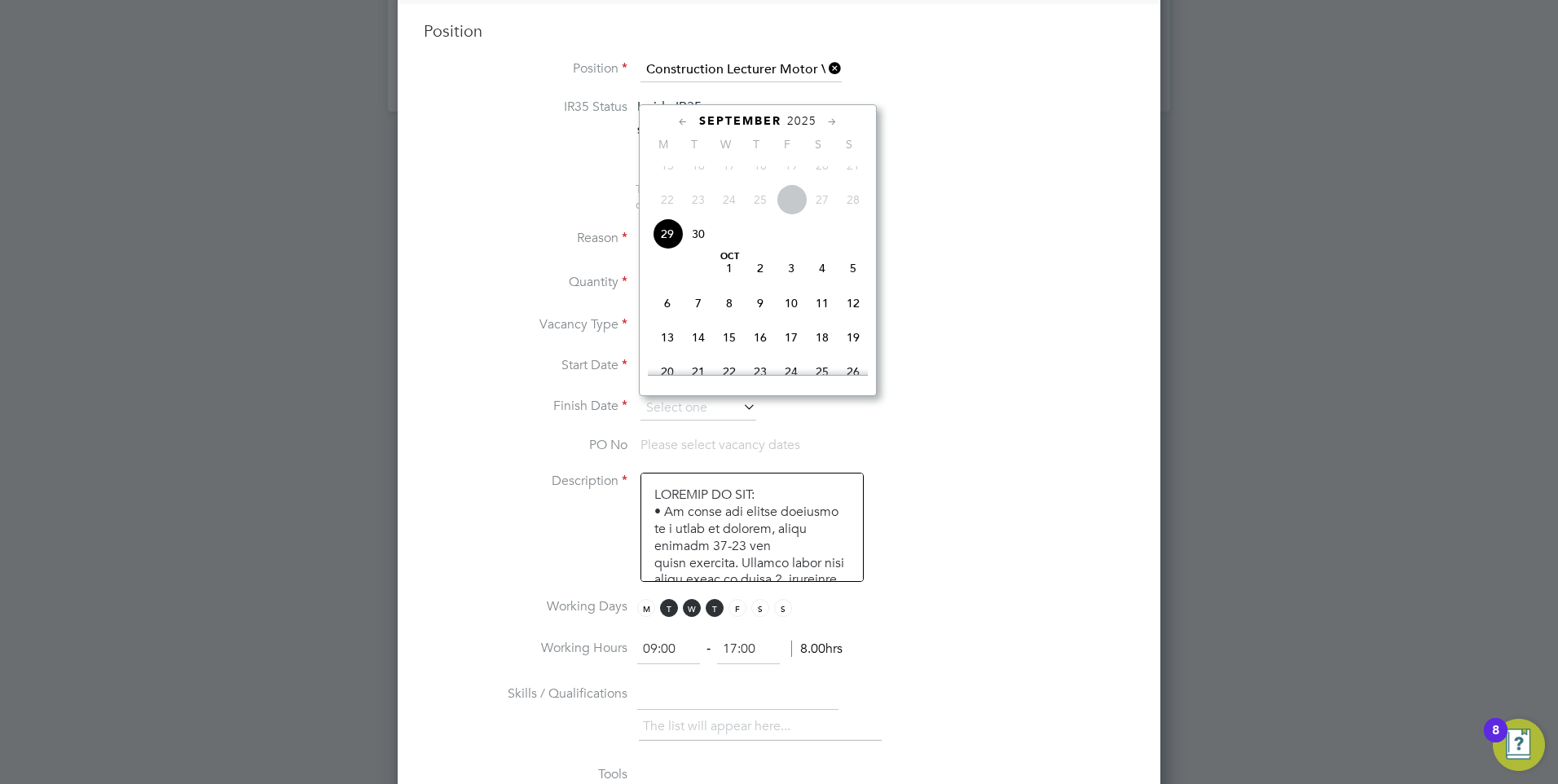
click at [828, 131] on div "September 2025 M T W T F S S Jun 1 2 3 4 5 6 7 8 9 10 11 12 13 14 15 16 17 18 1…" at bounding box center [757, 250] width 238 height 292
click at [832, 123] on icon at bounding box center [833, 122] width 15 height 18
click at [833, 123] on icon at bounding box center [833, 122] width 15 height 18
click at [795, 240] on span "19" at bounding box center [791, 225] width 31 height 31
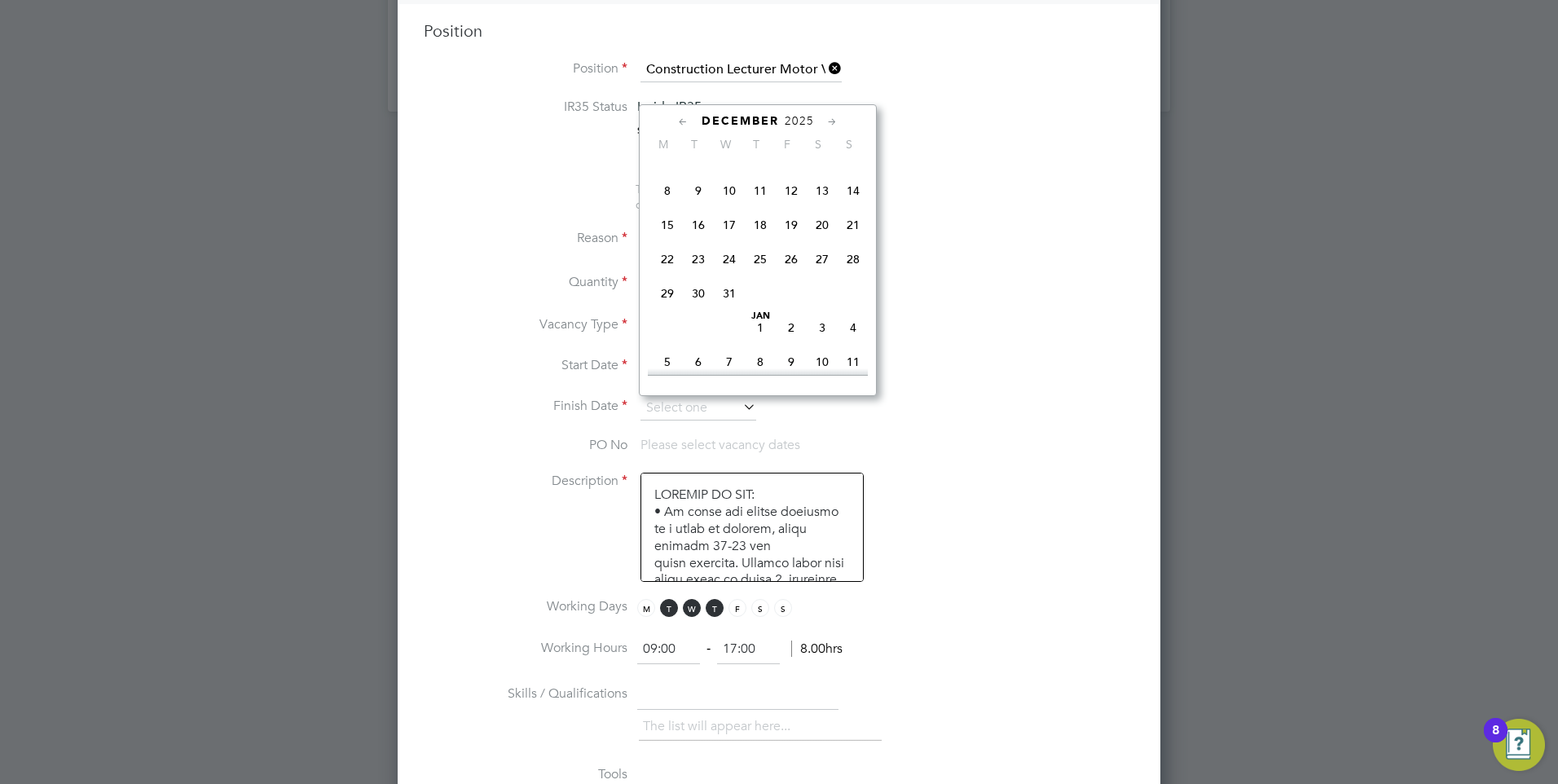
type input "[DATE]"
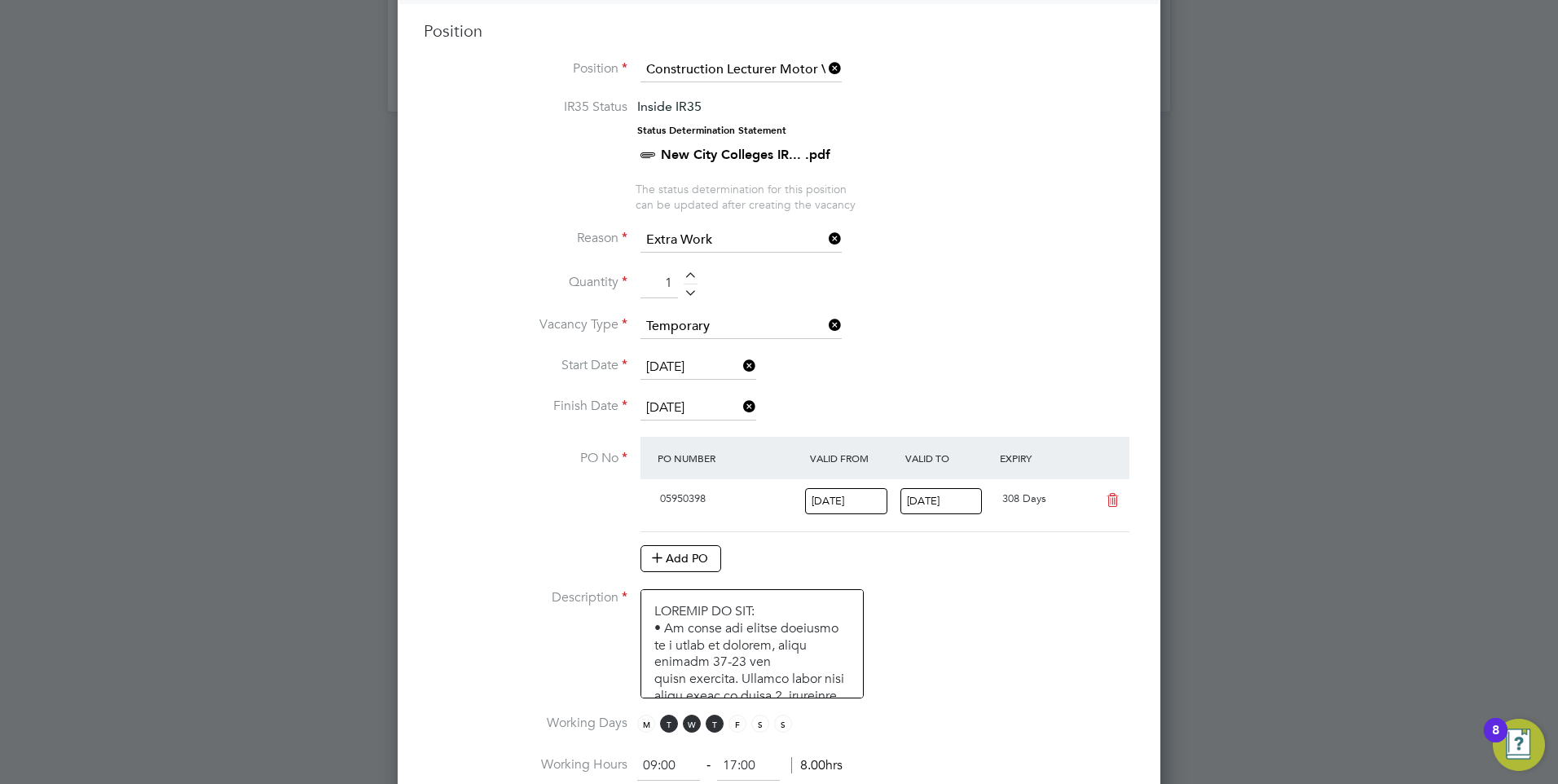
click at [1012, 239] on li "Reason Extra Work" at bounding box center [779, 249] width 711 height 41
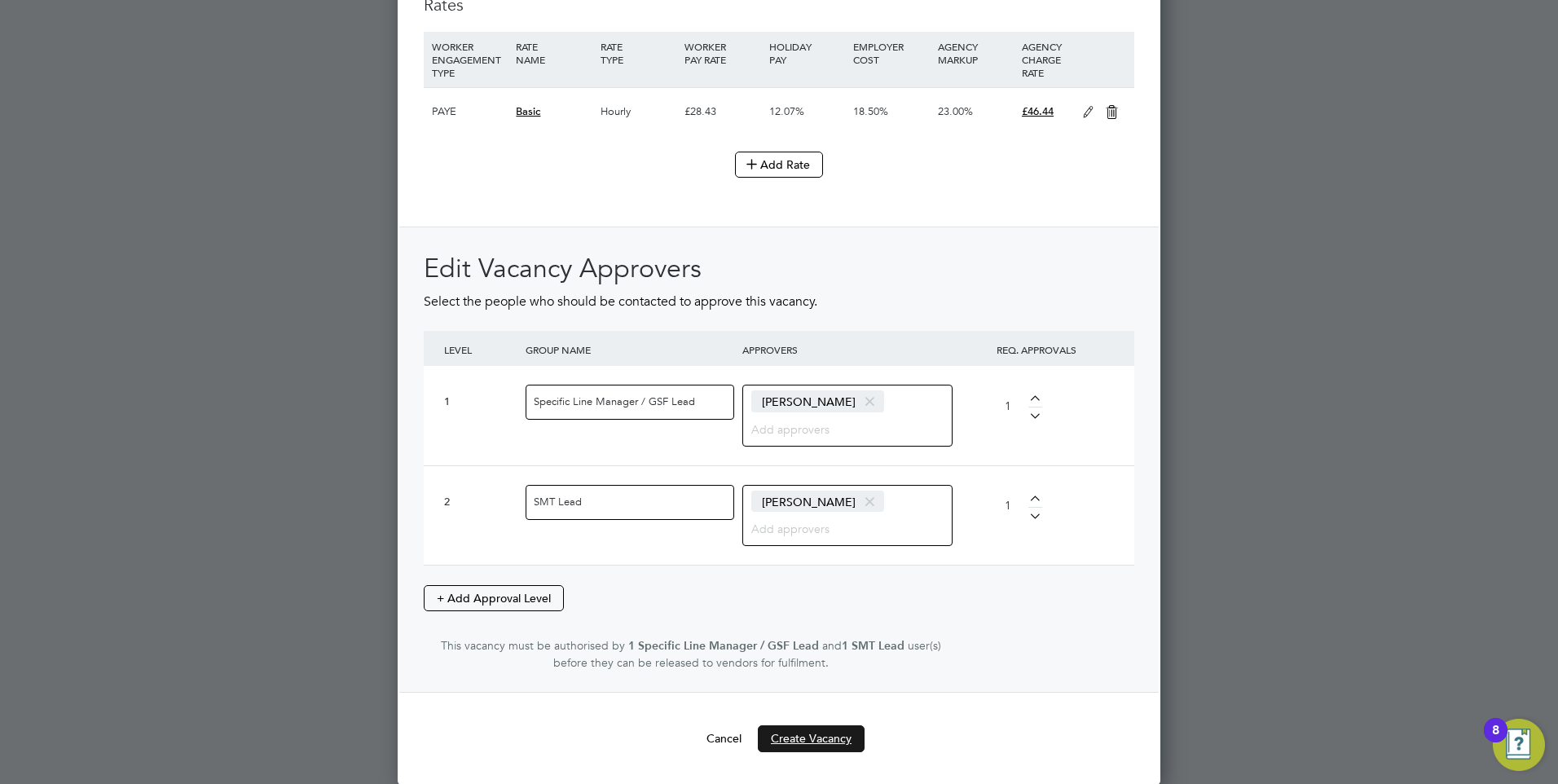
click at [815, 733] on button "Create Vacancy" at bounding box center [811, 738] width 106 height 26
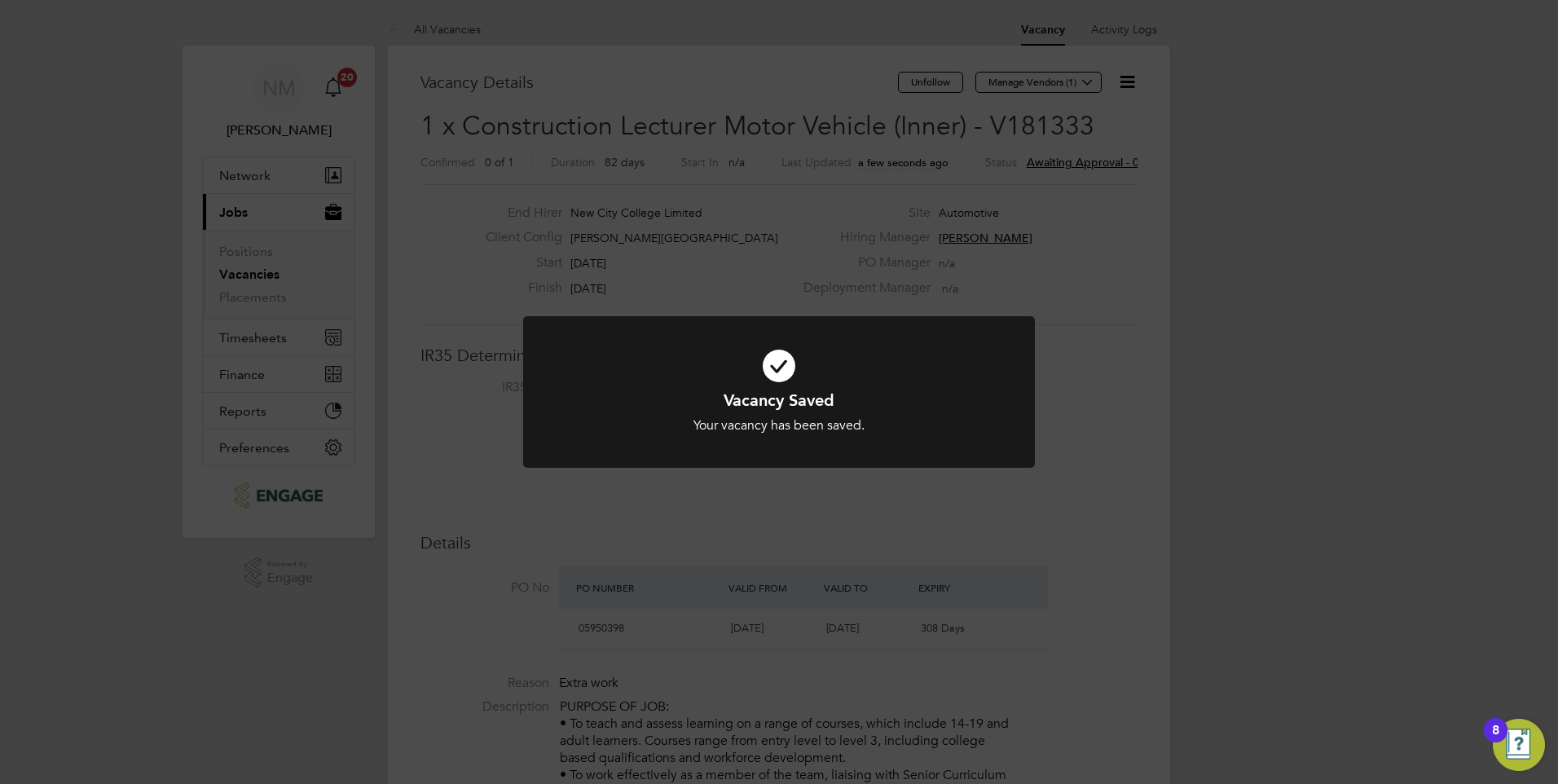
click at [1108, 439] on div "Vacancy Saved Your vacancy has been saved. Cancel Okay" at bounding box center [779, 392] width 1558 height 784
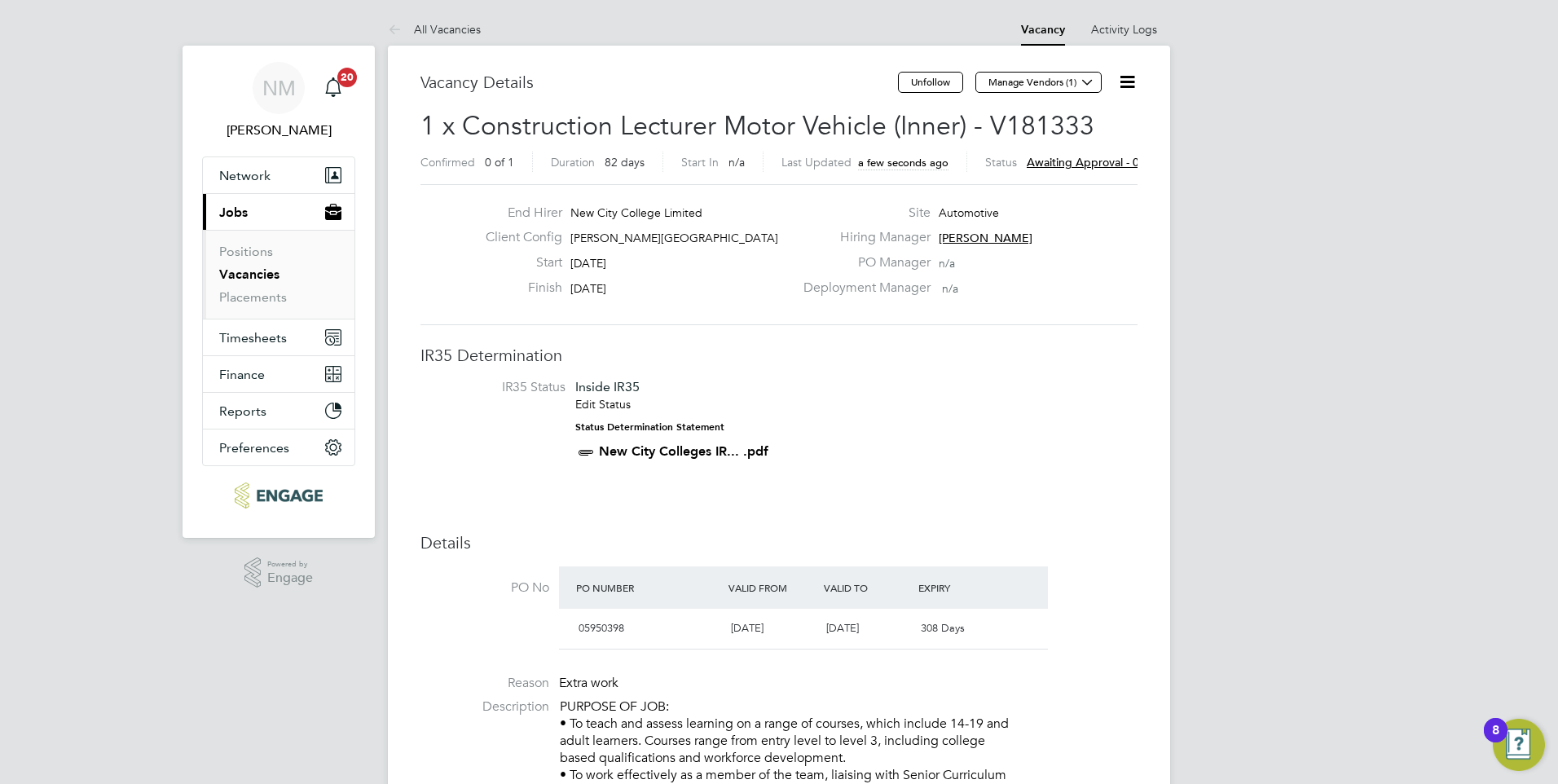
click at [266, 276] on link "Vacancies" at bounding box center [249, 274] width 60 height 15
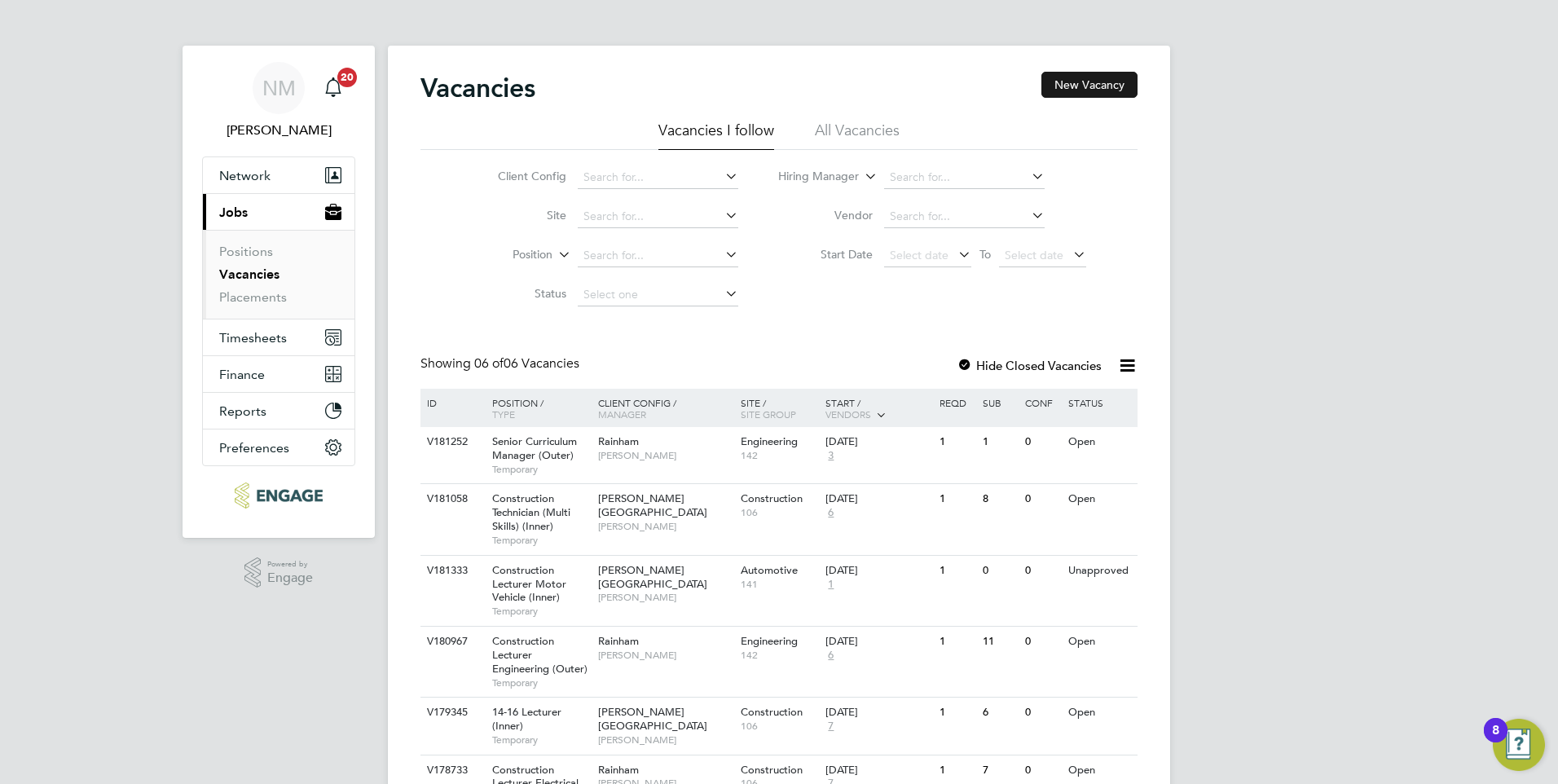
click at [1066, 93] on button "New Vacancy" at bounding box center [1089, 84] width 96 height 26
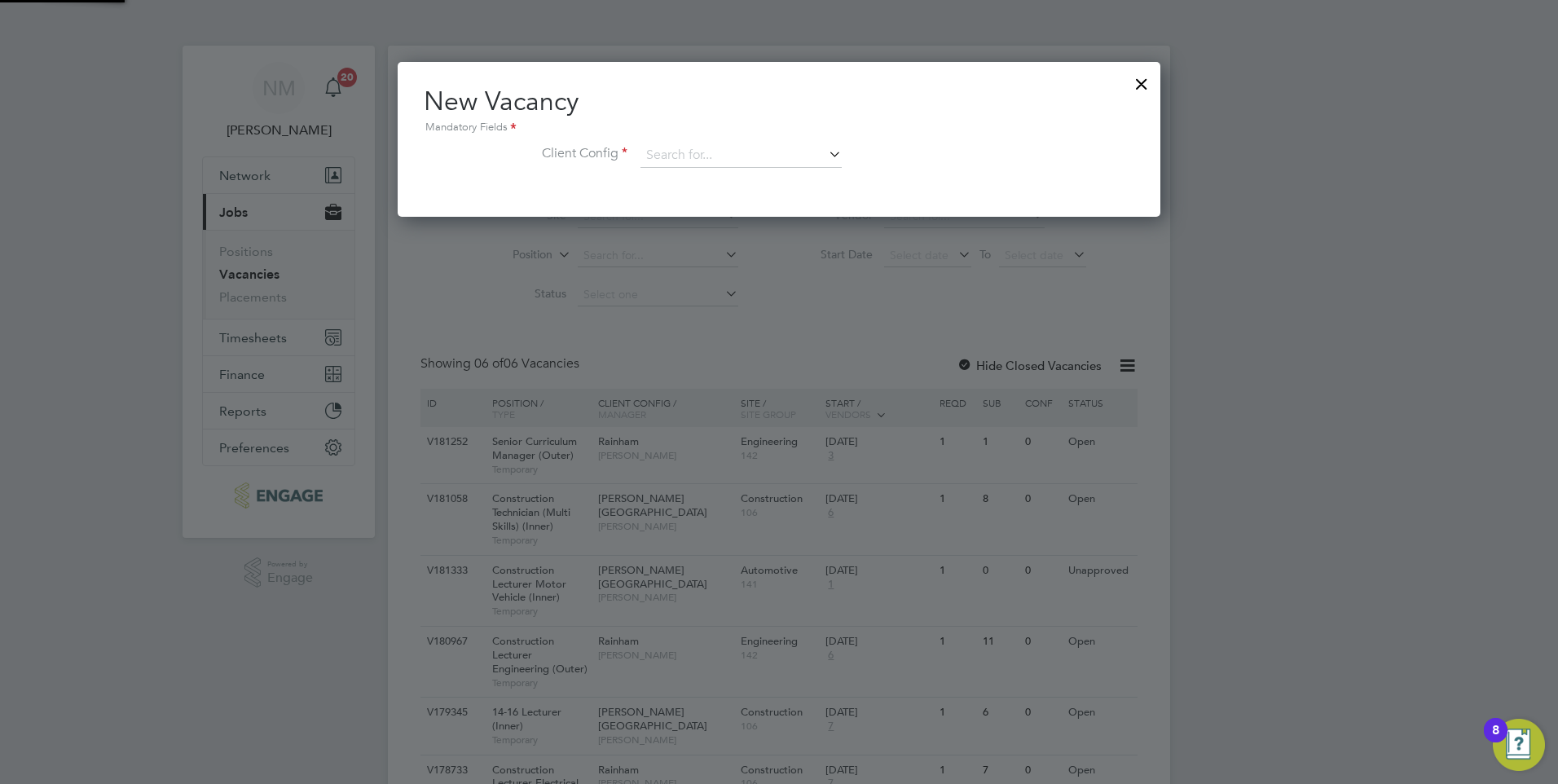
scroll to position [155, 764]
click at [825, 153] on icon at bounding box center [825, 153] width 0 height 23
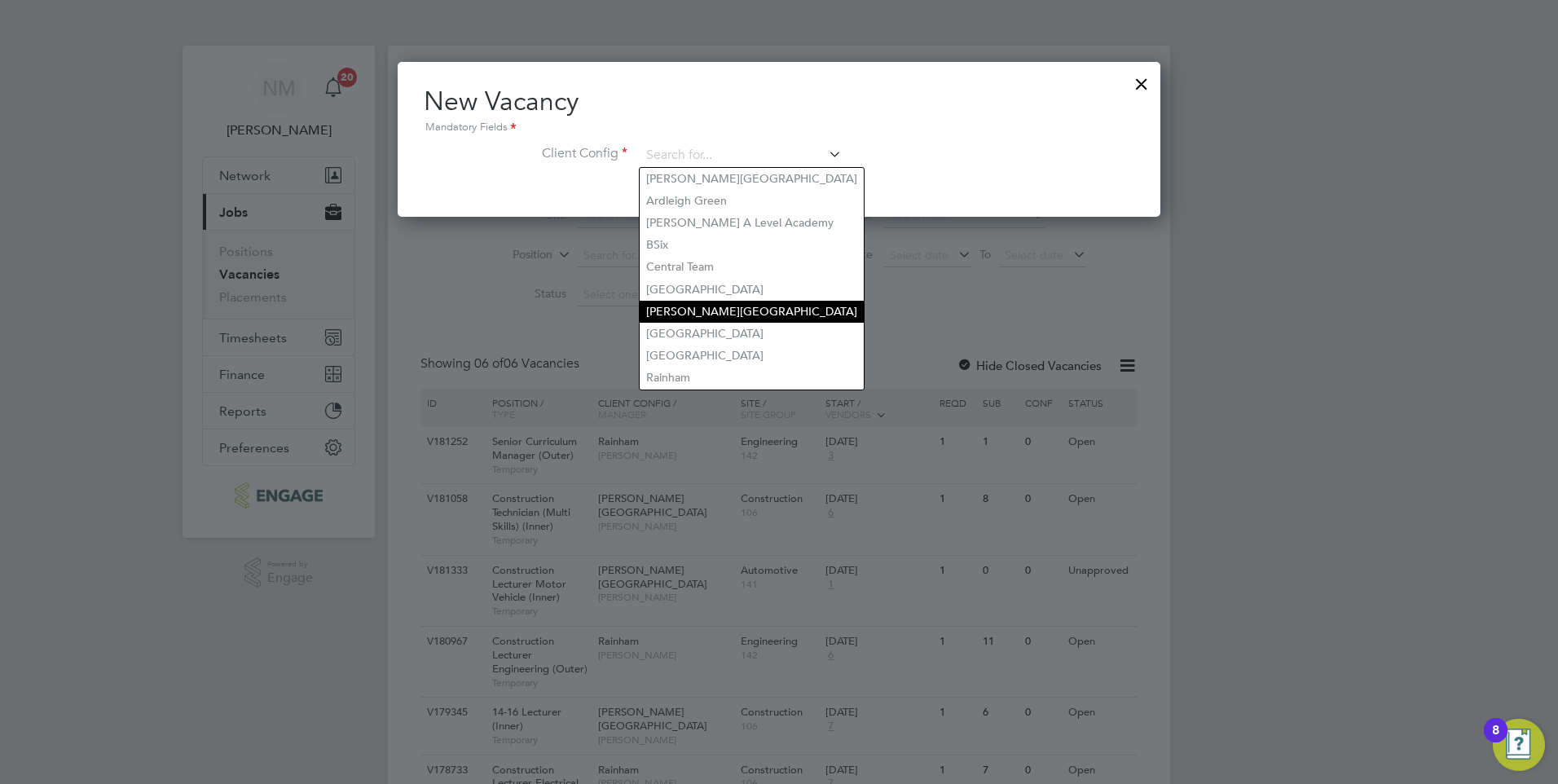
click at [724, 307] on li "Hackney Campus" at bounding box center [751, 312] width 224 height 22
type input "Hackney Campus"
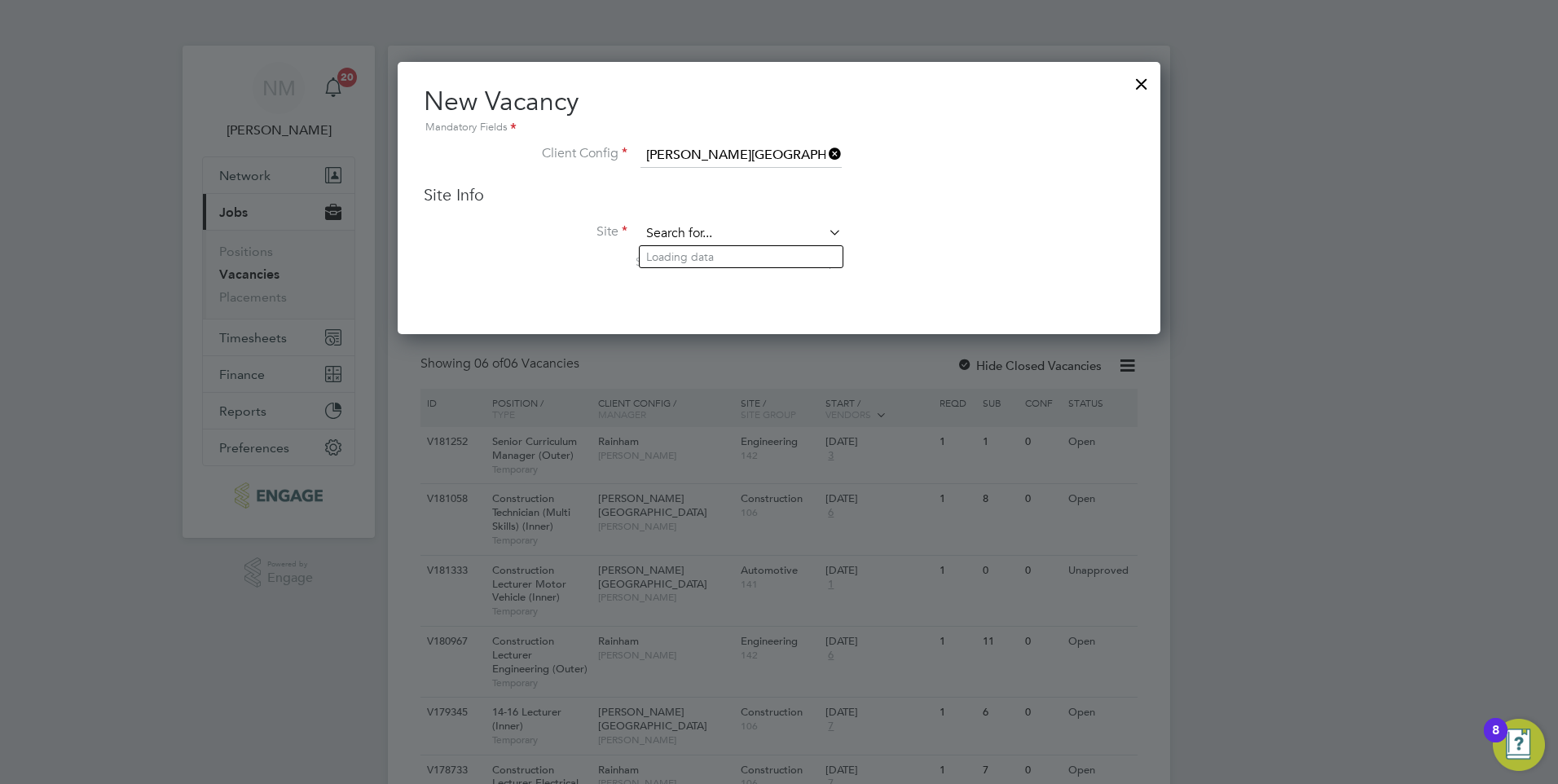
click at [817, 234] on input at bounding box center [741, 233] width 201 height 25
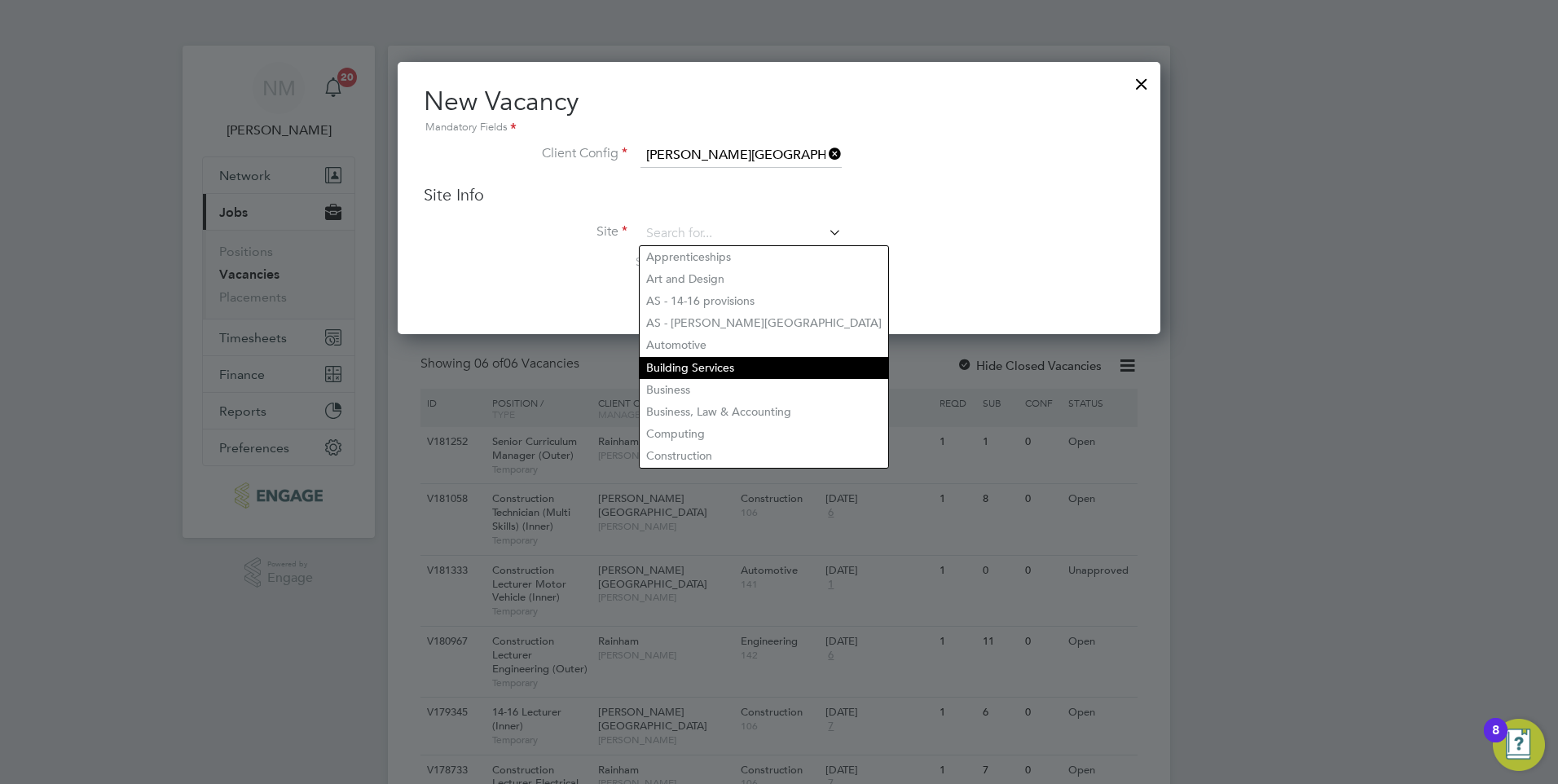
click at [759, 358] on li "Building Services" at bounding box center [764, 368] width 249 height 22
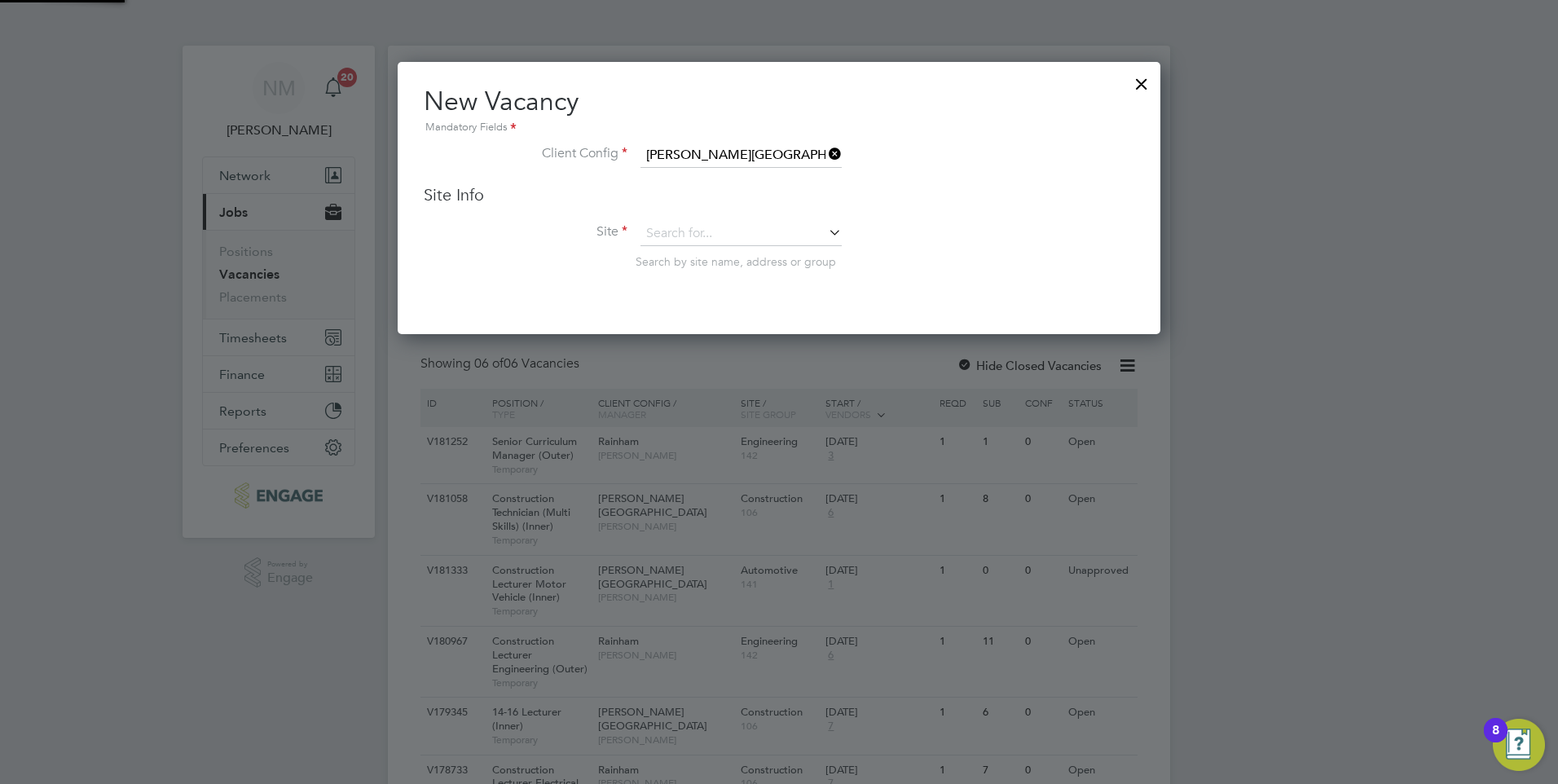
type input "Building Services"
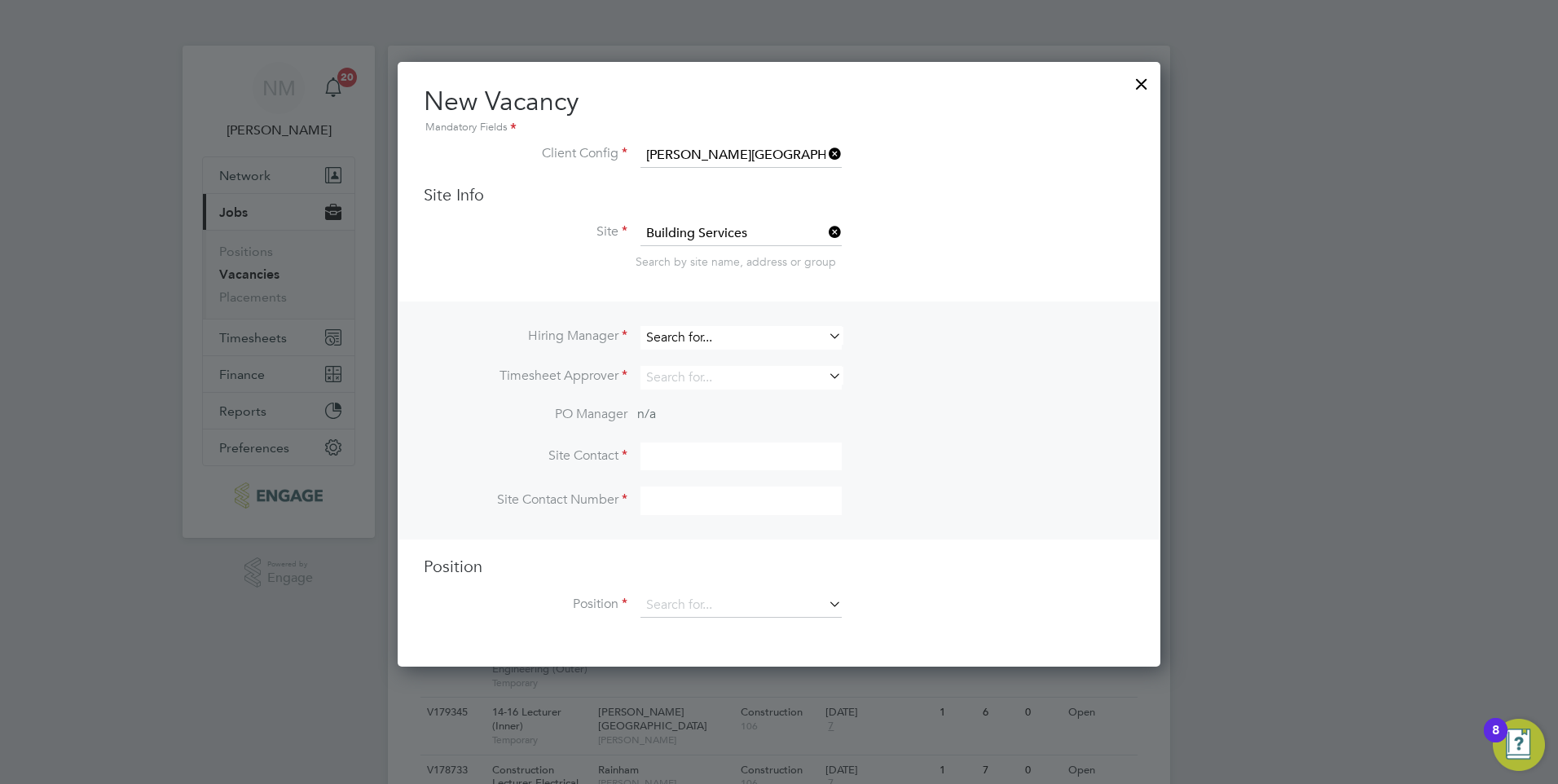
click at [806, 339] on input at bounding box center [741, 338] width 201 height 24
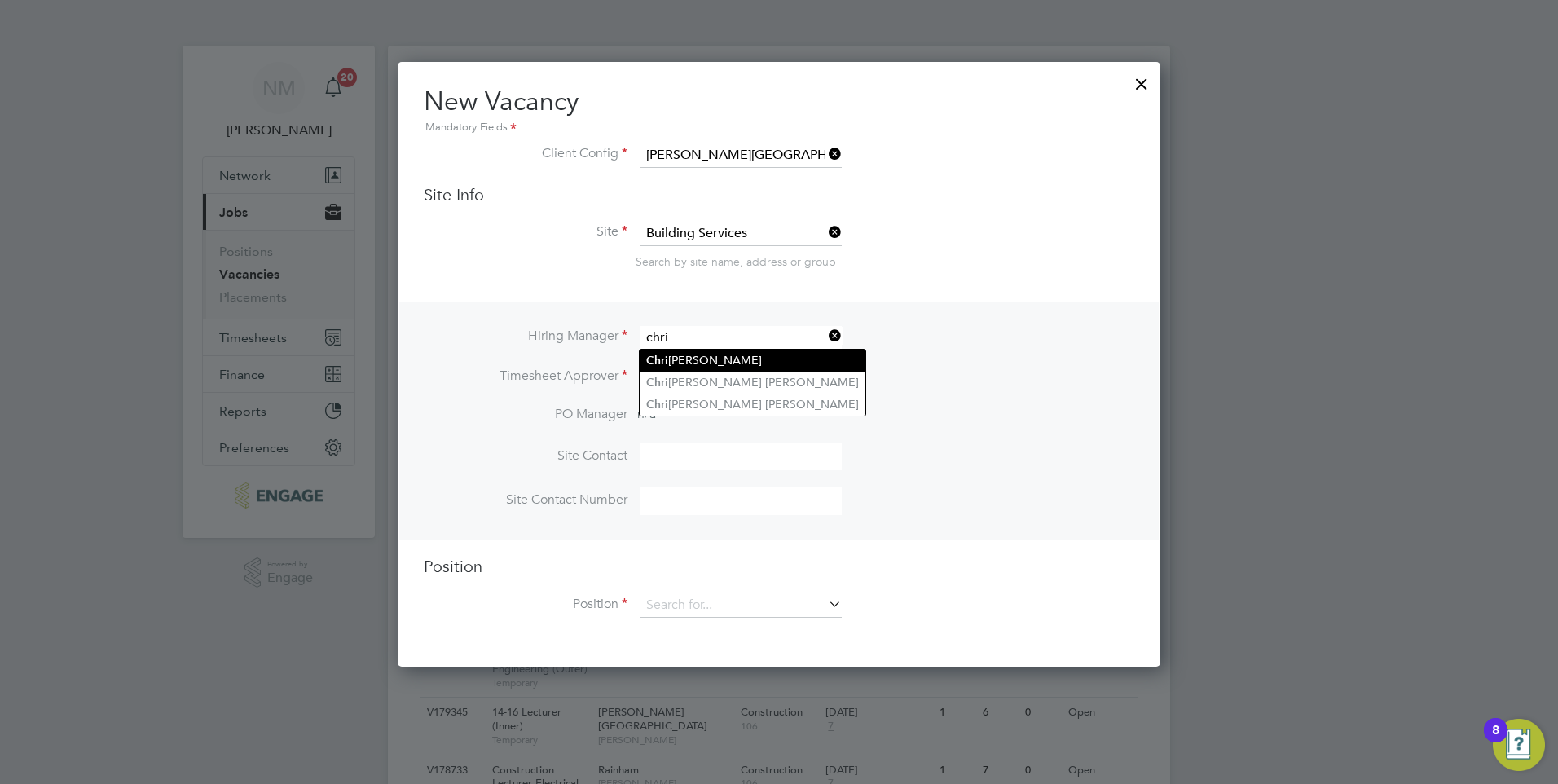
click at [786, 352] on li "Chri stopher Taylor" at bounding box center [752, 361] width 226 height 22
type input "Christopher Taylor"
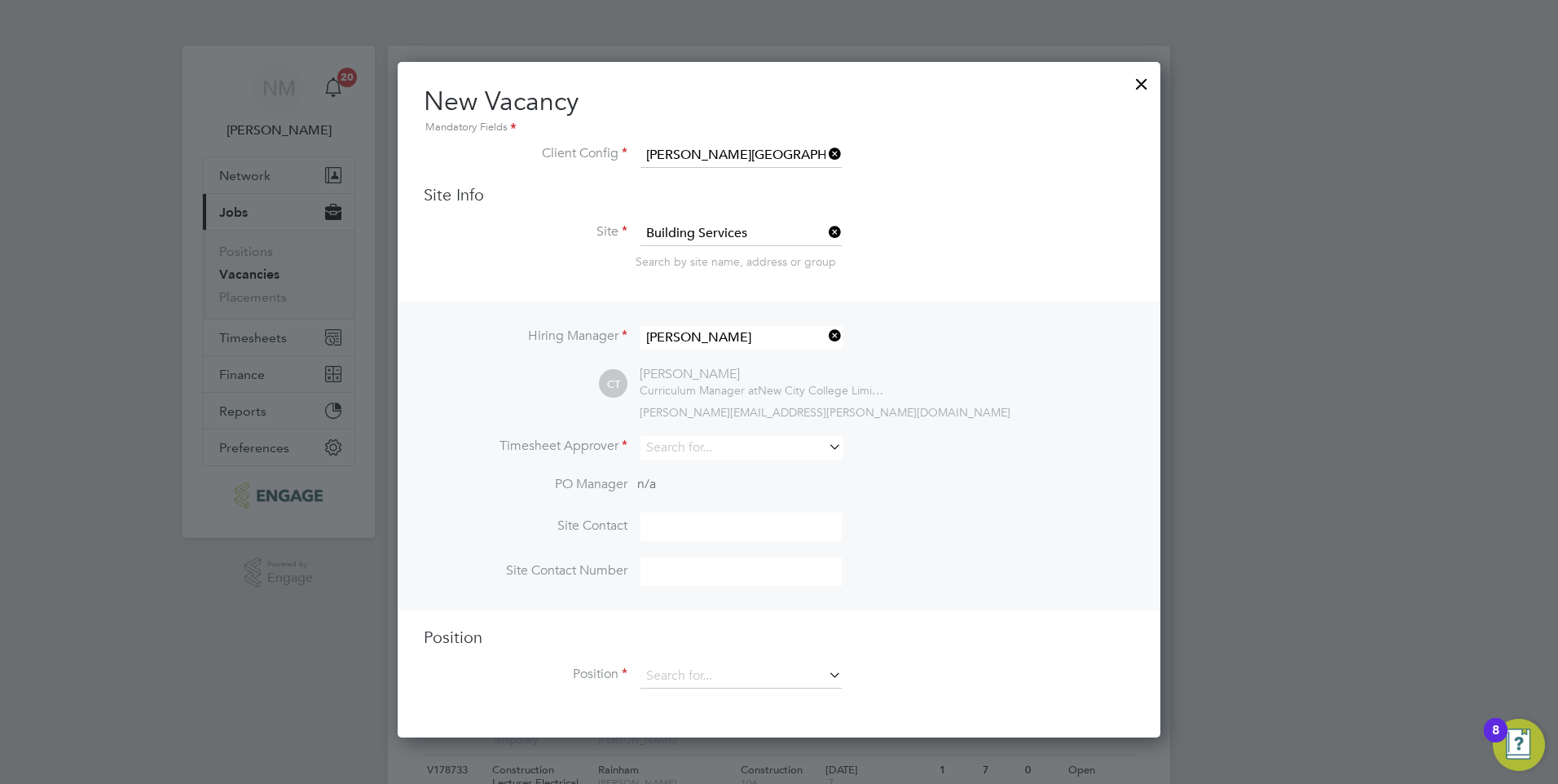
scroll to position [676, 764]
click at [799, 454] on input at bounding box center [741, 448] width 201 height 24
click at [785, 466] on li "Chris topher Taylor" at bounding box center [759, 472] width 239 height 22
type input "Christopher Taylor"
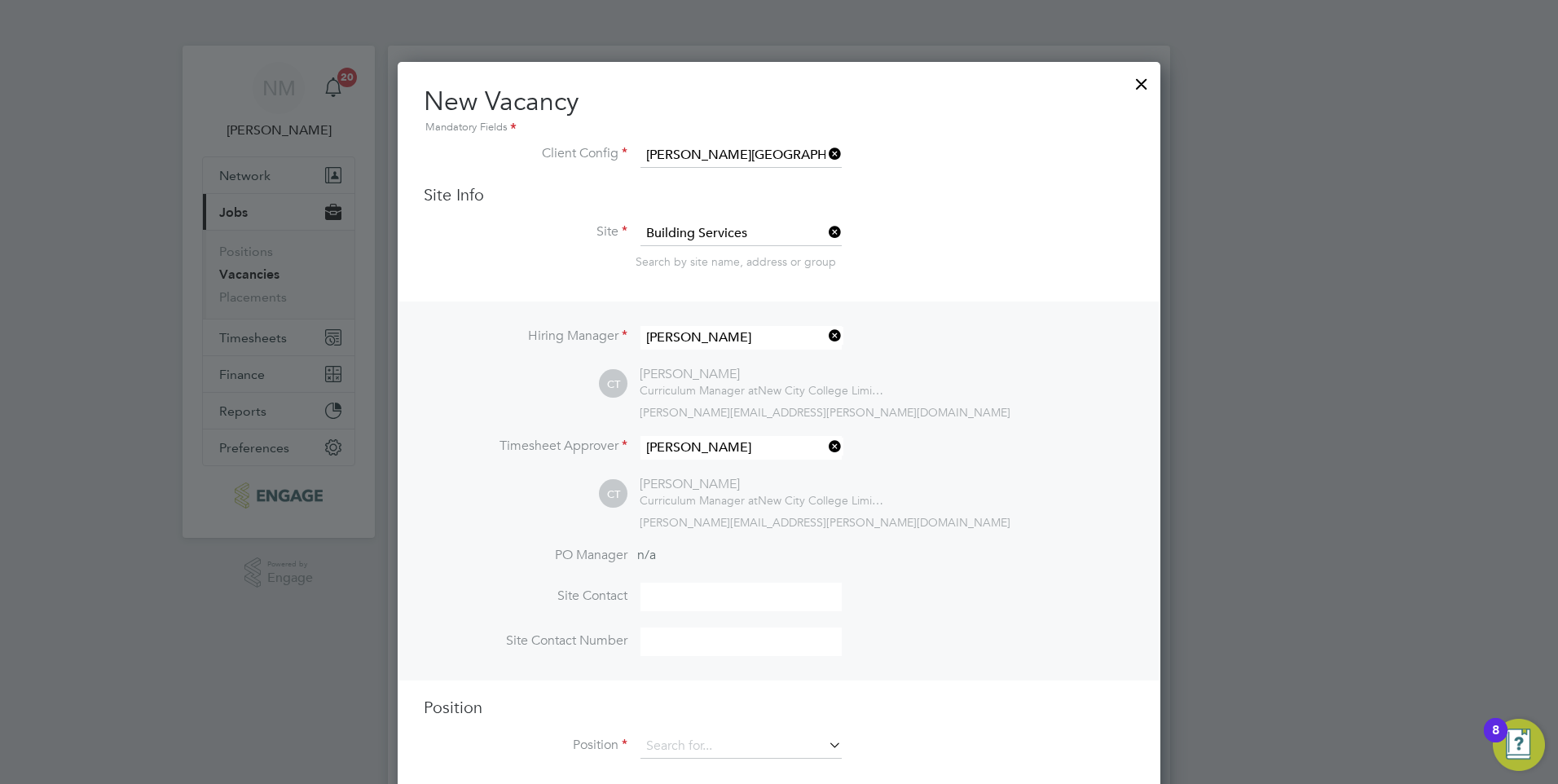
click at [1089, 456] on li "Timesheet Approver Christopher Taylor" at bounding box center [779, 455] width 711 height 40
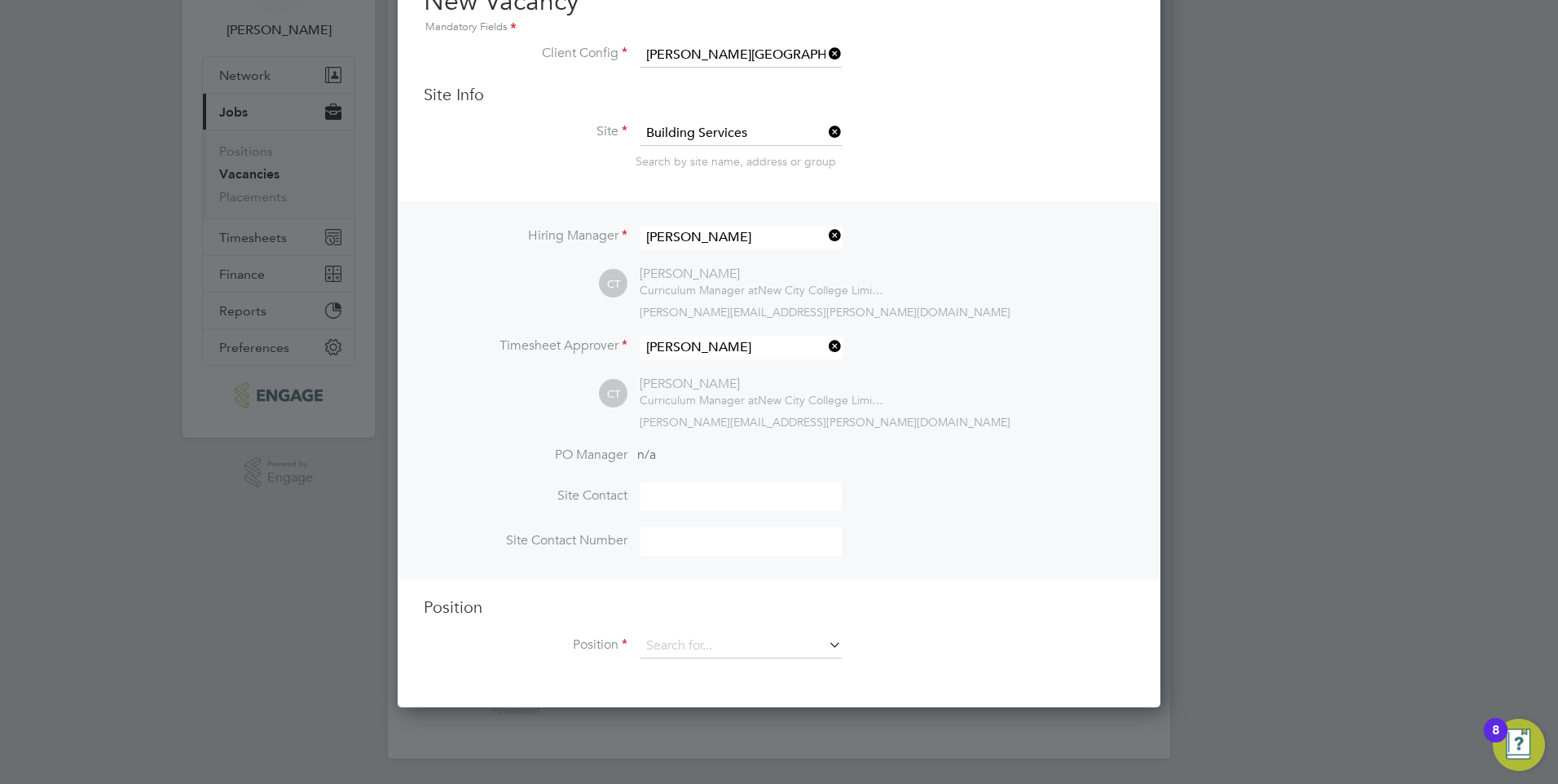
scroll to position [101, 0]
click at [845, 650] on li "Position" at bounding box center [779, 654] width 711 height 41
click at [806, 647] on input at bounding box center [741, 645] width 201 height 25
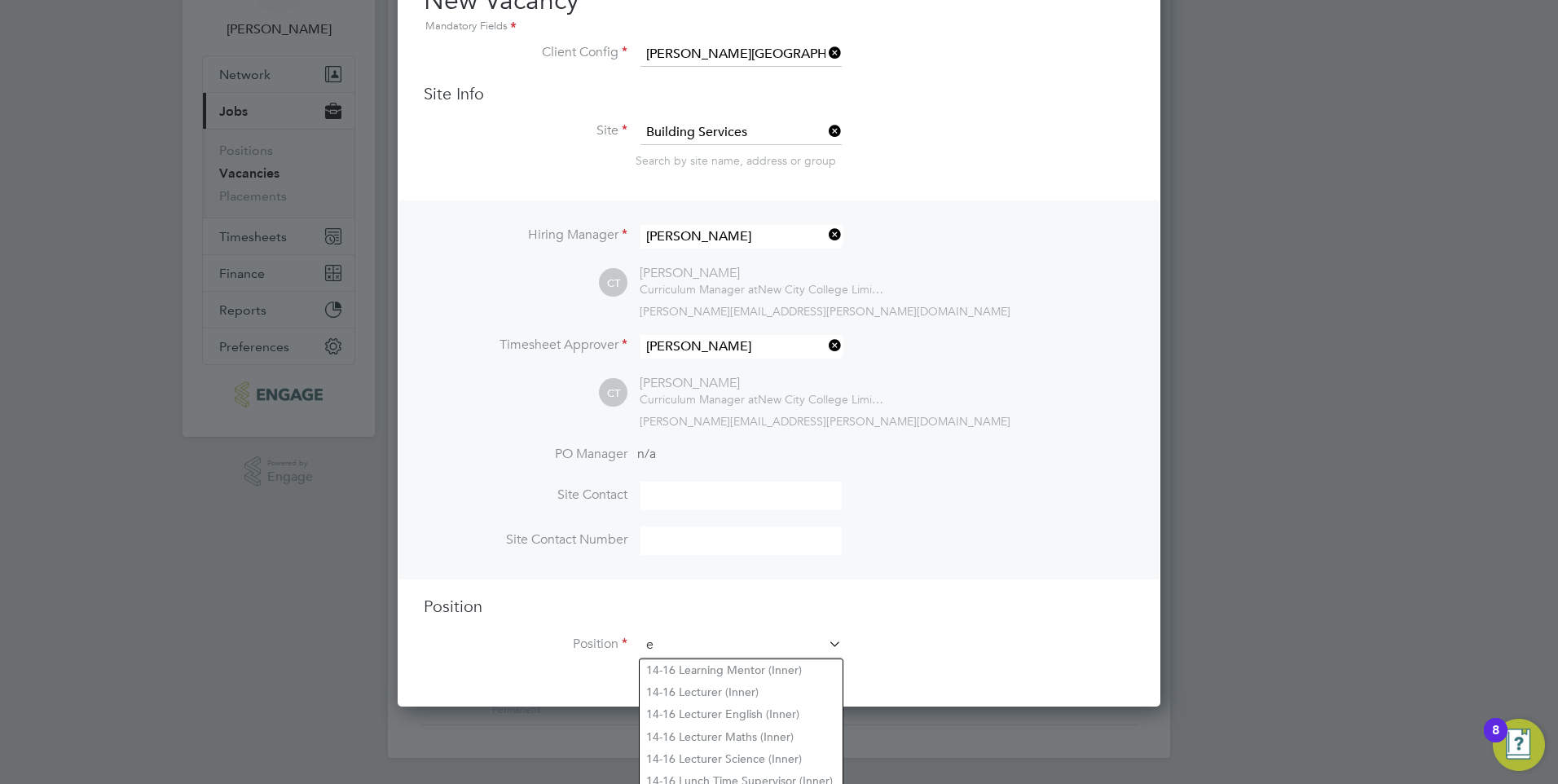
scroll to position [2503, 764]
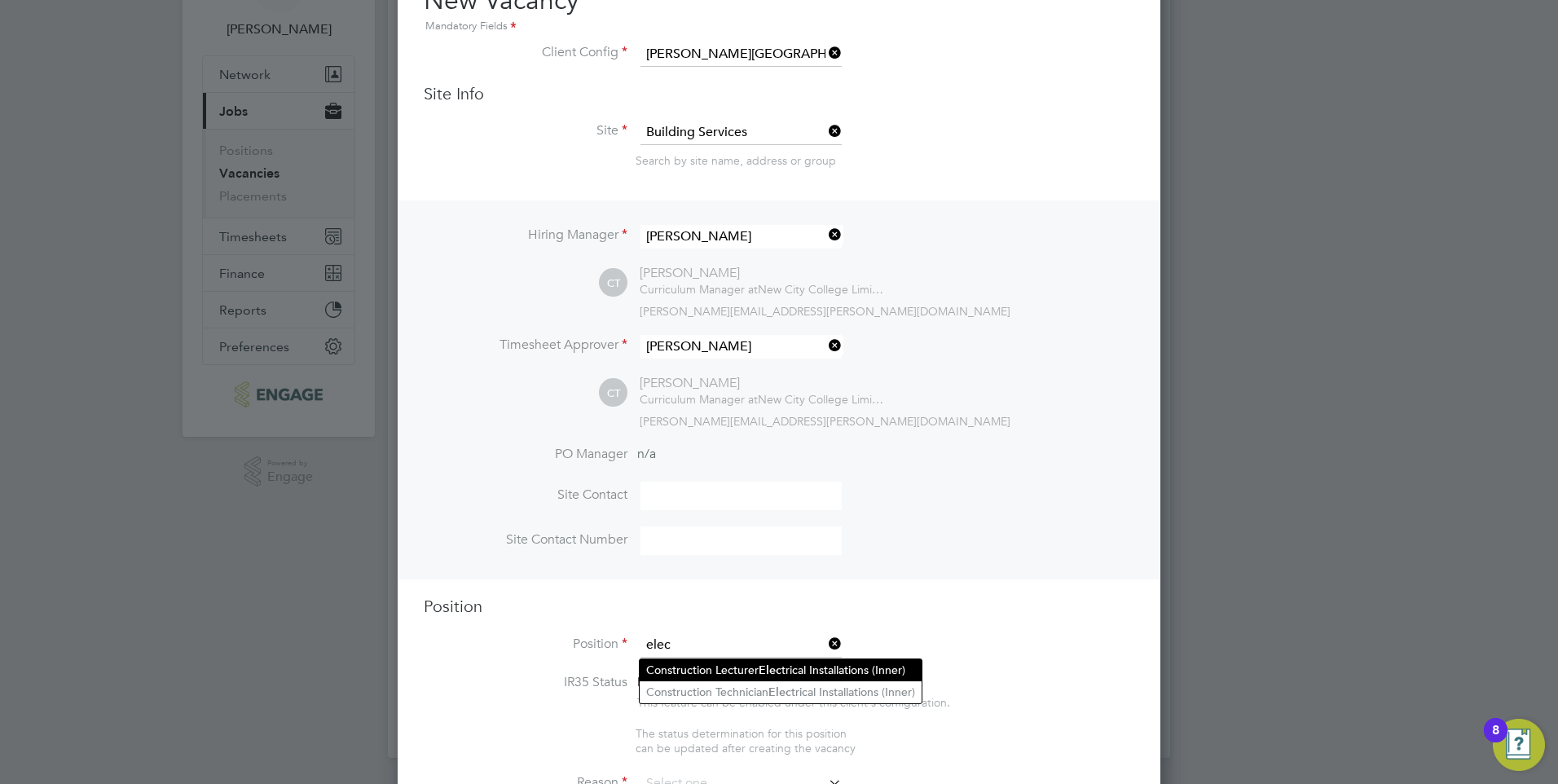
click at [776, 663] on b "Elec" at bounding box center [770, 670] width 23 height 14
type input "Construction Lecturer Electrical Installations (Inner)"
type textarea "PURPOSE OF JOB: • To teach and assess learning on a range of courses, which inc…"
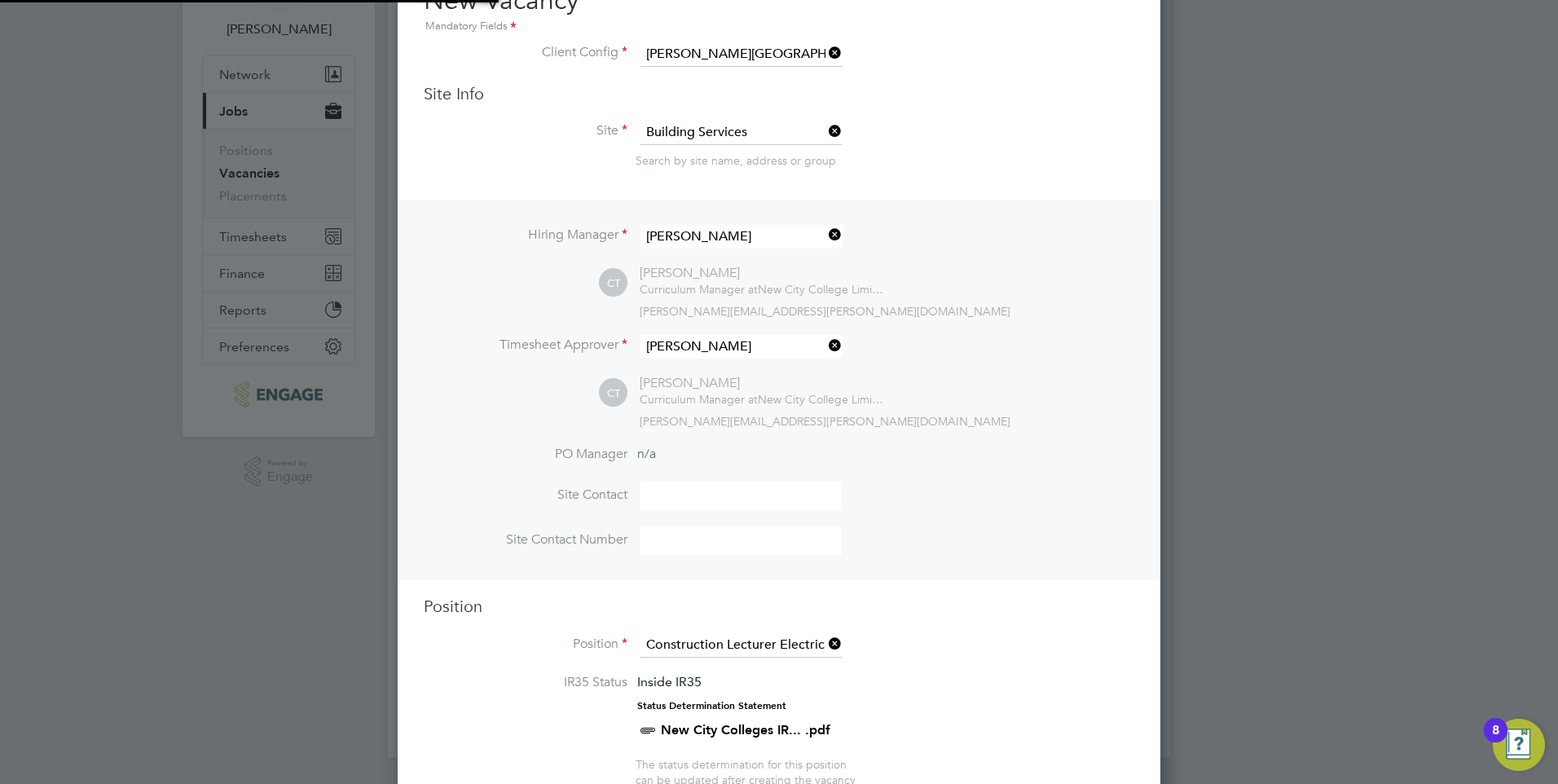
scroll to position [9, 9]
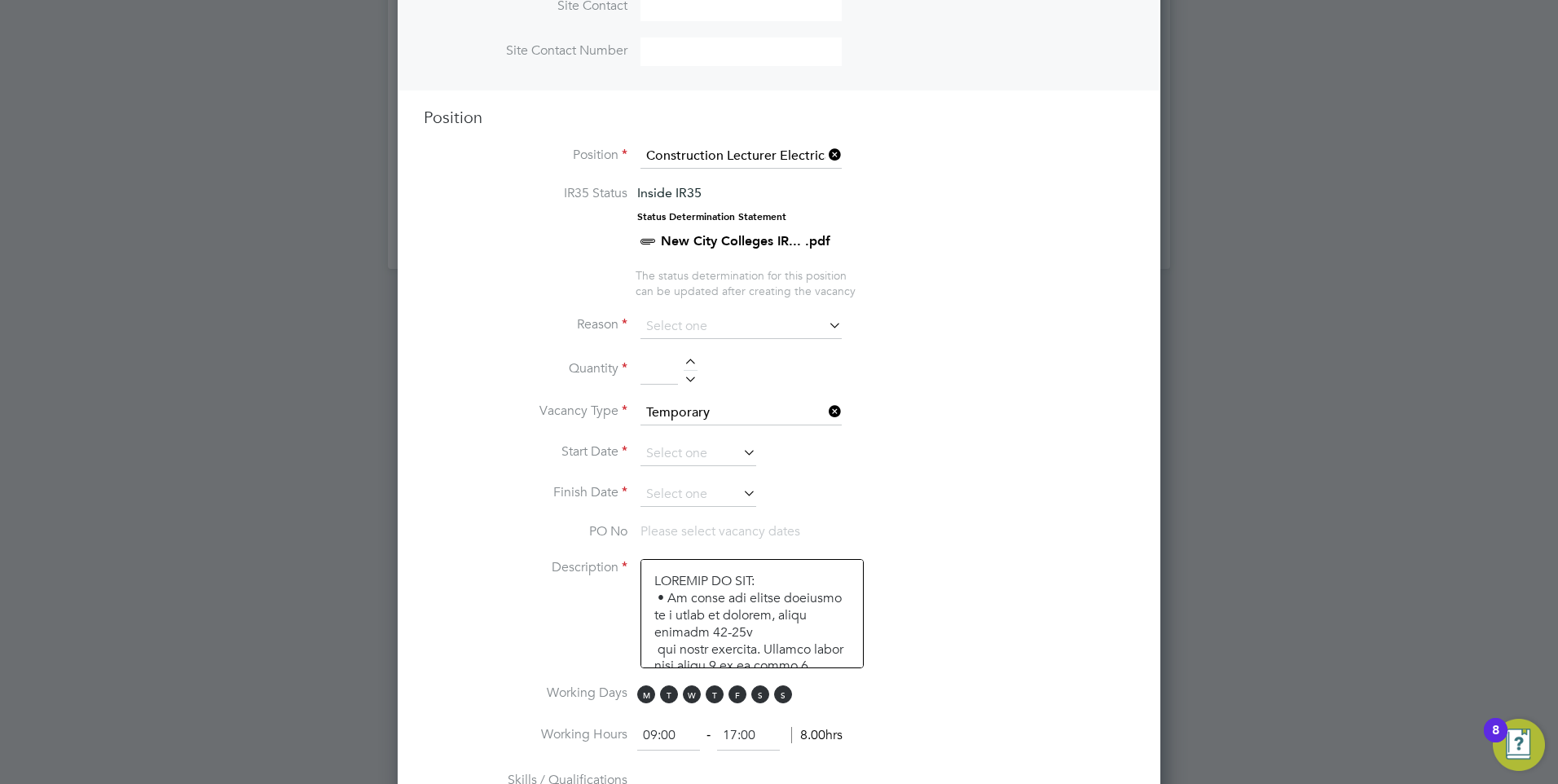
click at [825, 327] on icon at bounding box center [825, 324] width 0 height 23
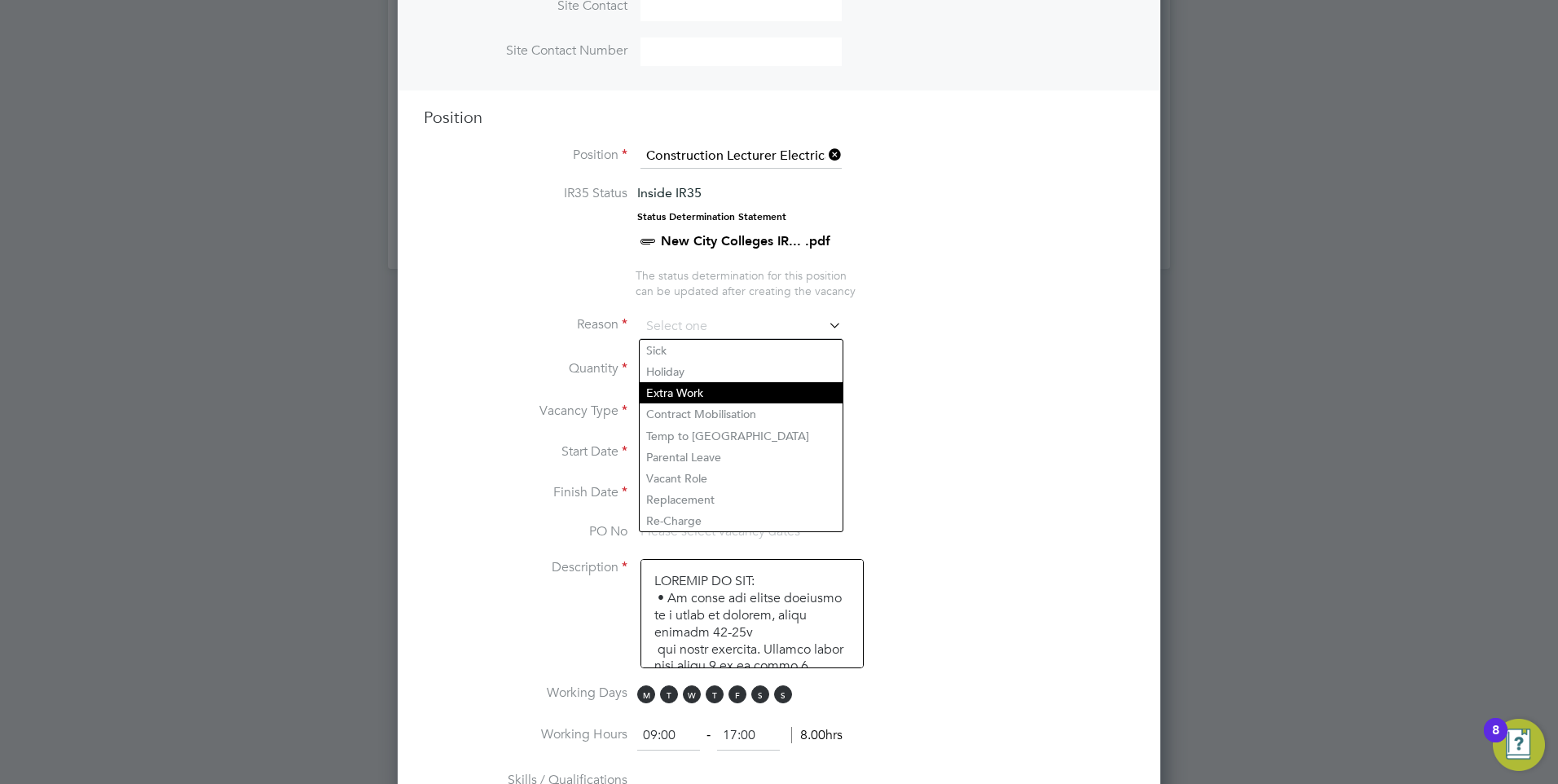
click at [792, 382] on li "Extra Work" at bounding box center [741, 392] width 203 height 21
type input "Extra Work"
click at [939, 387] on li "Quantity" at bounding box center [779, 378] width 711 height 46
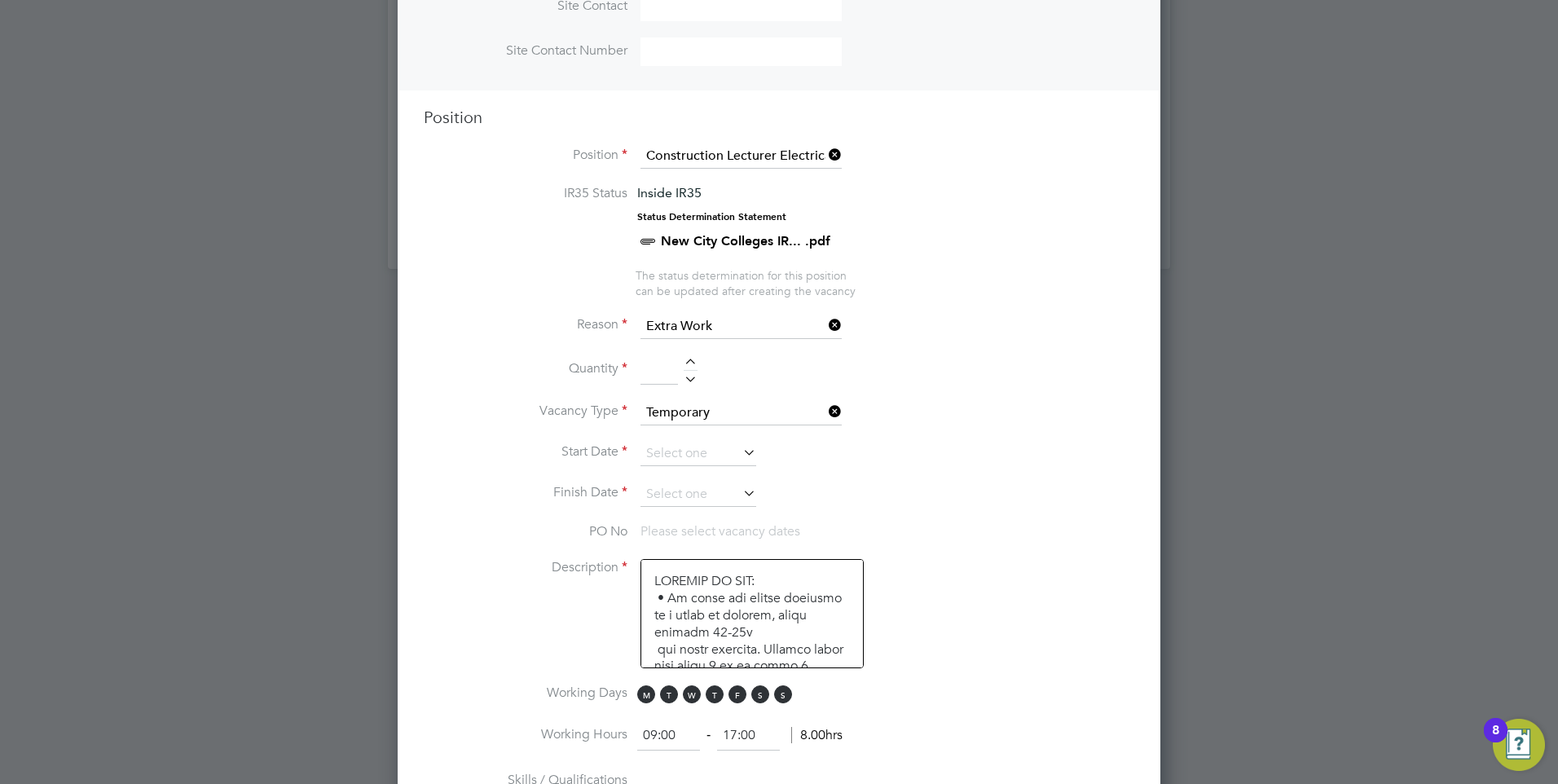
click at [659, 378] on input at bounding box center [659, 369] width 37 height 29
type input "1"
click at [967, 470] on li "Start Date" at bounding box center [779, 462] width 711 height 41
click at [695, 444] on input at bounding box center [698, 454] width 116 height 25
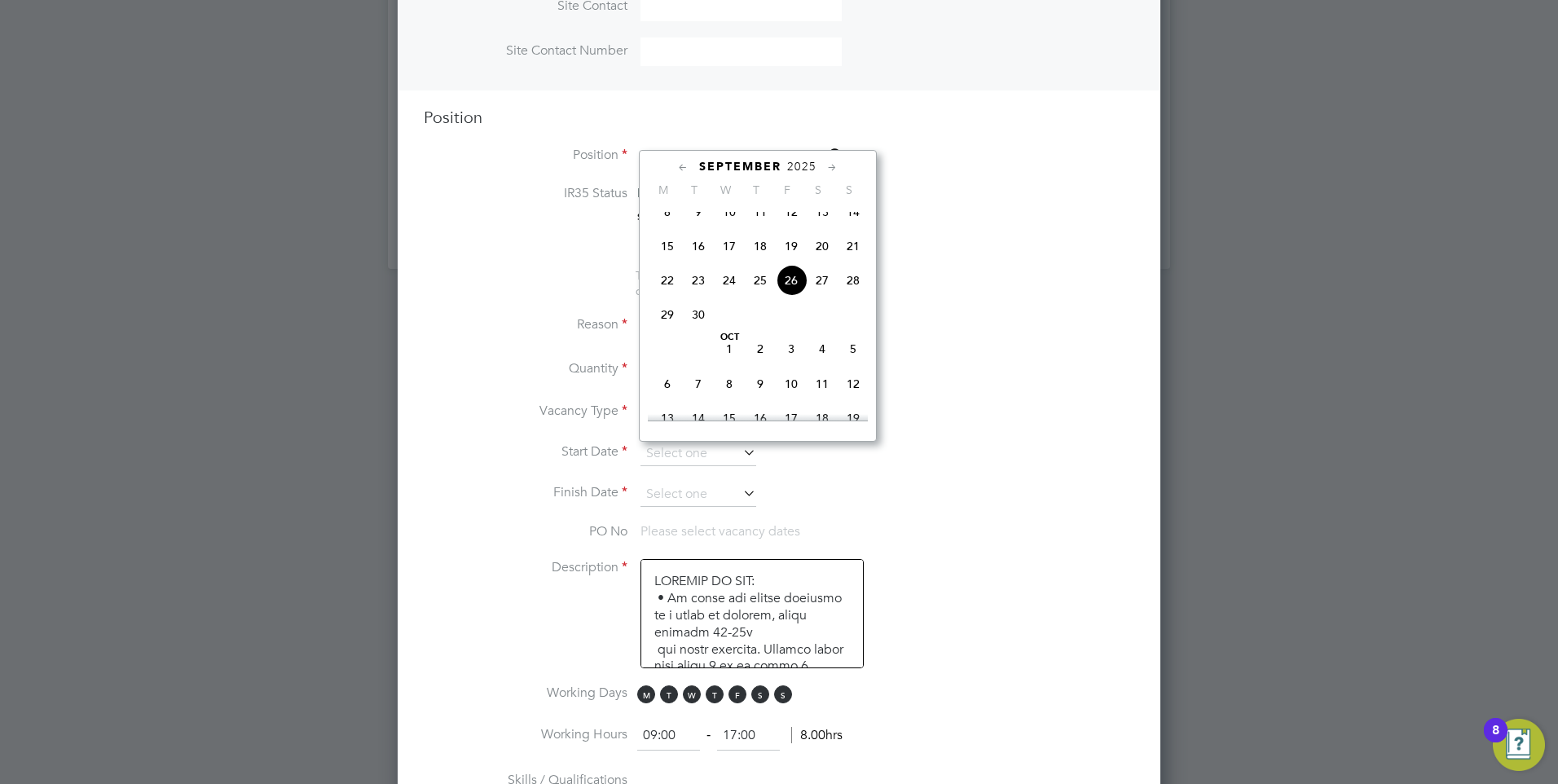
click at [678, 327] on span "29" at bounding box center [667, 314] width 31 height 31
type input "[DATE]"
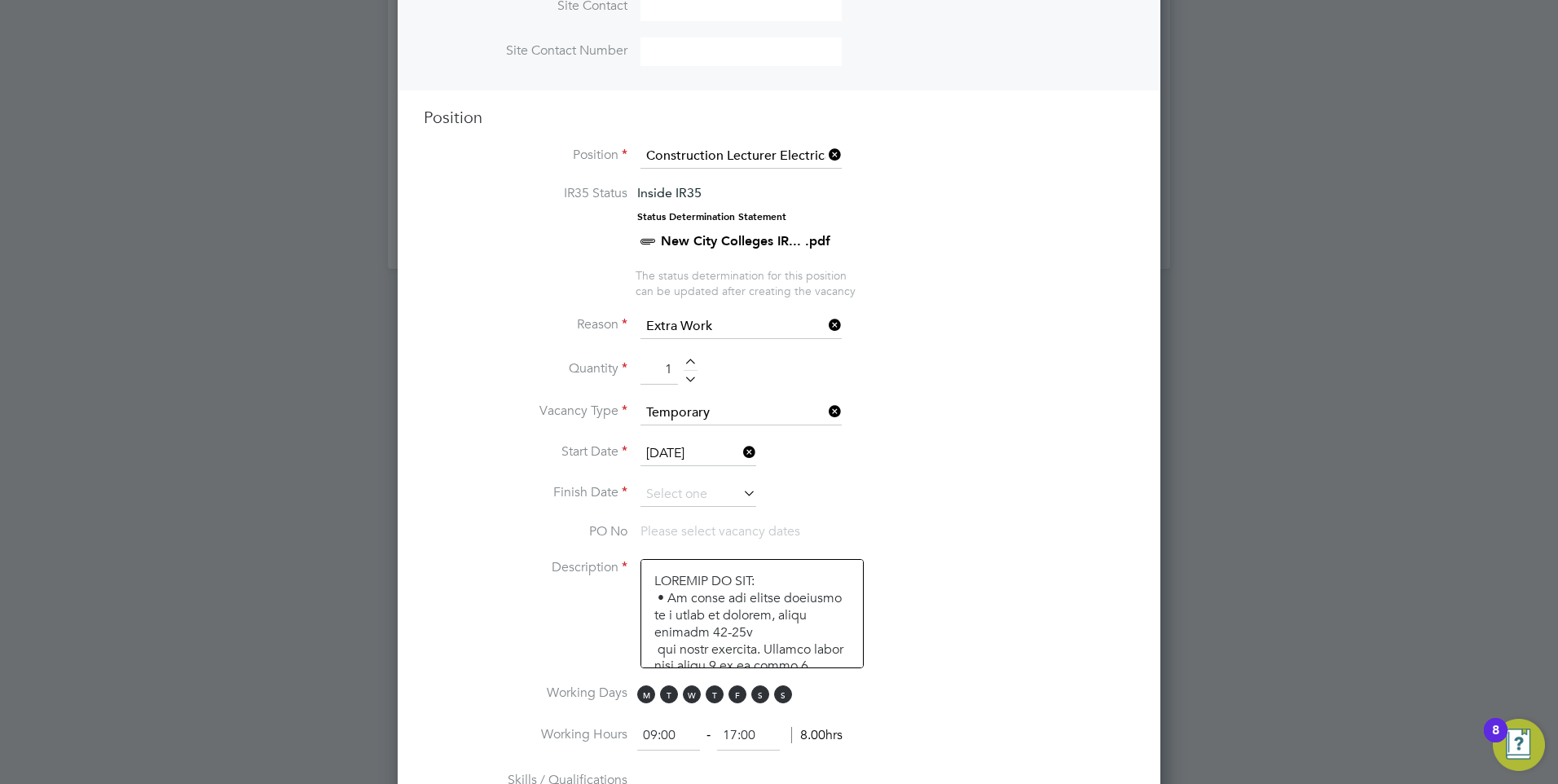
click at [740, 496] on icon at bounding box center [740, 493] width 0 height 23
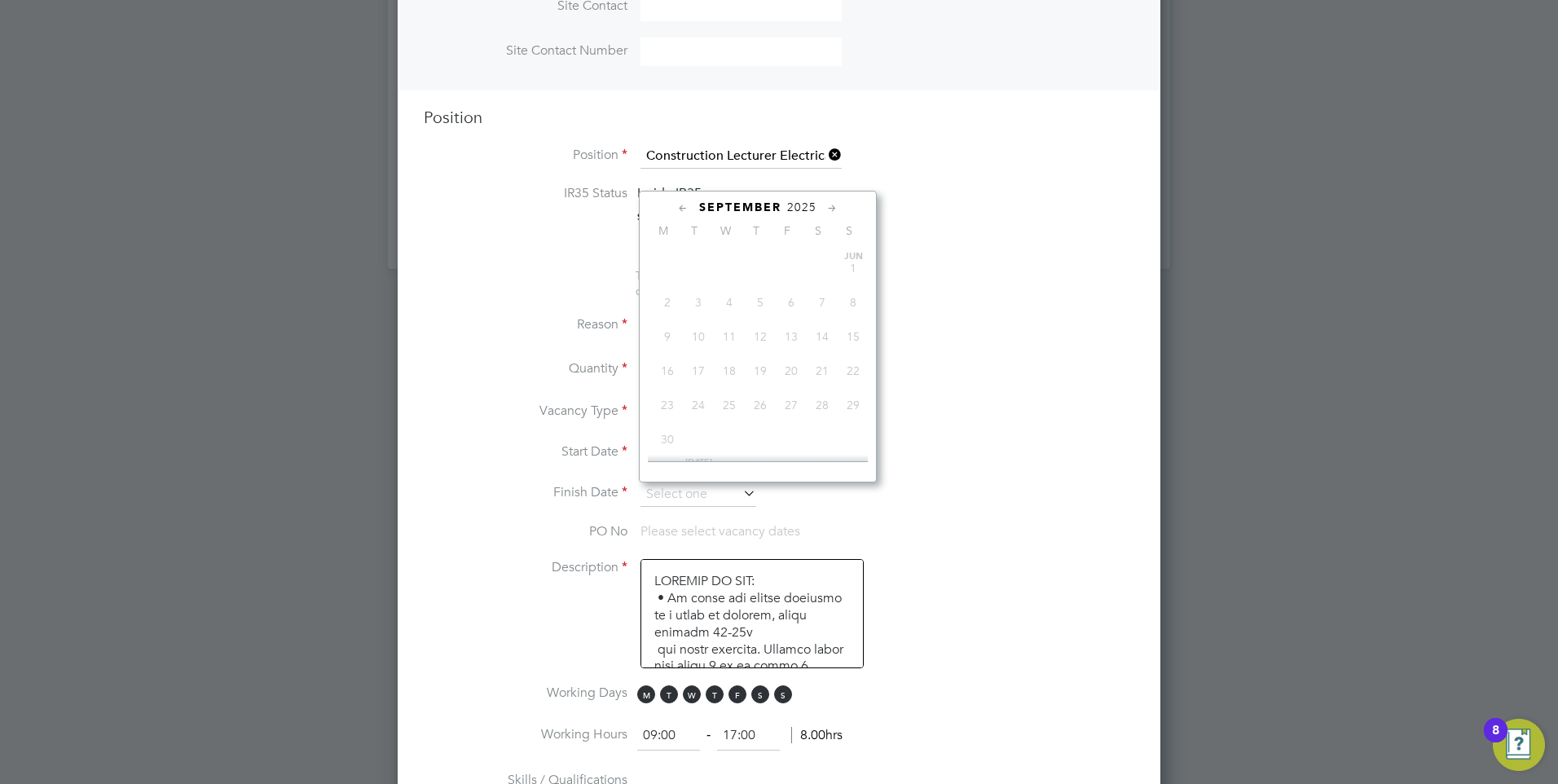
scroll to position [635, 0]
click at [833, 209] on icon at bounding box center [833, 208] width 15 height 18
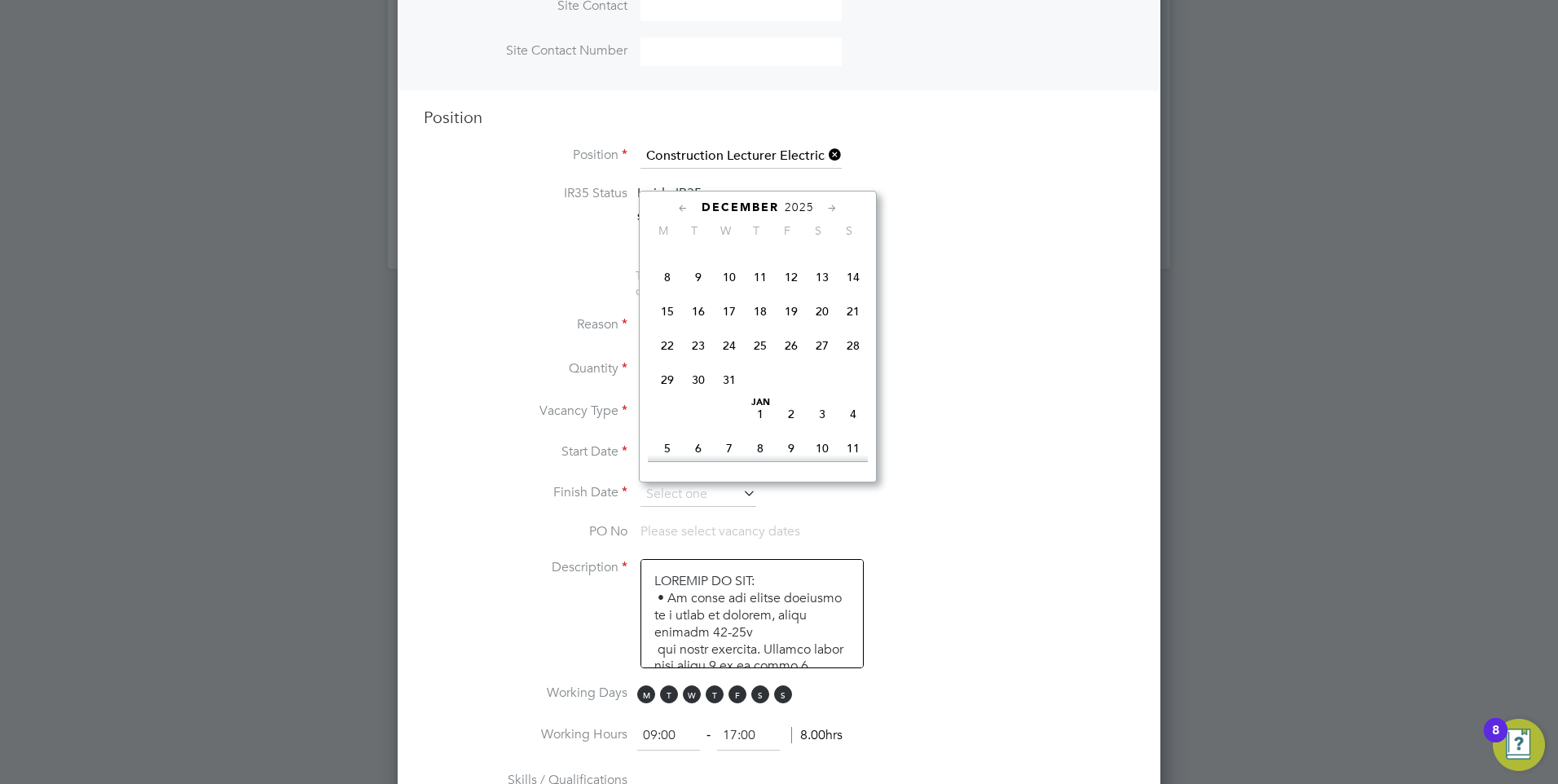
click at [794, 327] on span "19" at bounding box center [791, 311] width 31 height 31
type input "[DATE]"
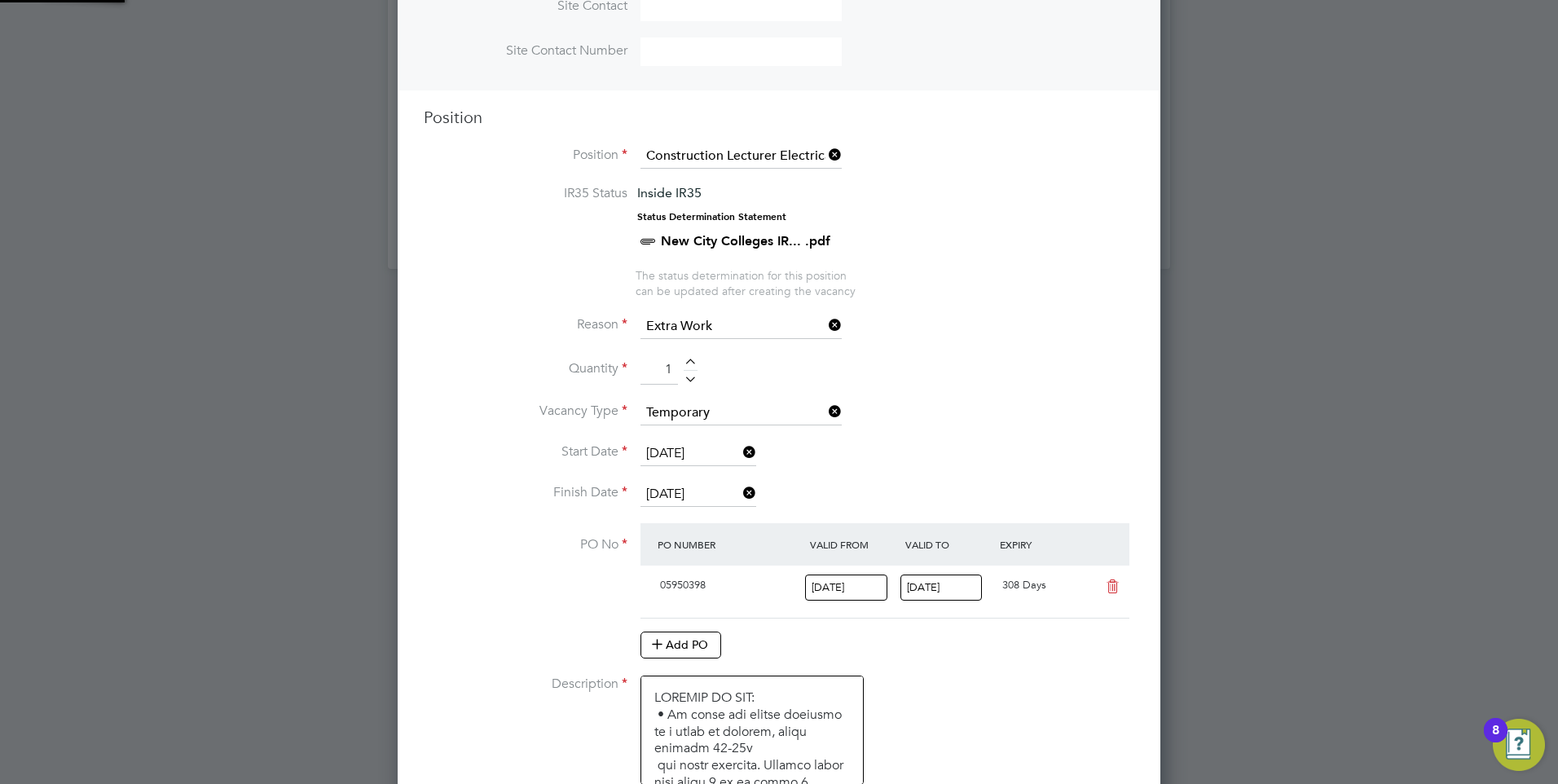
scroll to position [28, 153]
click at [948, 369] on li "Quantity 1" at bounding box center [779, 378] width 711 height 46
click at [656, 692] on textarea at bounding box center [752, 730] width 223 height 109
click at [746, 696] on textarea at bounding box center [752, 730] width 223 height 109
type textarea "Full/part time available PURPOSE OF JOB: • To teach and assess learning on a ra…"
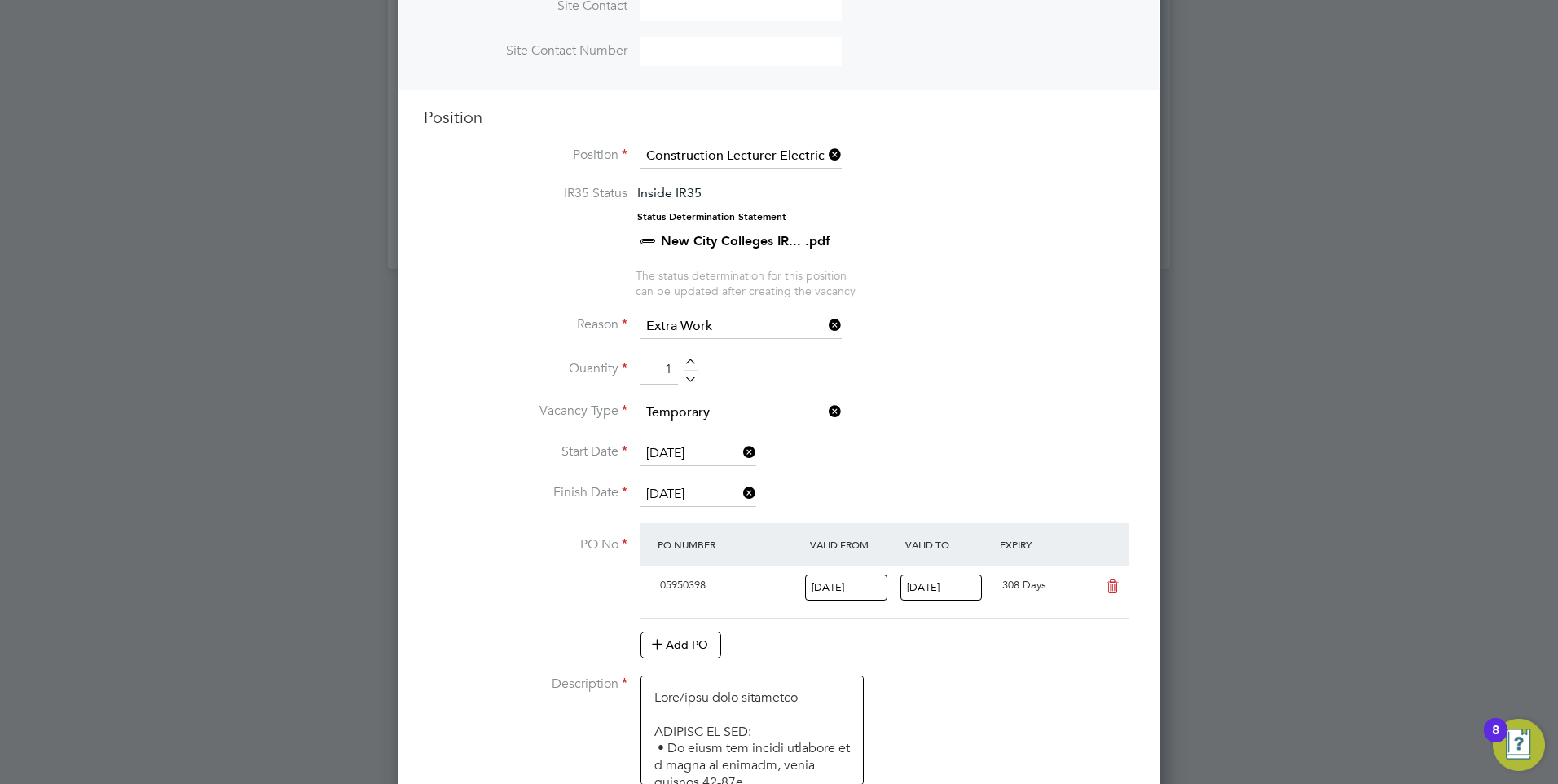
click at [927, 687] on li "Description" at bounding box center [779, 737] width 711 height 125
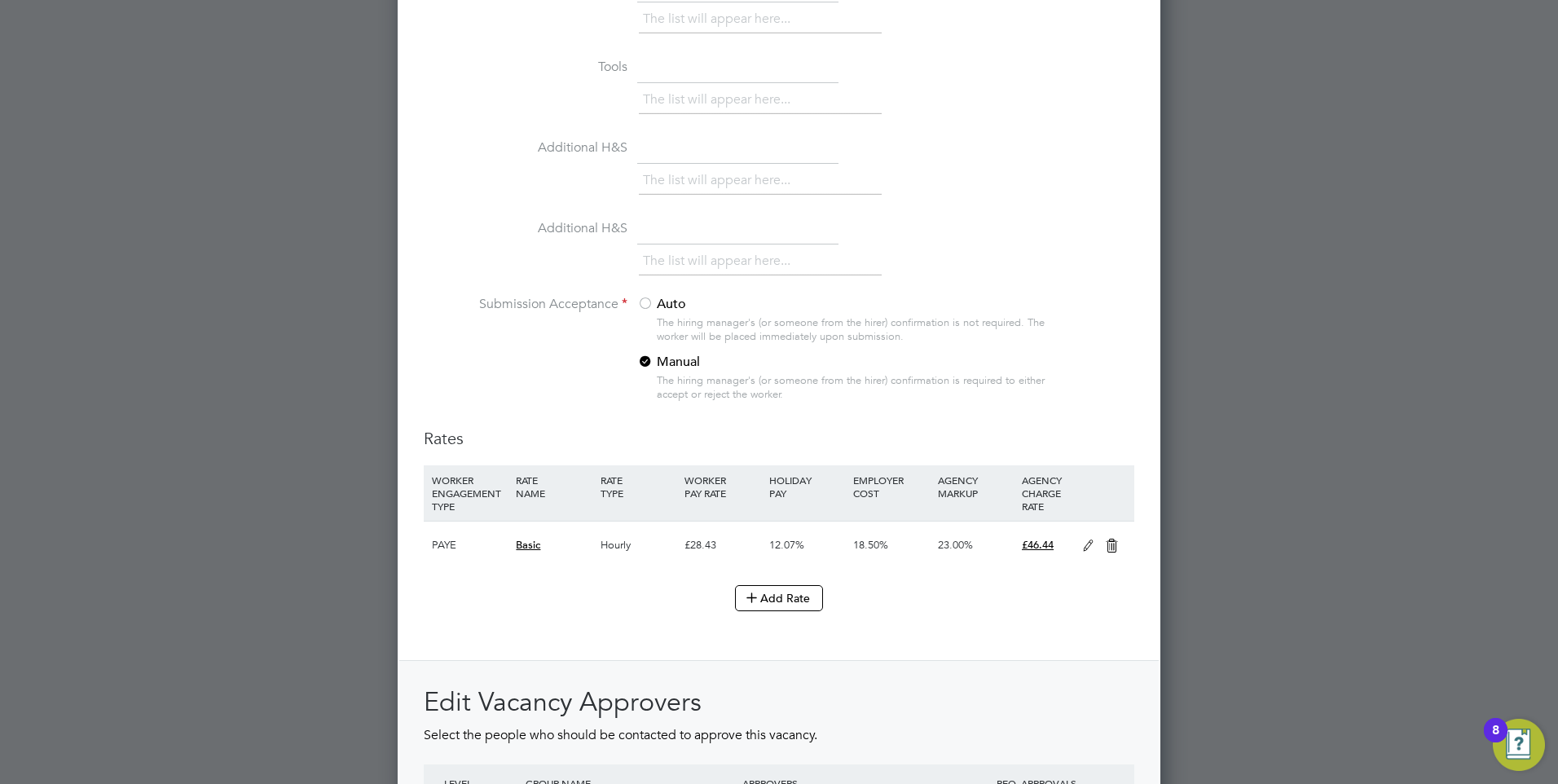
scroll to position [1649, 0]
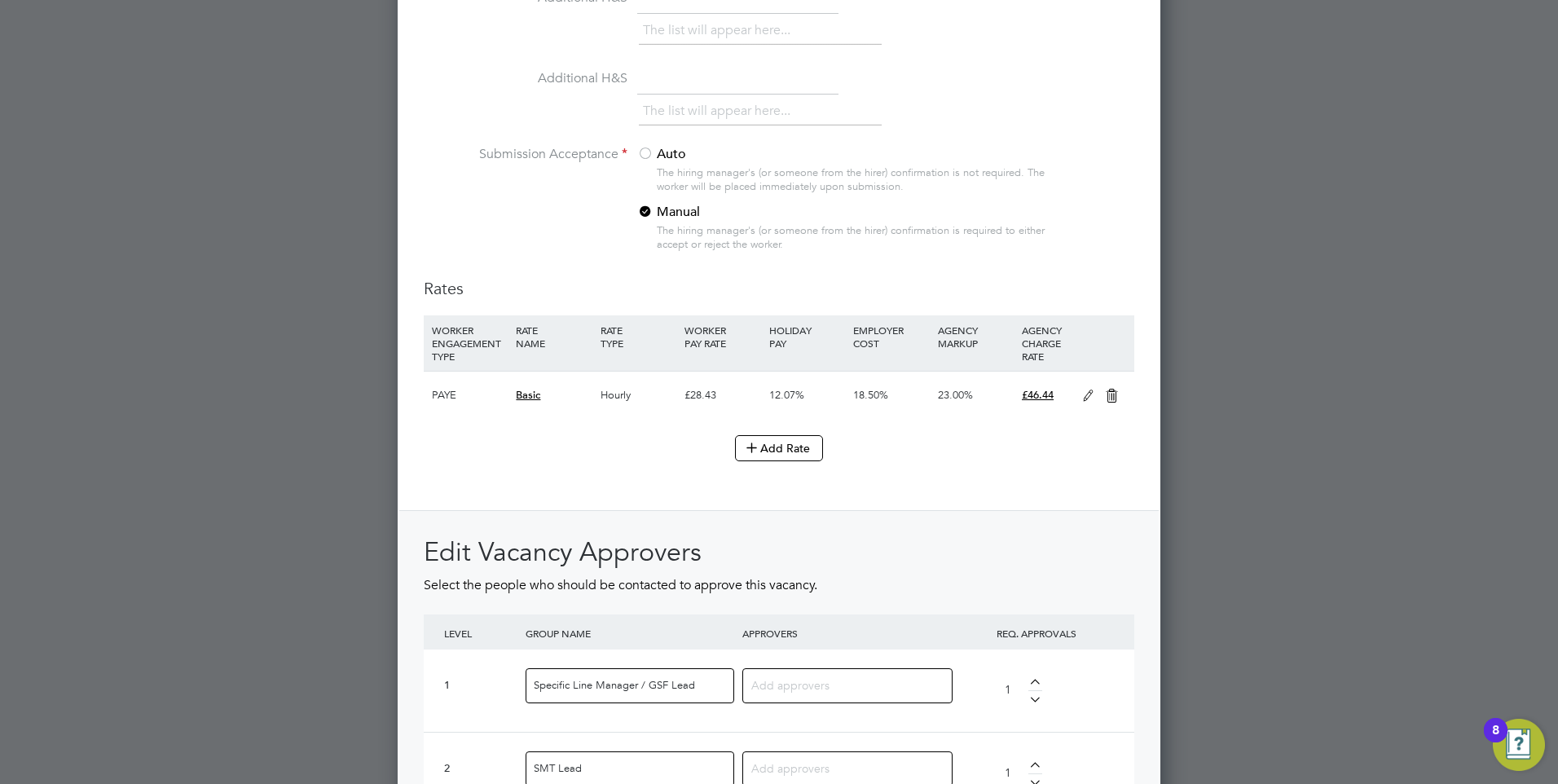
click at [790, 684] on input at bounding box center [841, 684] width 180 height 21
type input "Ste"
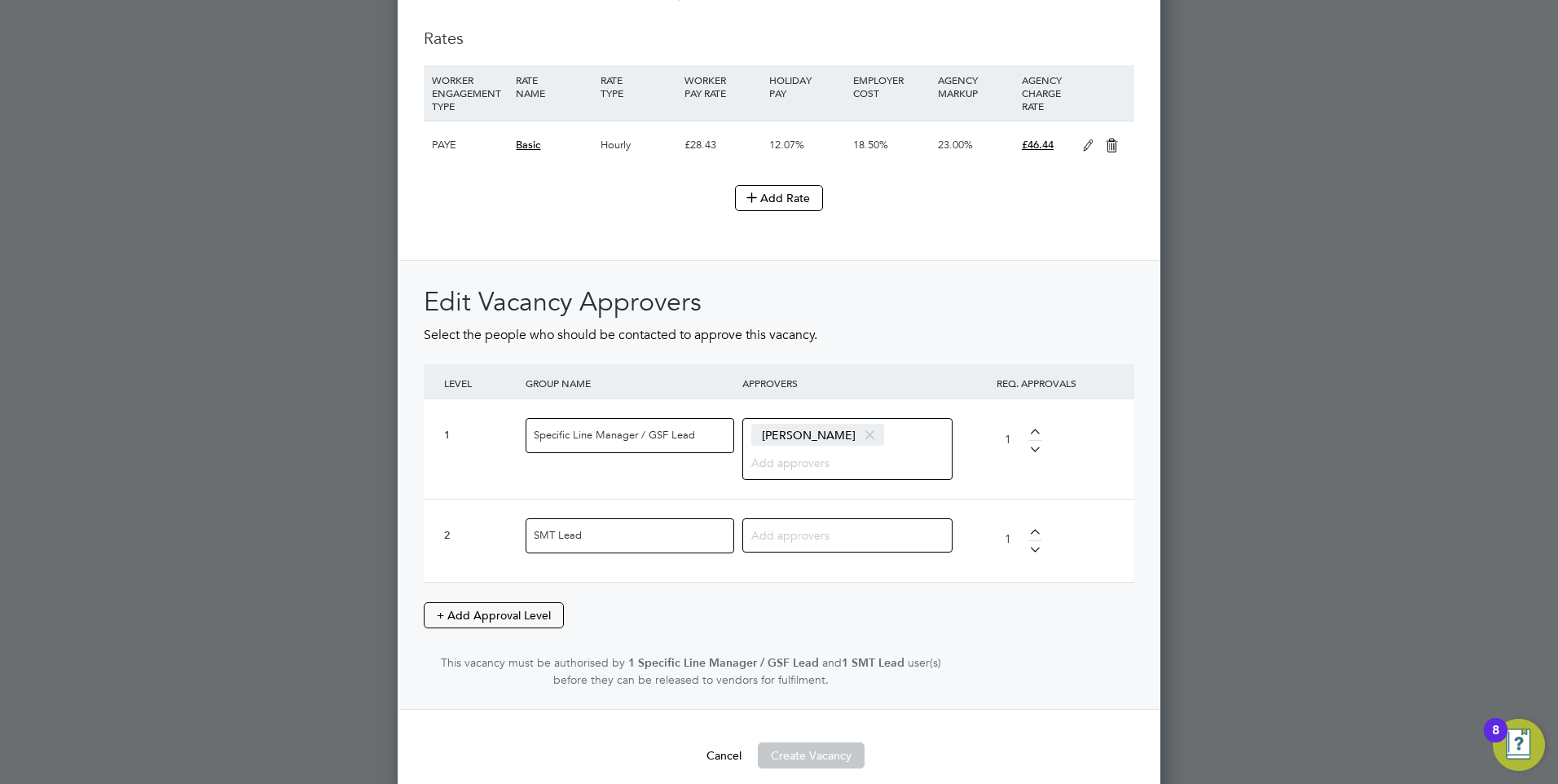
click at [865, 541] on input at bounding box center [841, 534] width 180 height 21
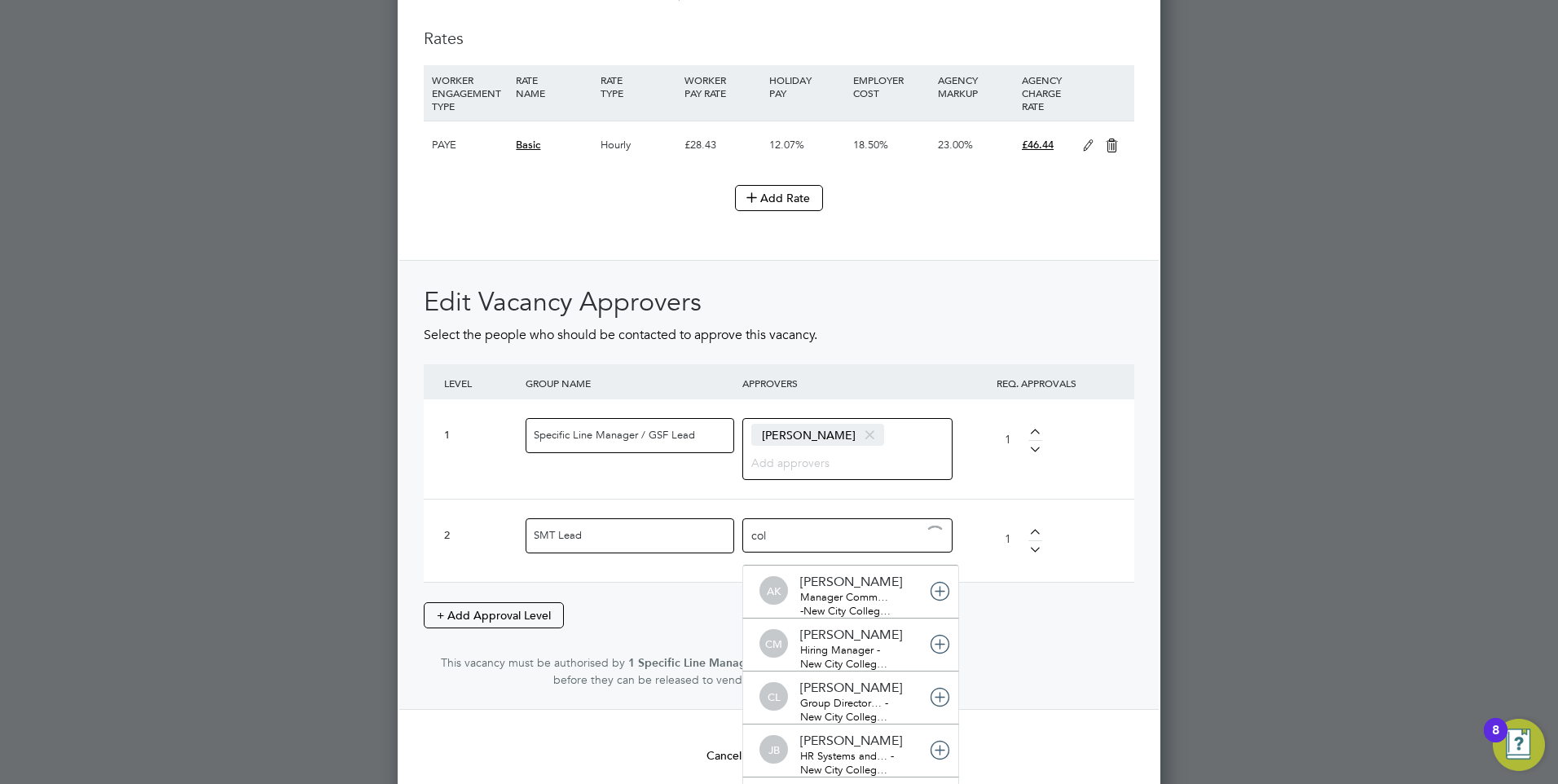
type input "coll"
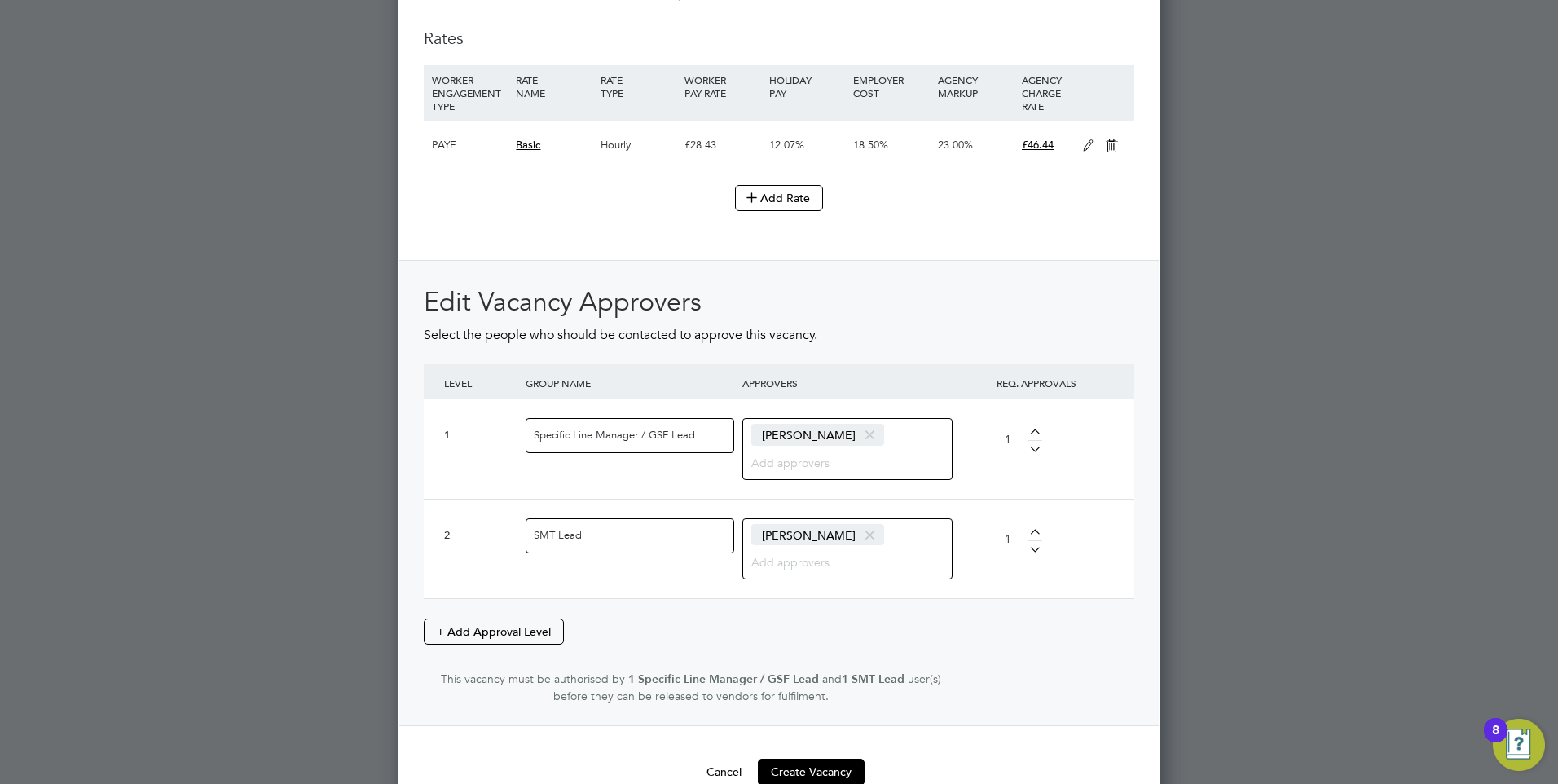
click at [983, 612] on div "Edit Vacancy Approvers Select the people who should be contacted to approve thi…" at bounding box center [779, 495] width 711 height 420
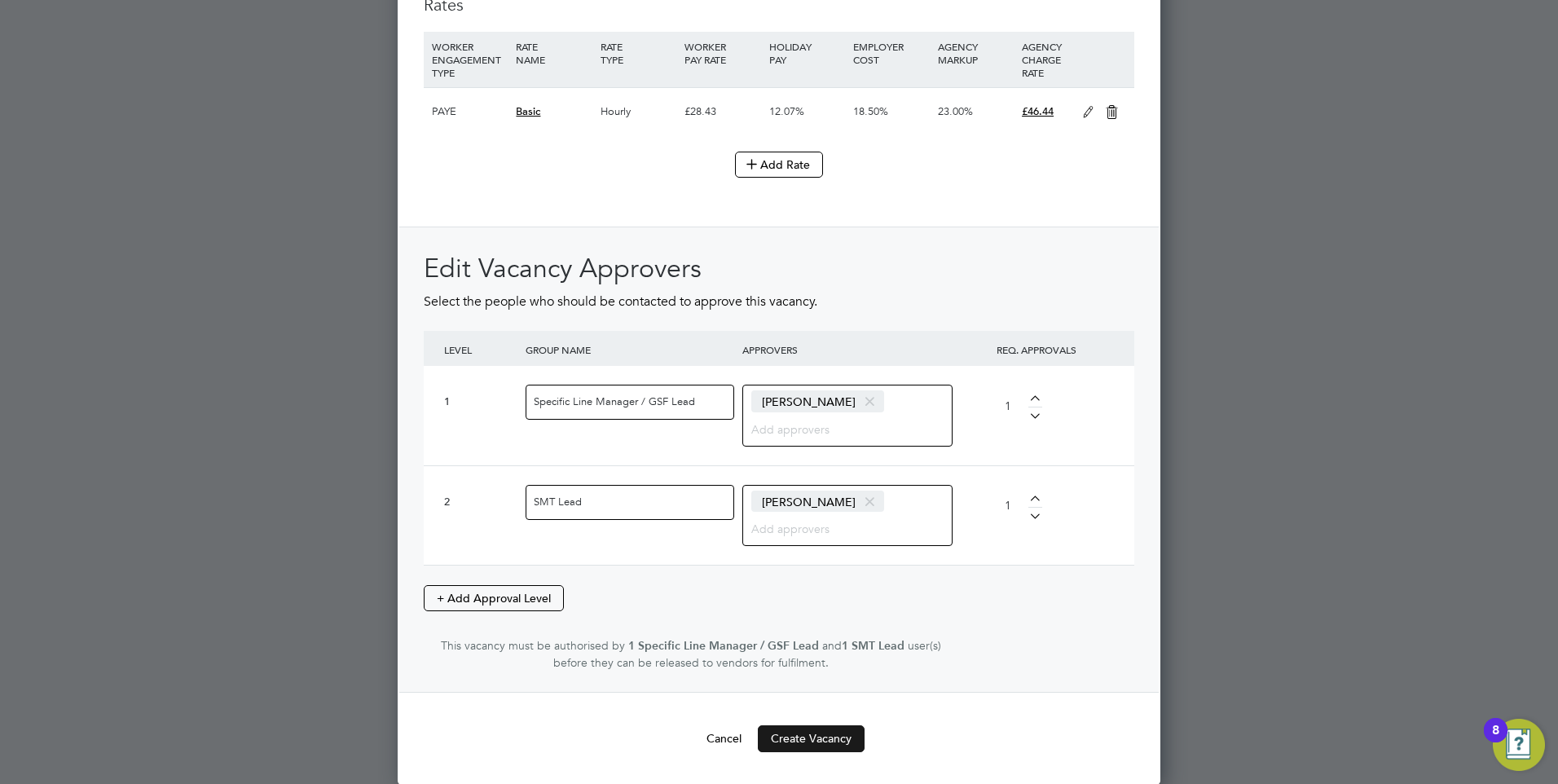
click at [833, 734] on button "Create Vacancy" at bounding box center [811, 738] width 106 height 26
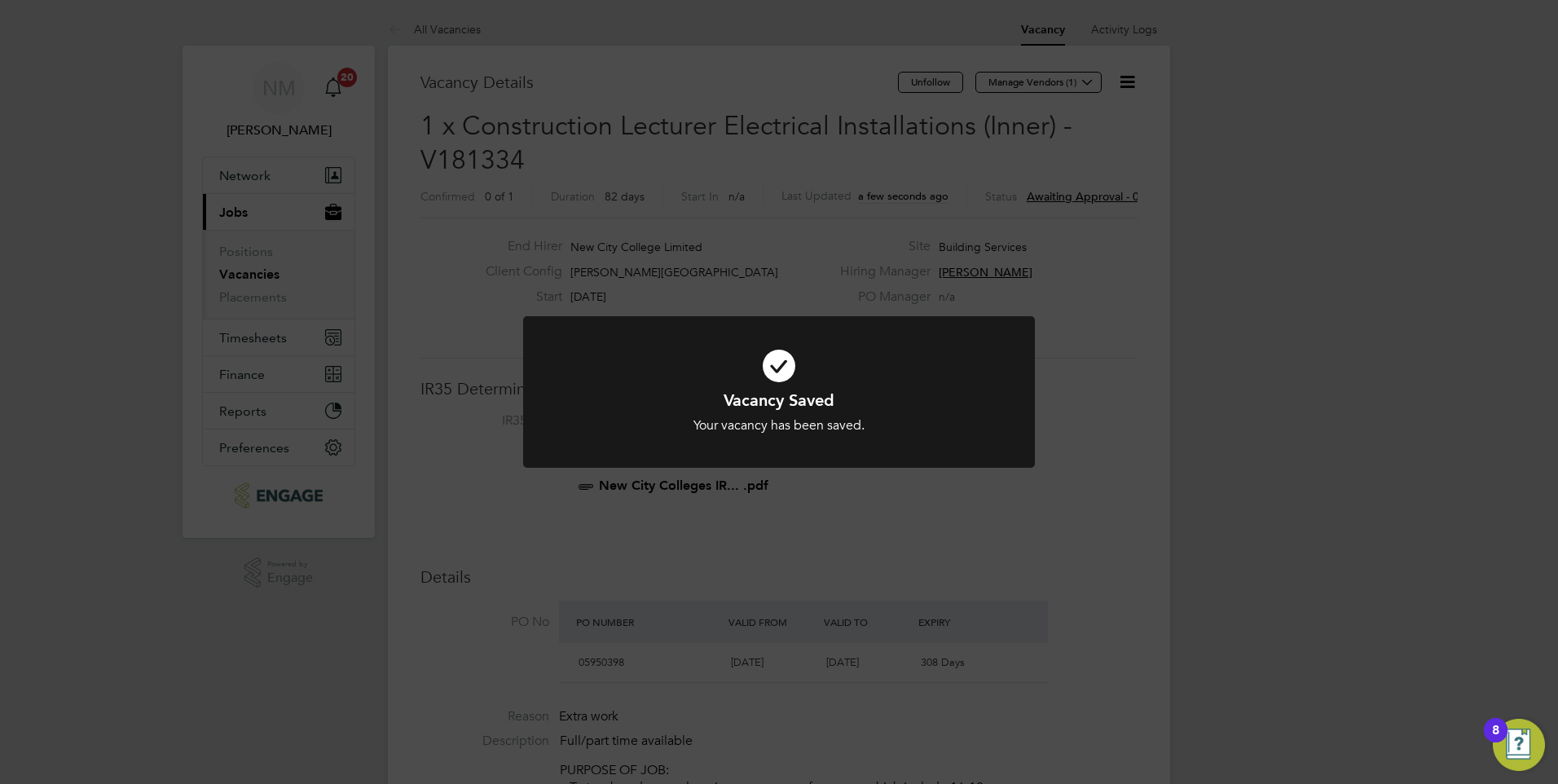
click at [468, 506] on div "Vacancy Saved Your vacancy has been saved. Cancel Okay" at bounding box center [779, 392] width 1558 height 784
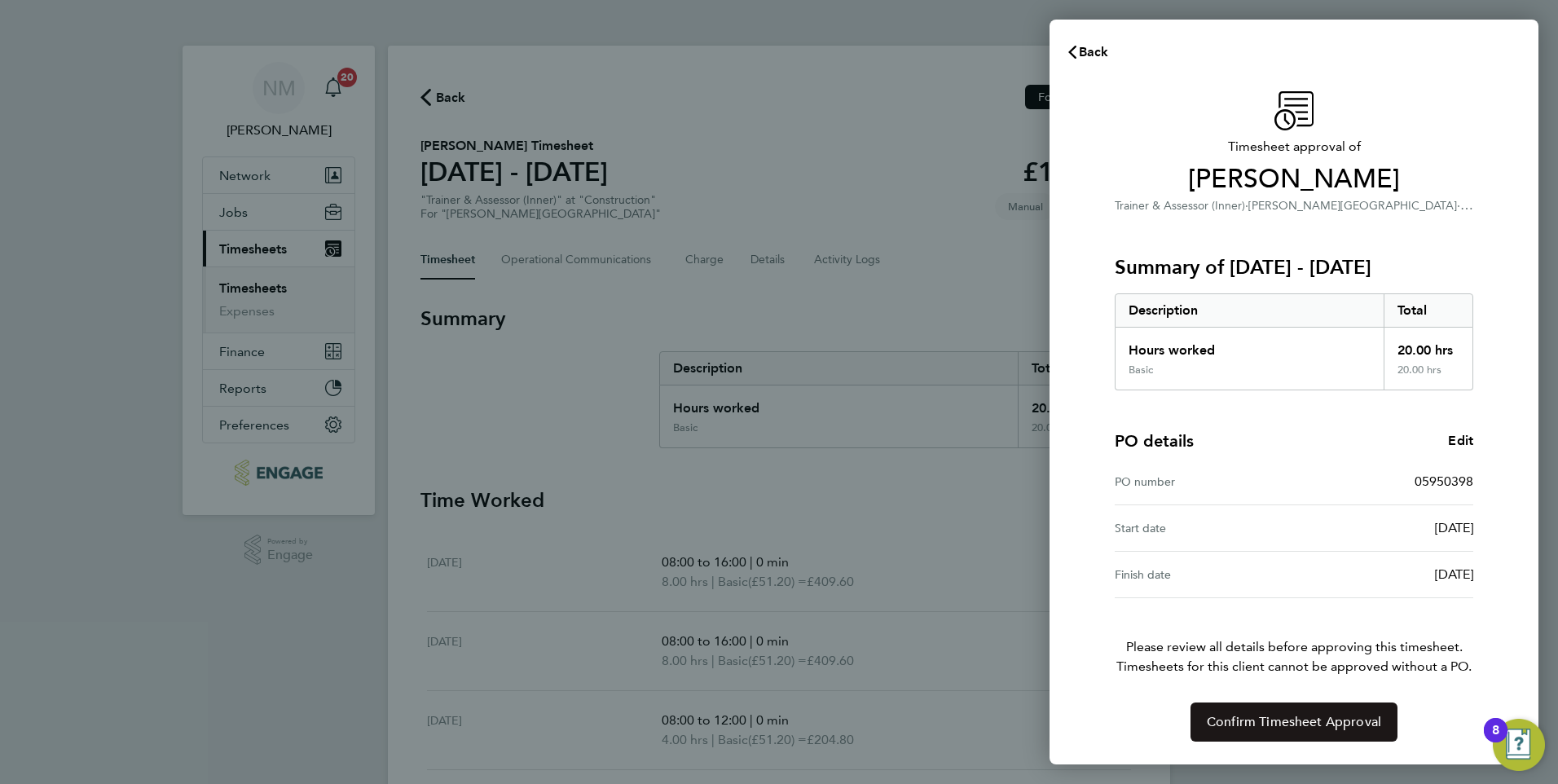
click at [1229, 716] on span "Confirm Timesheet Approval" at bounding box center [1293, 721] width 175 height 16
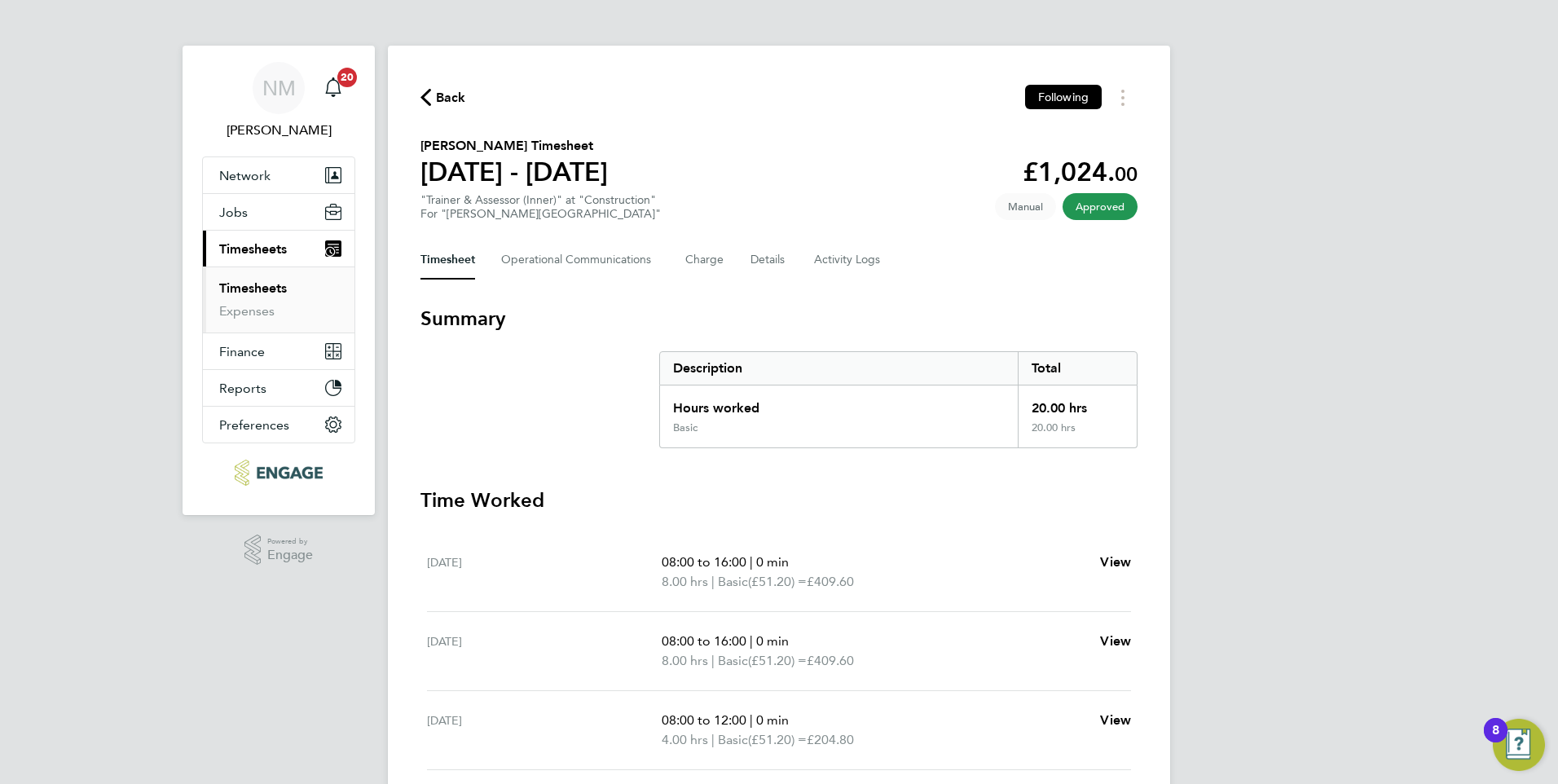
click at [269, 291] on link "Timesheets" at bounding box center [252, 288] width 67 height 15
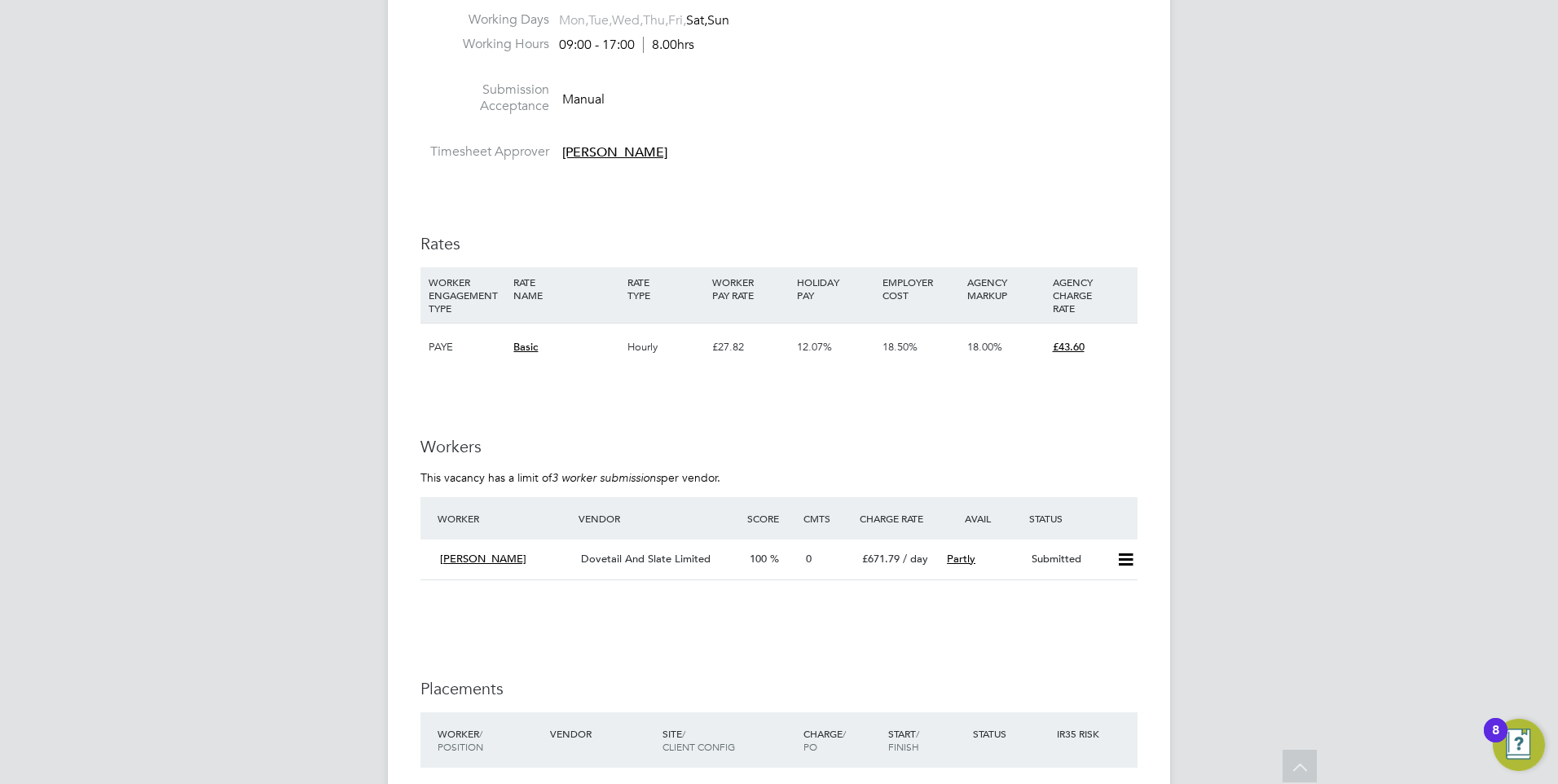
scroll to position [2037, 0]
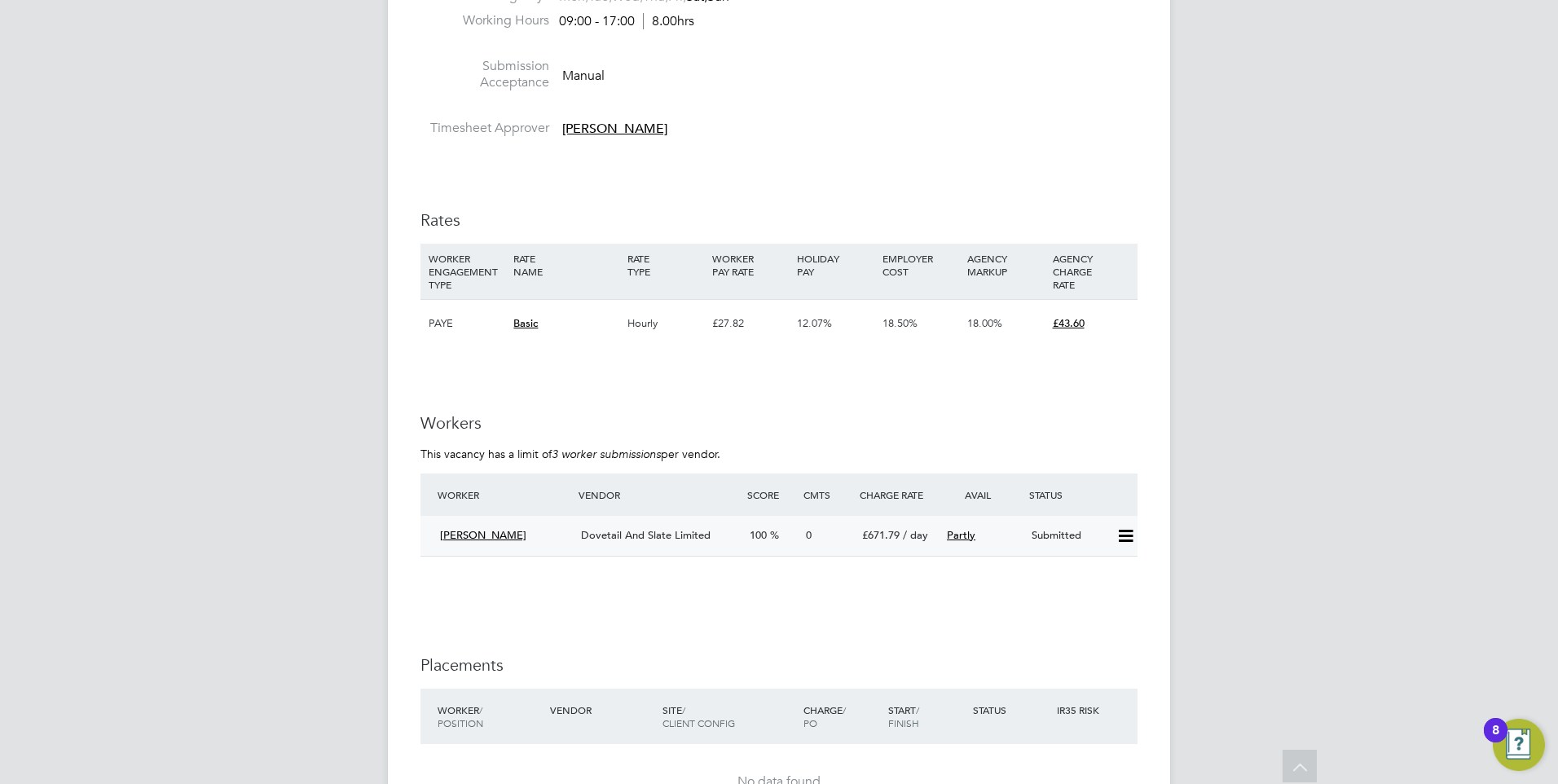
click at [650, 528] on span "Dovetail And Slate Limited" at bounding box center [645, 535] width 129 height 14
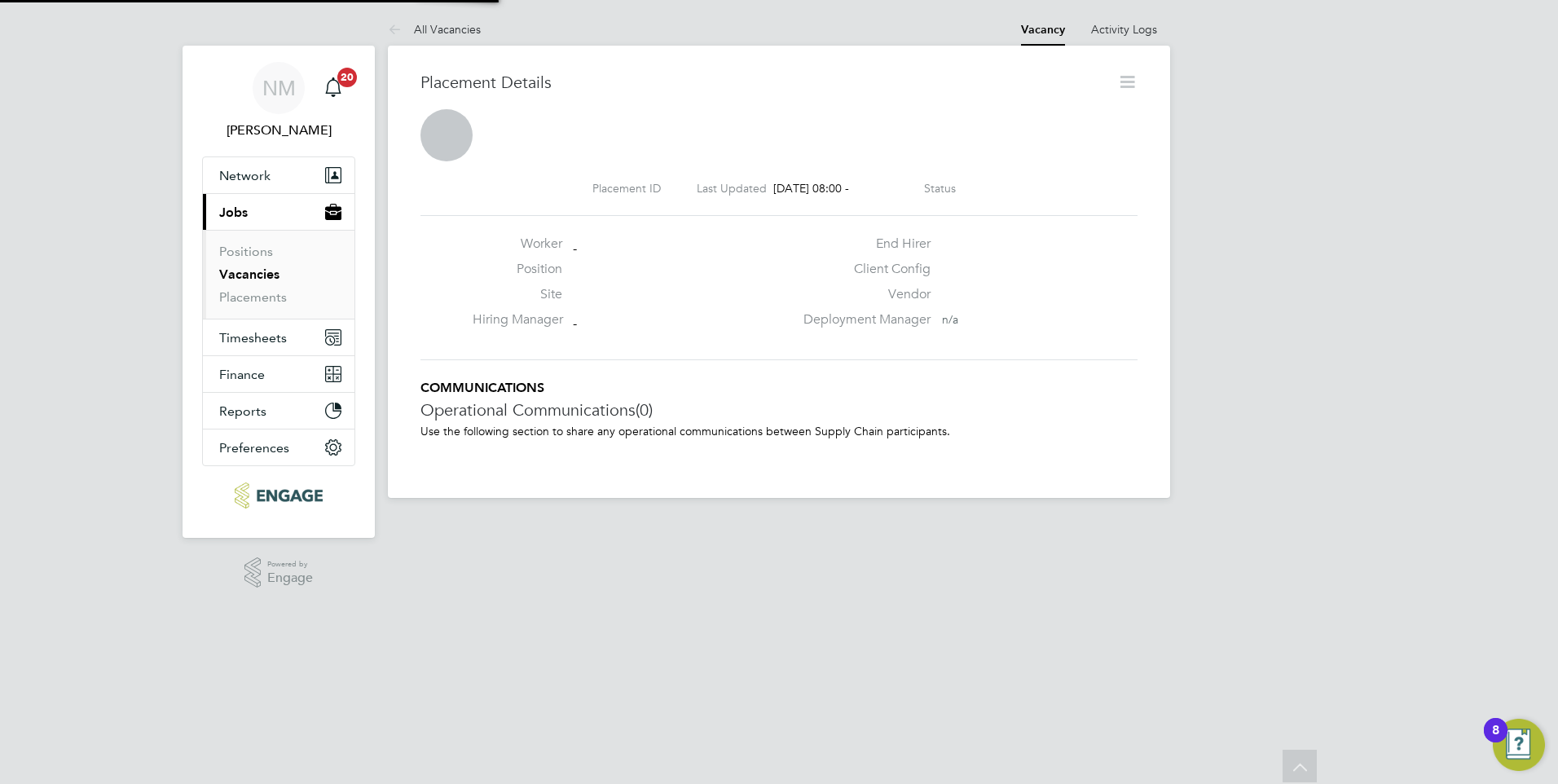
scroll to position [9, 9]
